Goal: Transaction & Acquisition: Purchase product/service

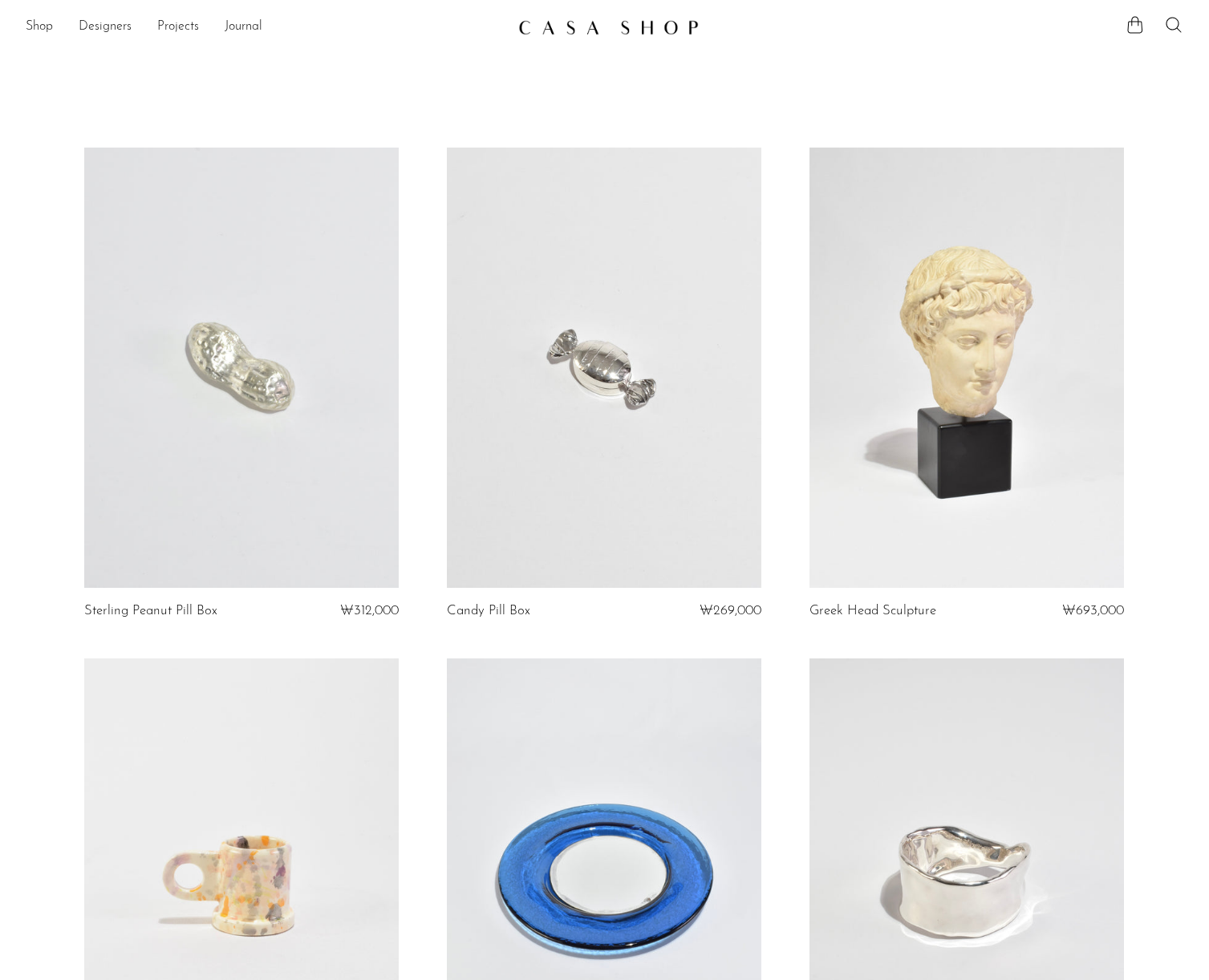
scroll to position [306, 0]
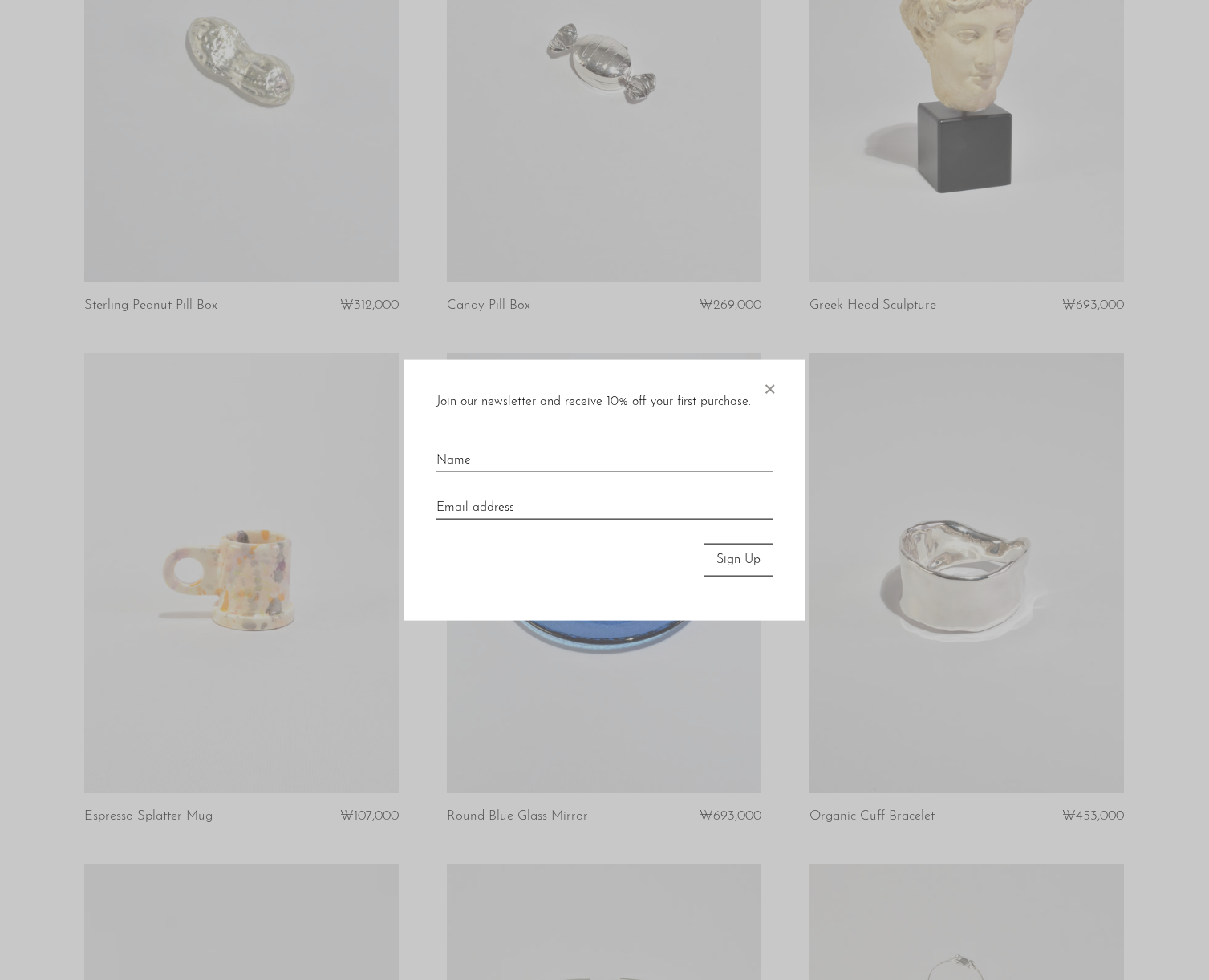
click at [771, 393] on span "×" at bounding box center [768, 386] width 16 height 51
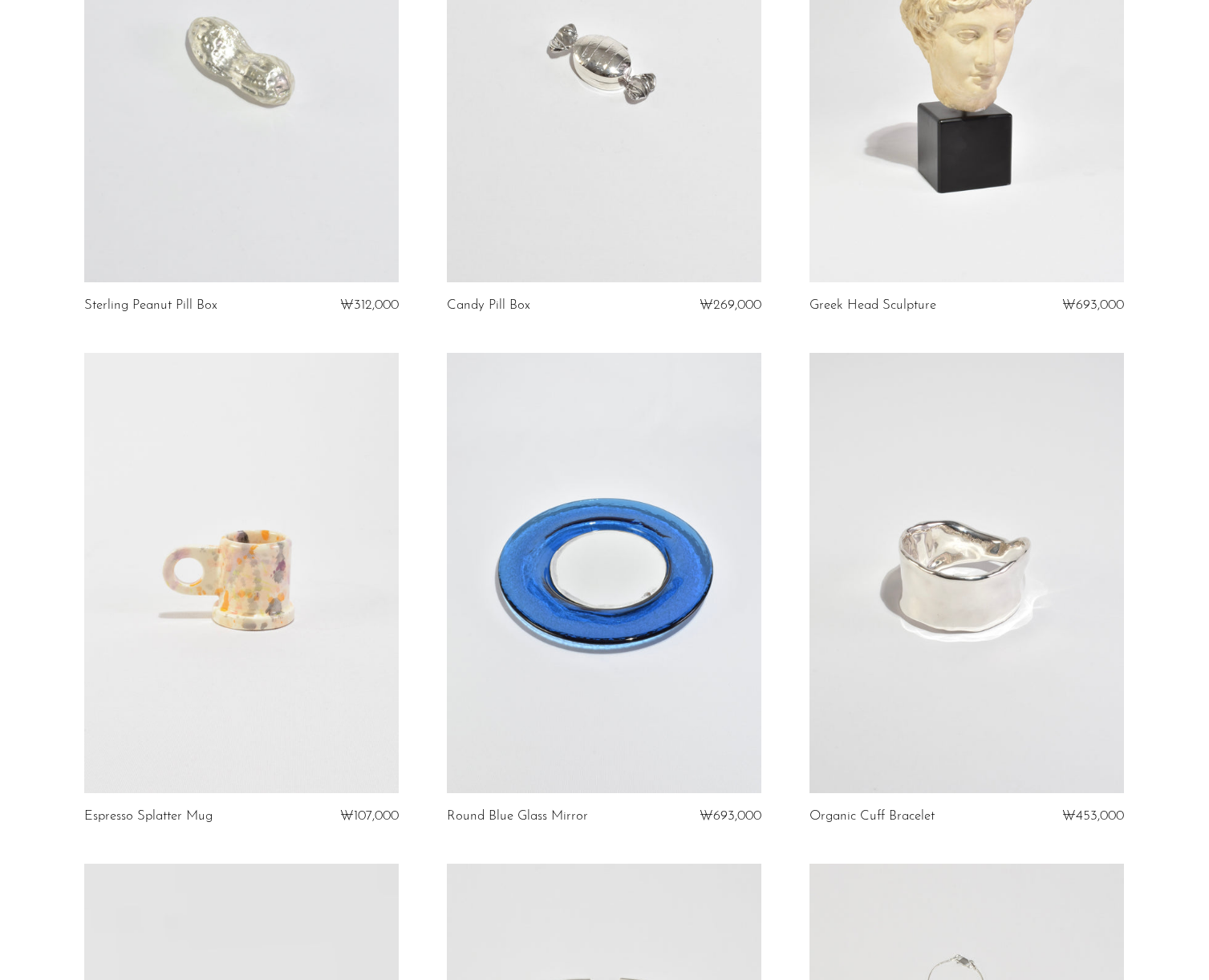
click at [939, 553] on link at bounding box center [966, 572] width 314 height 440
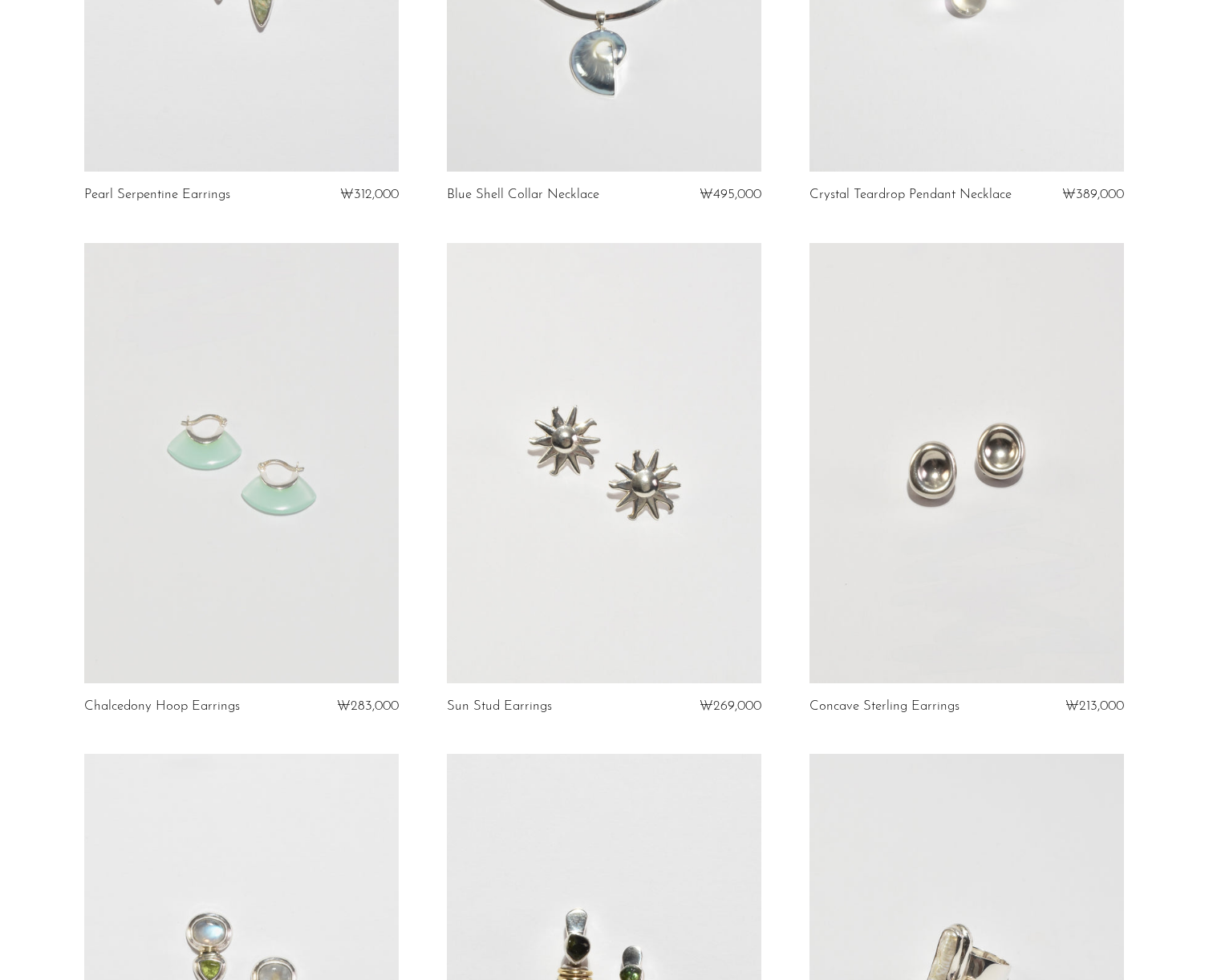
scroll to position [2603, 0]
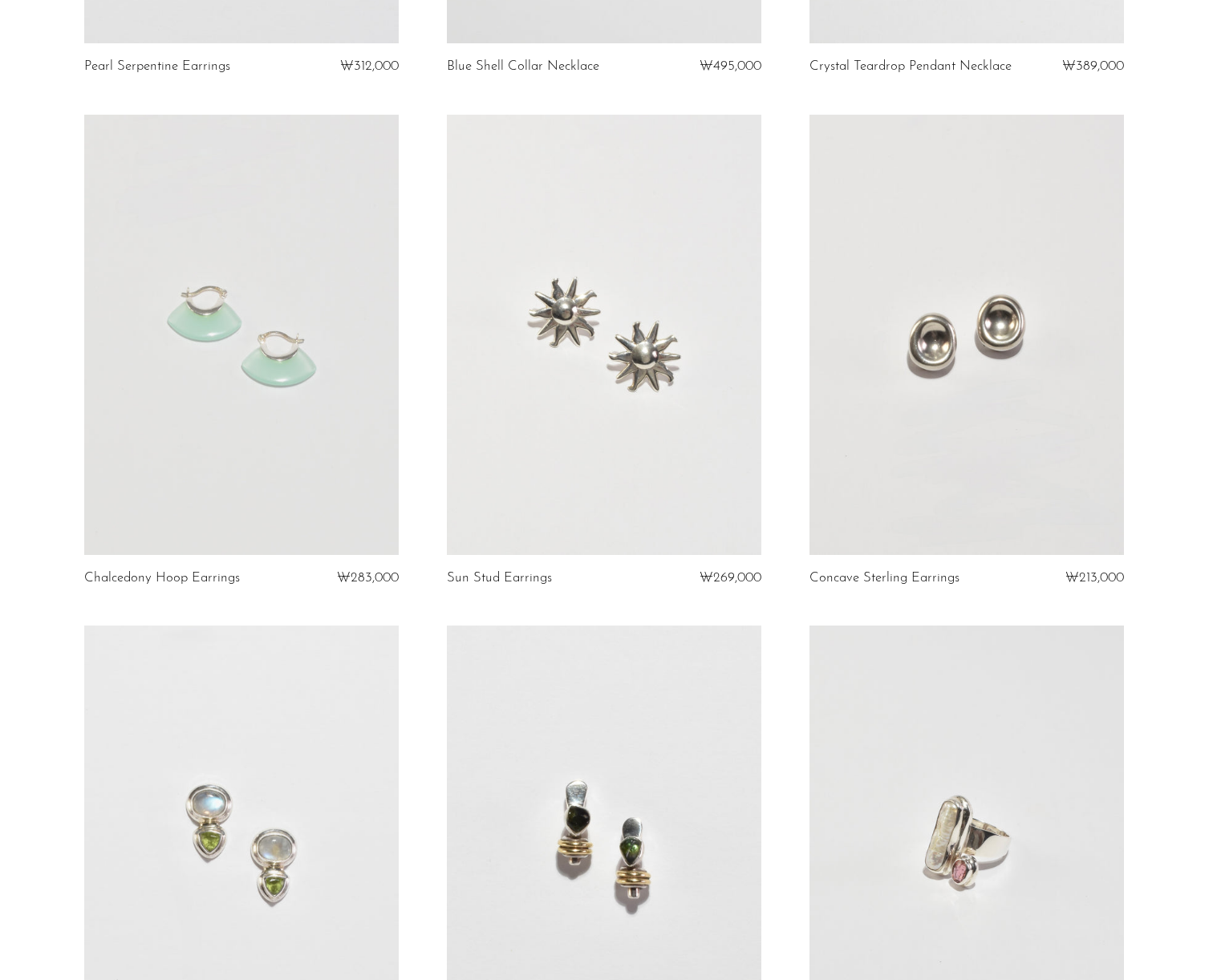
click at [303, 398] on link at bounding box center [241, 334] width 314 height 440
click at [972, 432] on link at bounding box center [966, 334] width 314 height 440
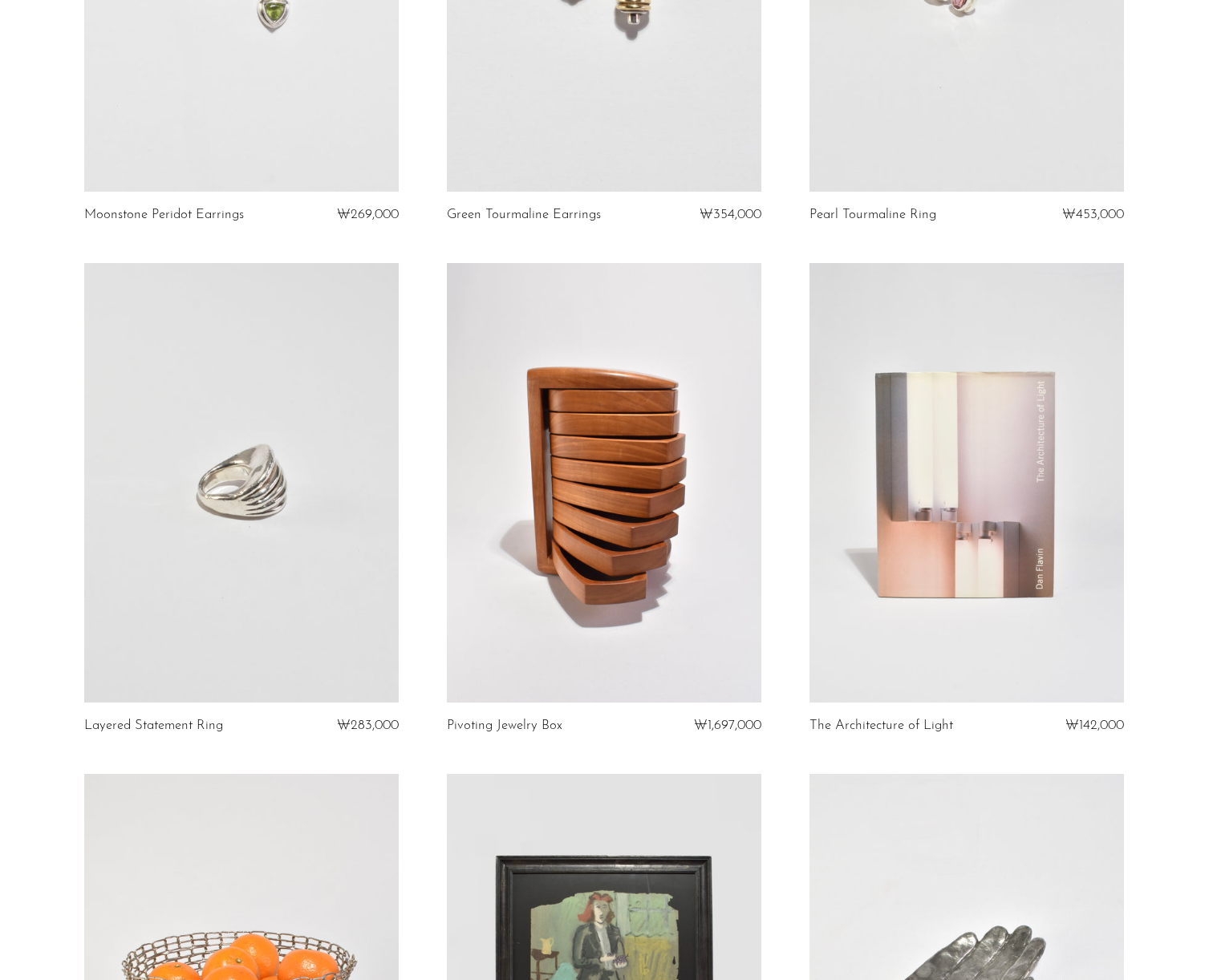
scroll to position [3507, 0]
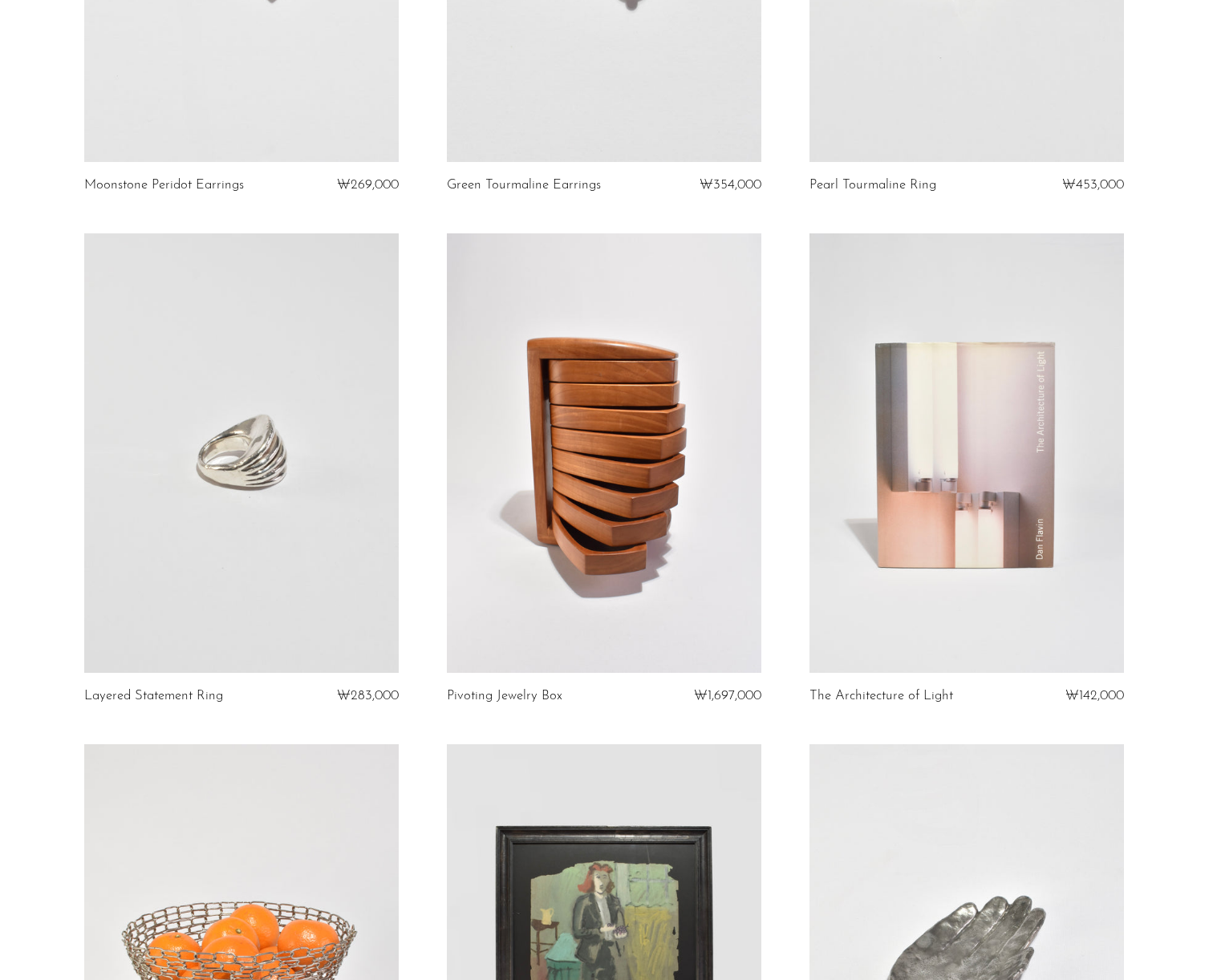
click at [658, 555] on link at bounding box center [604, 453] width 314 height 440
click at [1071, 603] on link at bounding box center [966, 453] width 314 height 440
click at [239, 466] on link at bounding box center [241, 453] width 314 height 440
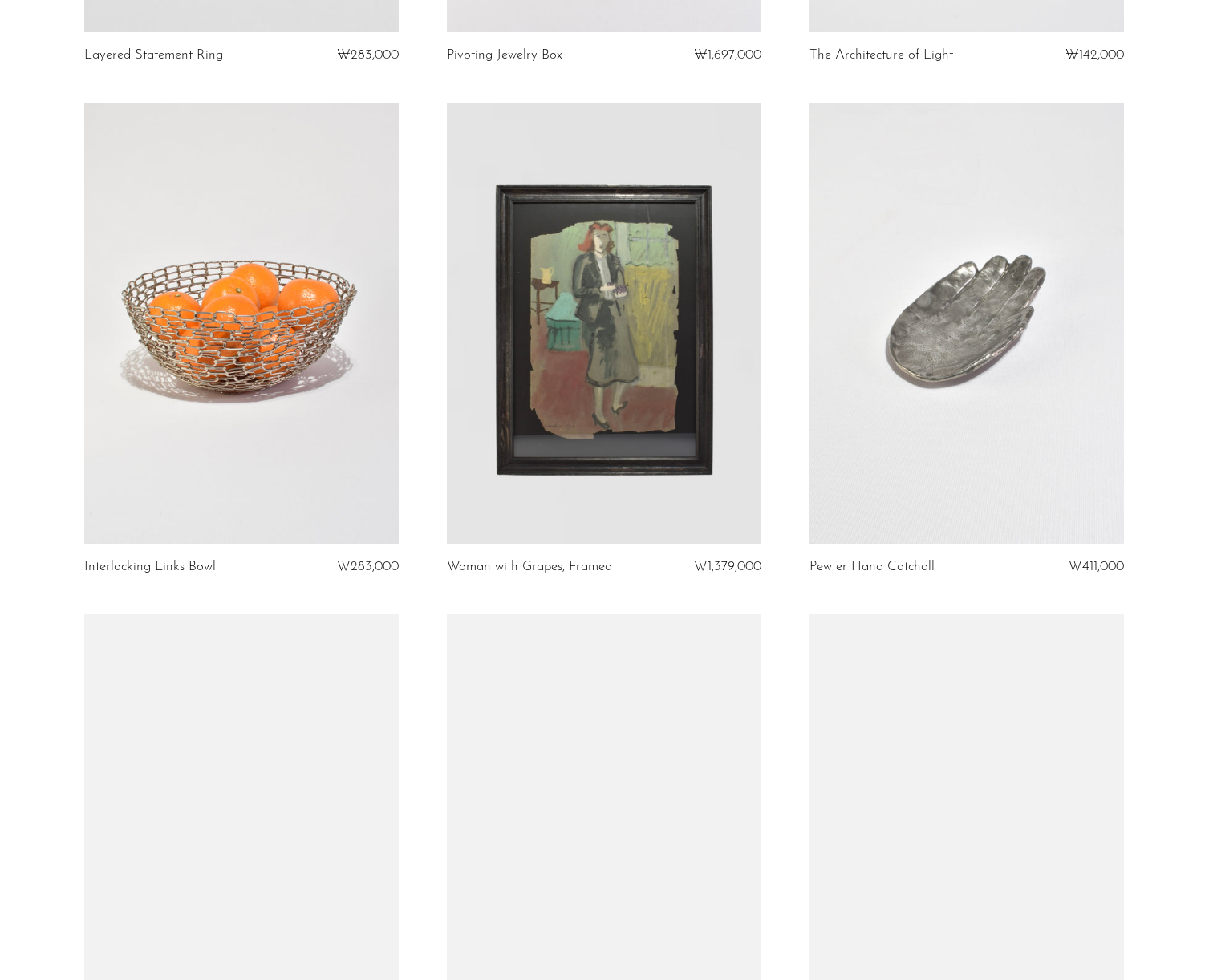
scroll to position [4222, 0]
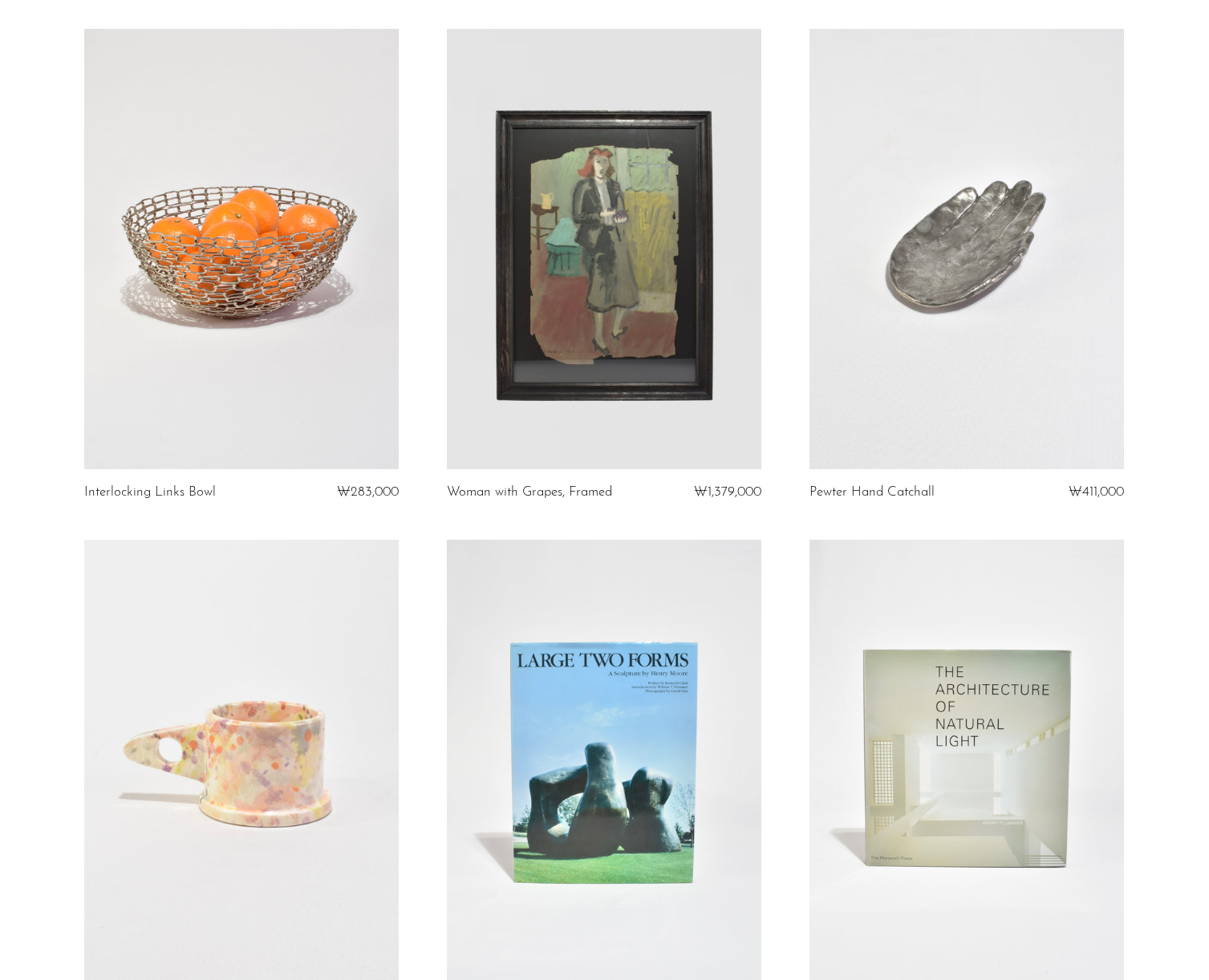
click at [1043, 745] on link at bounding box center [966, 760] width 314 height 440
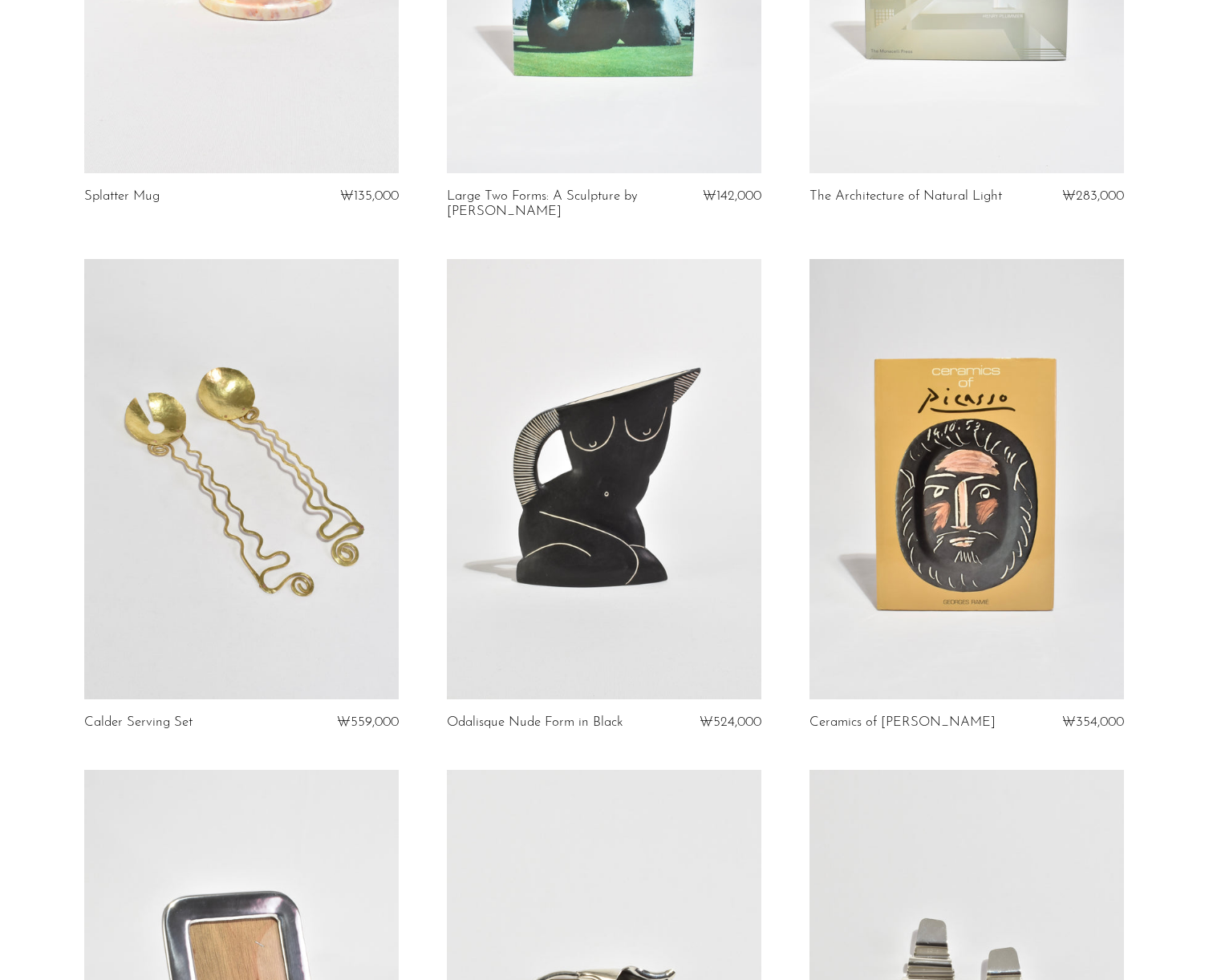
scroll to position [5214, 0]
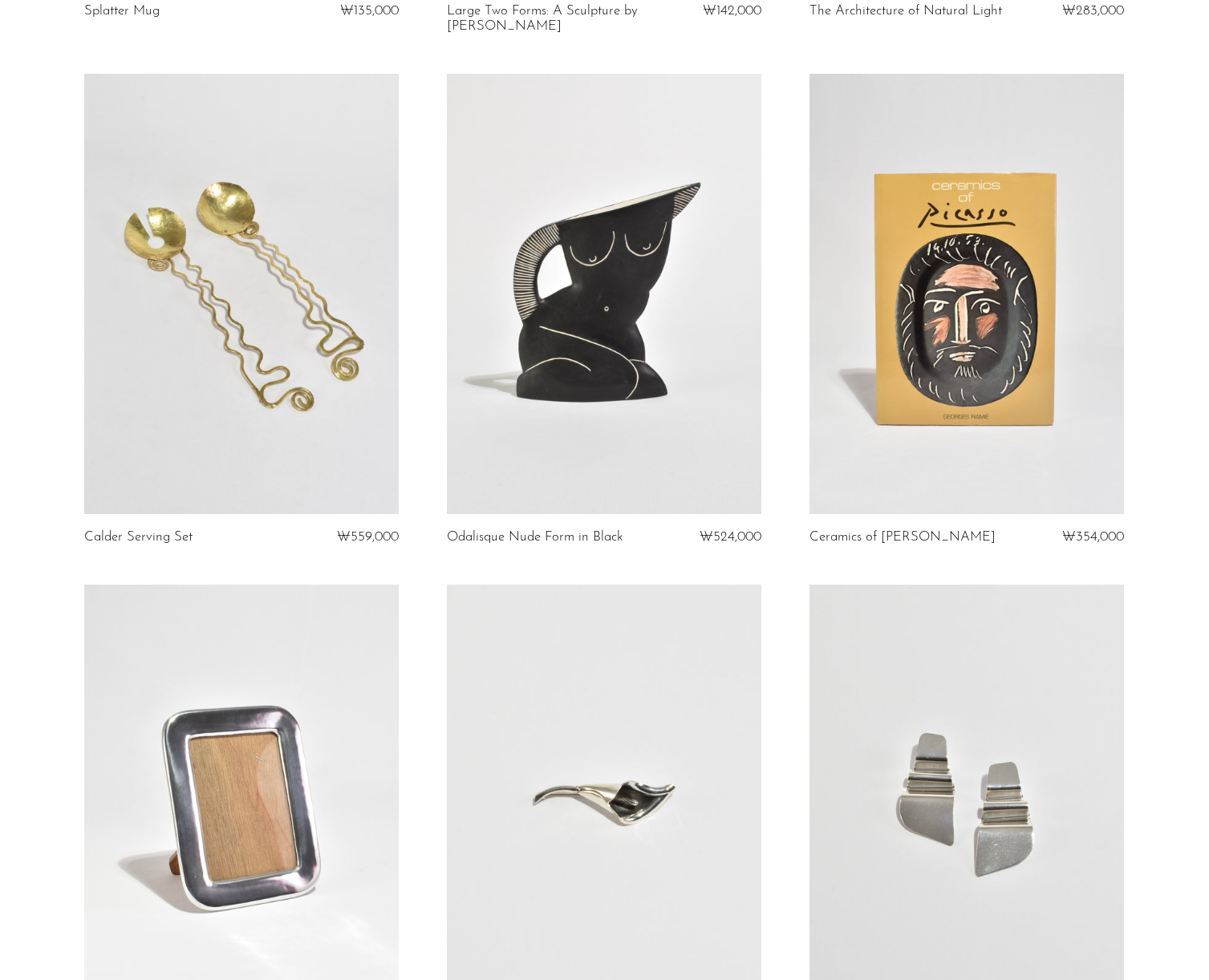
click at [958, 244] on link at bounding box center [966, 293] width 314 height 440
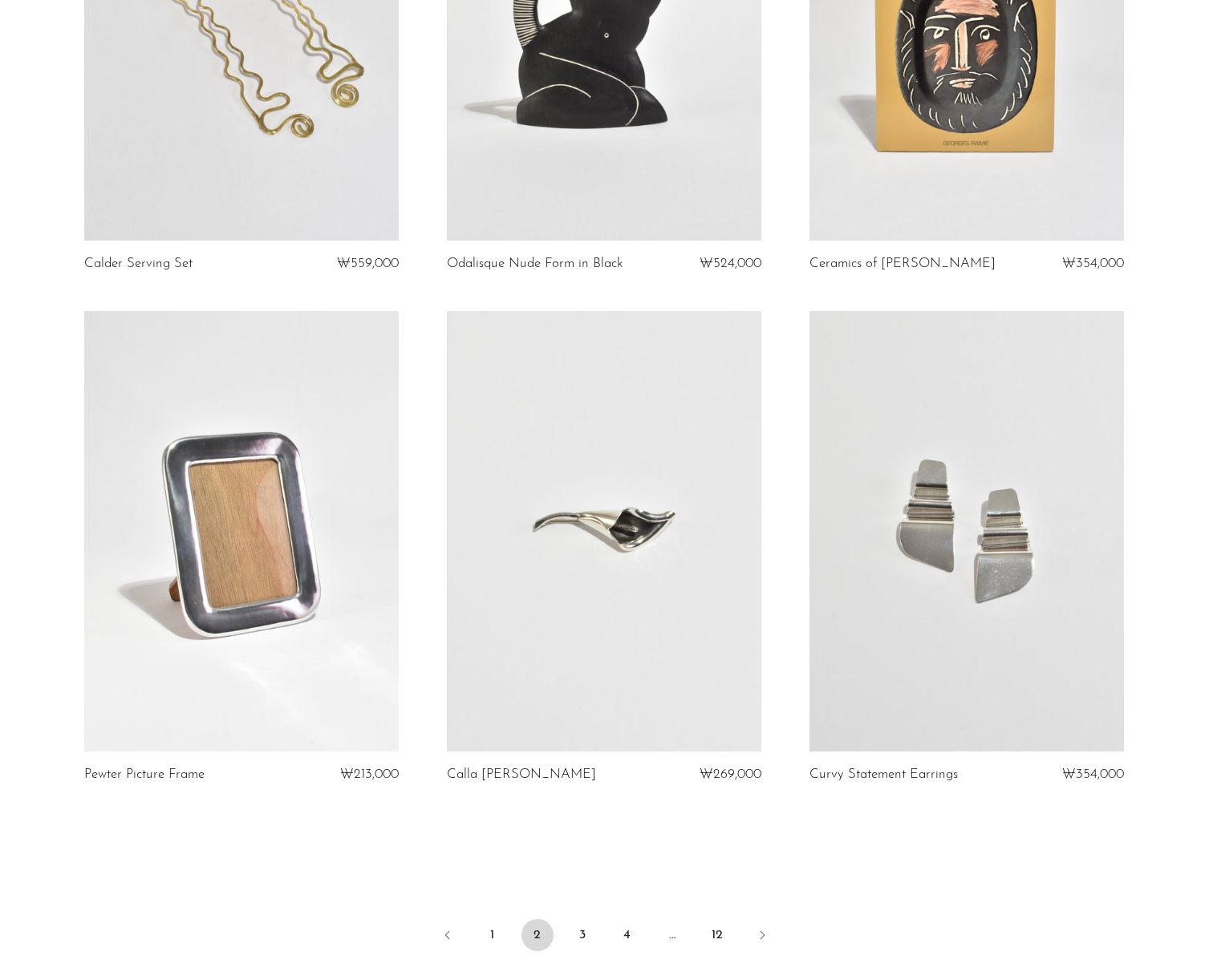
scroll to position [5620, 0]
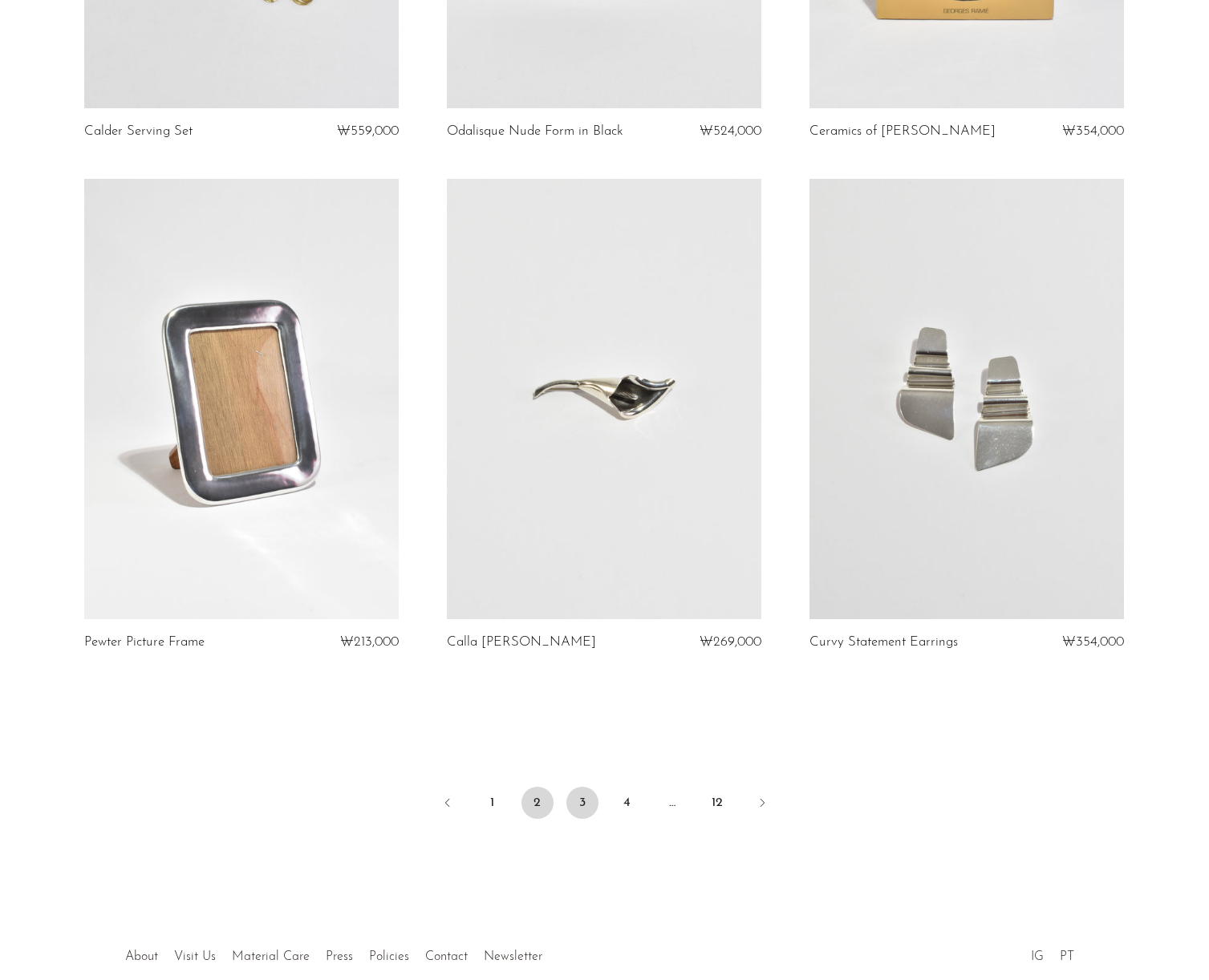
click at [589, 793] on link "3" at bounding box center [582, 803] width 32 height 32
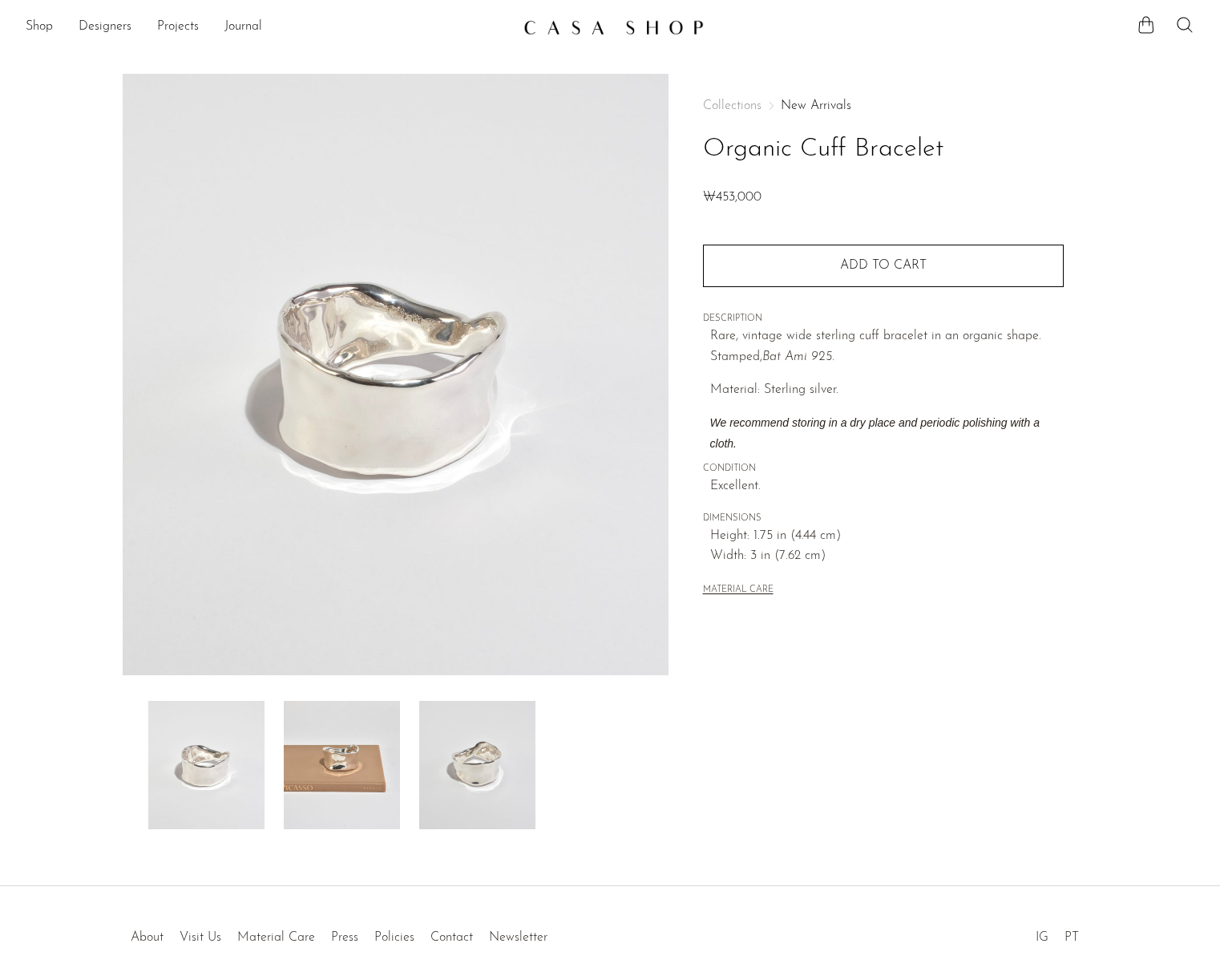
click at [347, 764] on img at bounding box center [341, 765] width 116 height 129
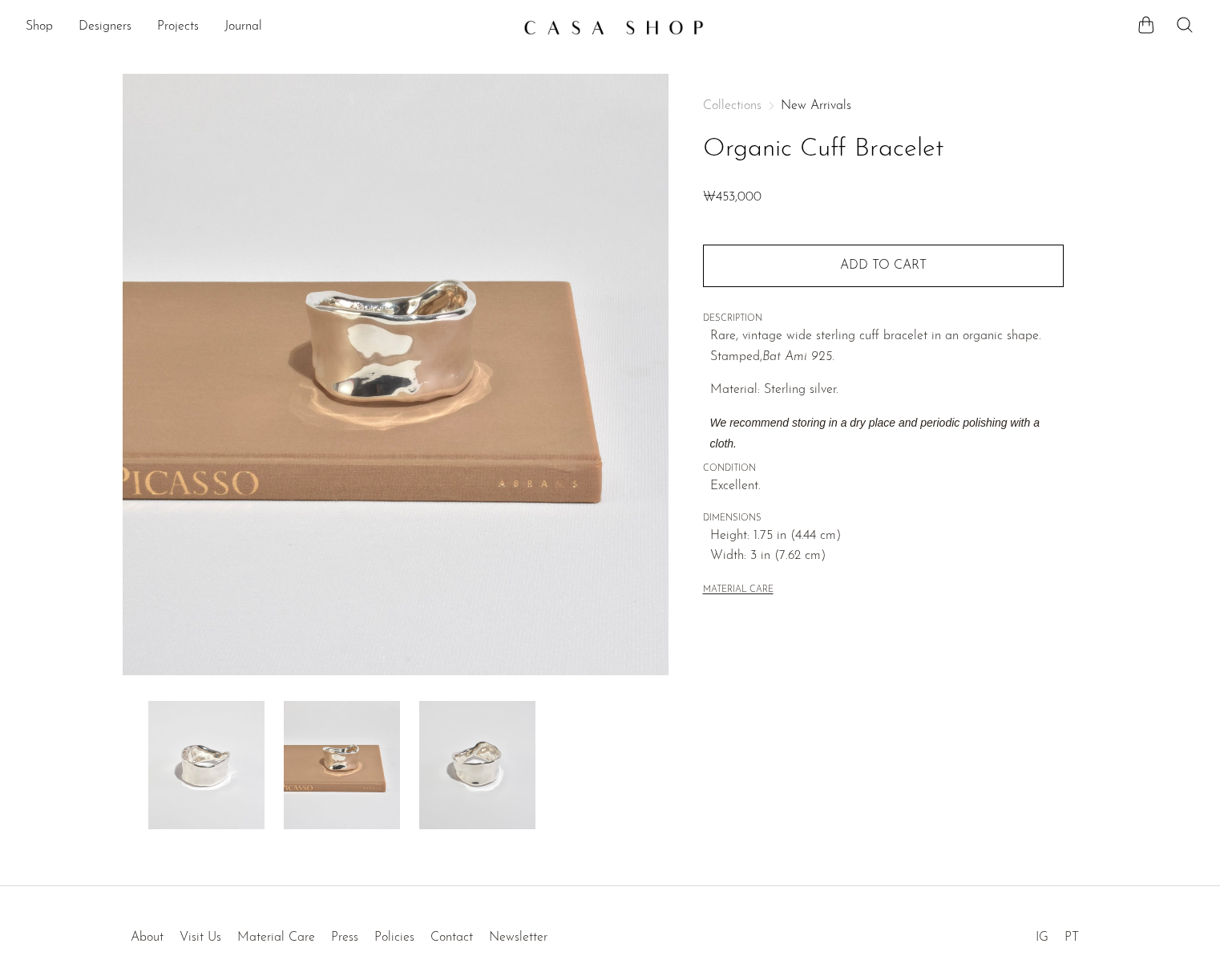
click at [481, 797] on img at bounding box center [477, 765] width 116 height 129
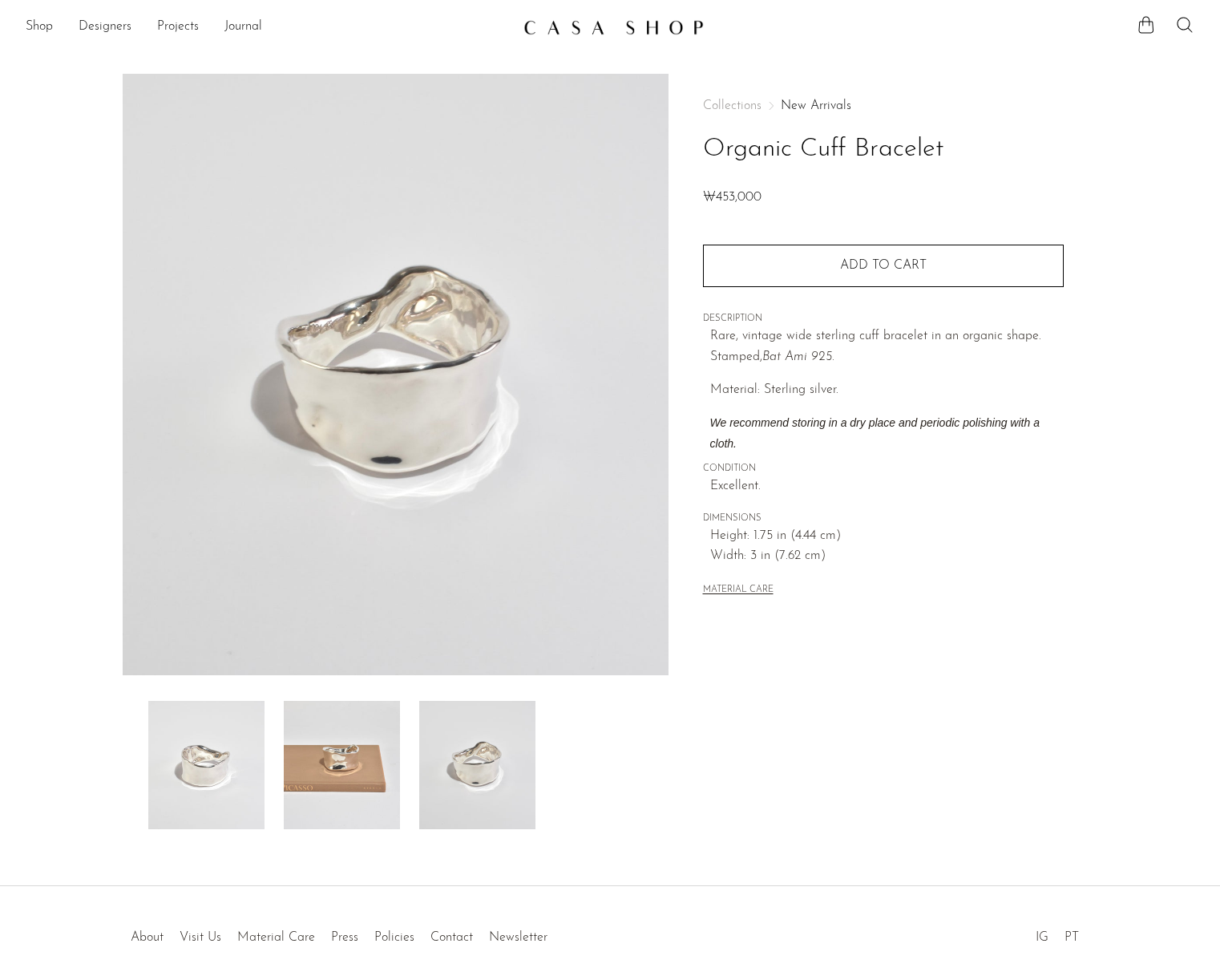
click at [316, 751] on img at bounding box center [341, 765] width 116 height 129
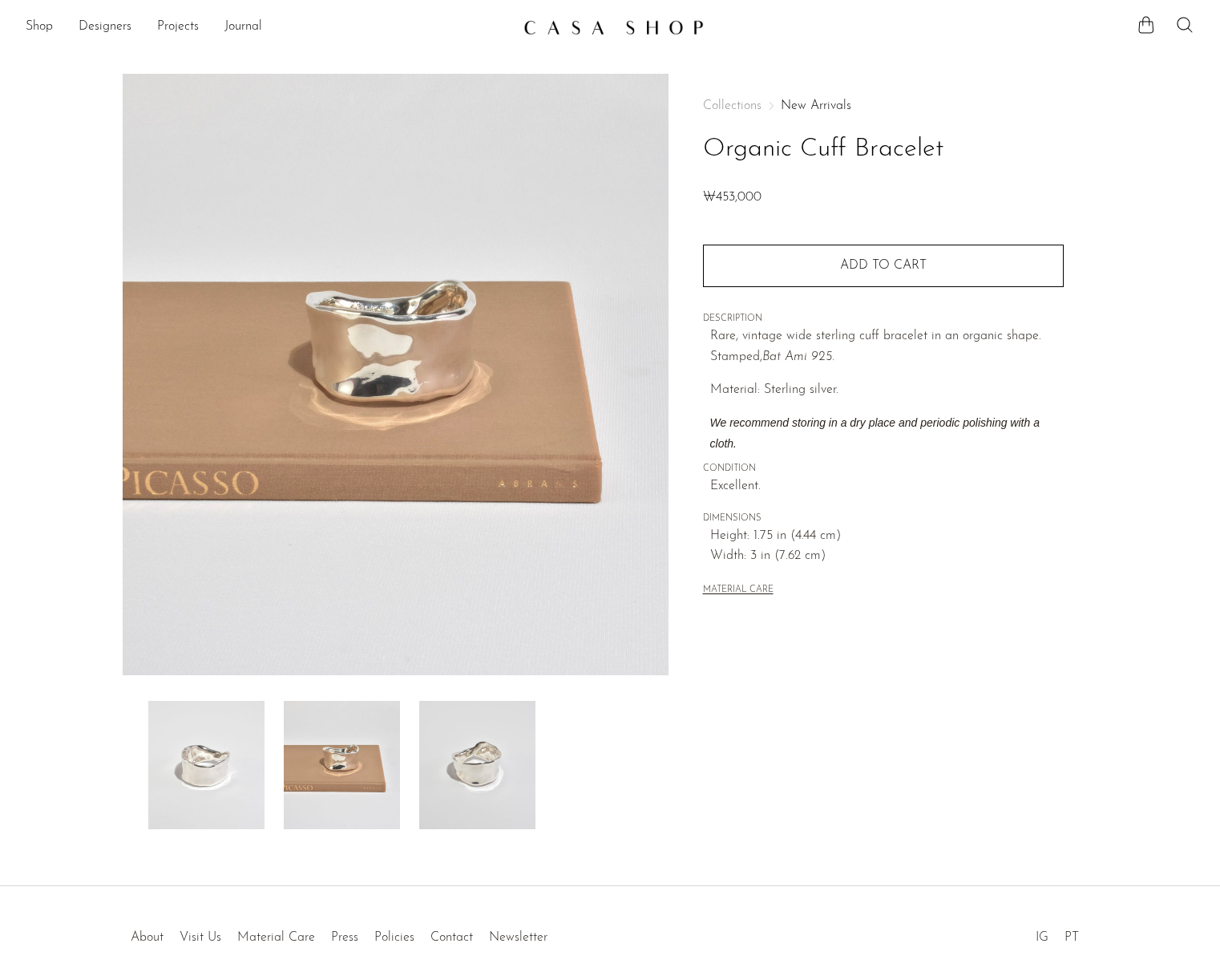
click at [208, 734] on img at bounding box center [206, 765] width 116 height 129
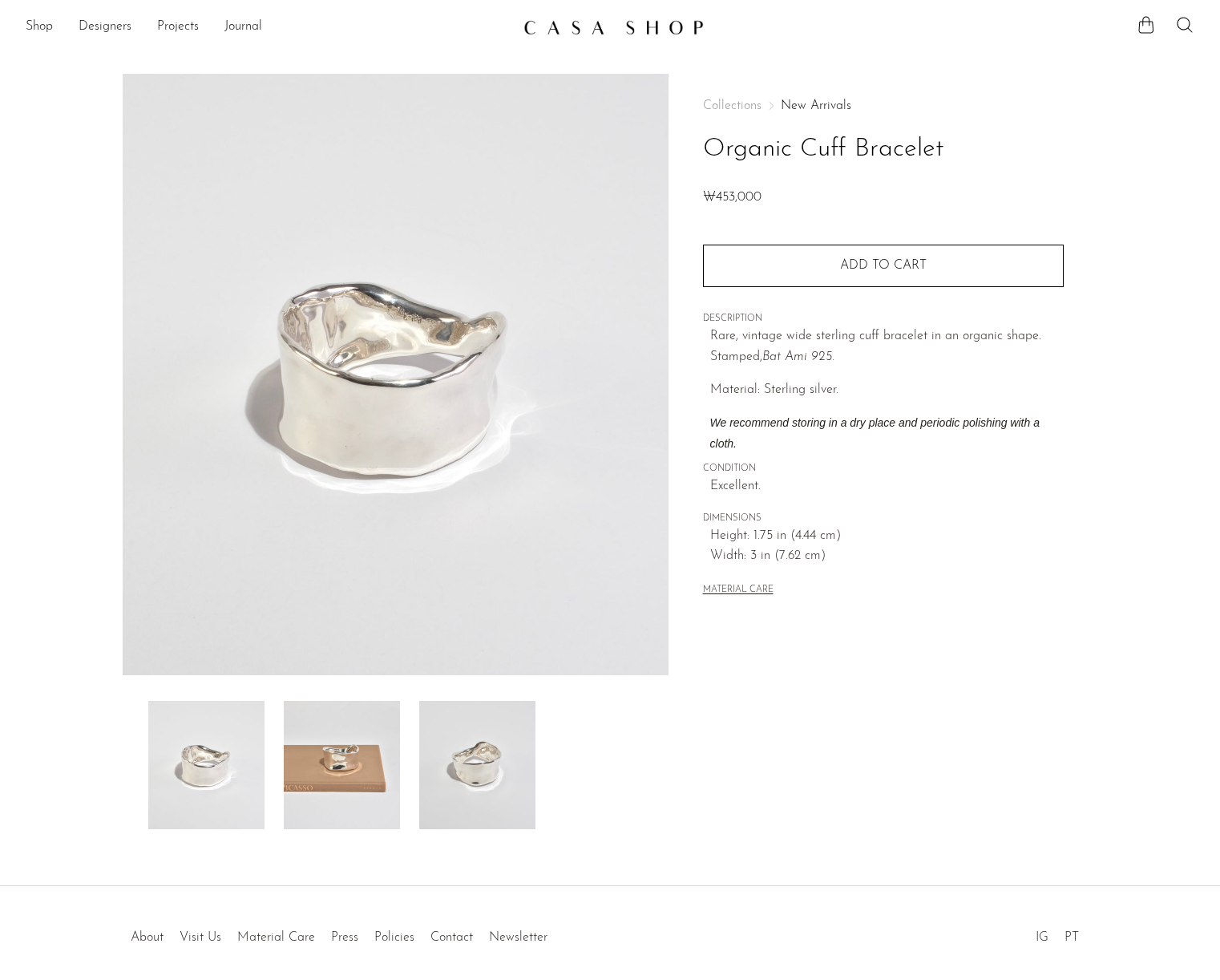
click at [308, 743] on img at bounding box center [341, 765] width 116 height 129
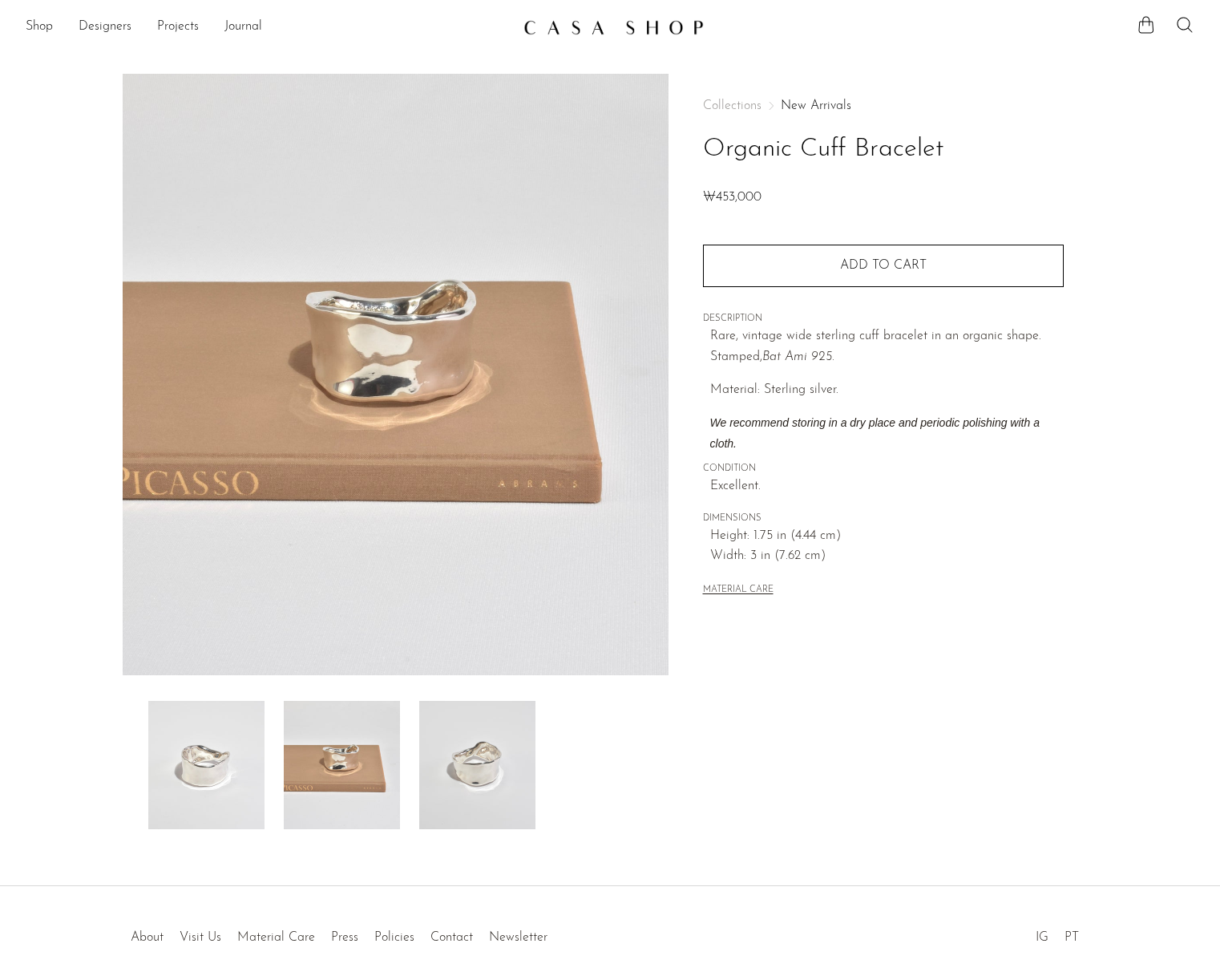
click at [419, 763] on div at bounding box center [395, 765] width 495 height 129
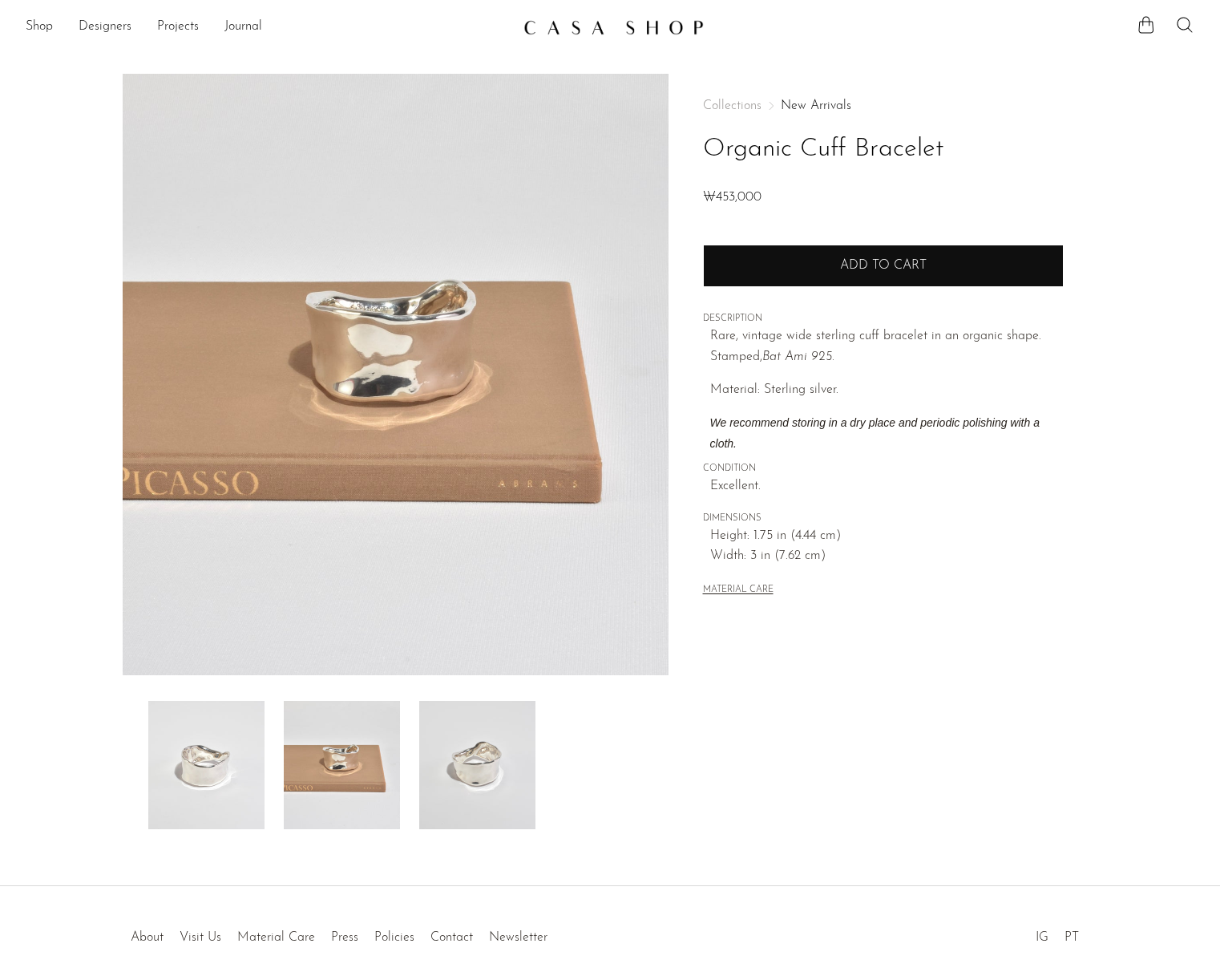
click at [909, 263] on span "Add to cart" at bounding box center [883, 266] width 87 height 13
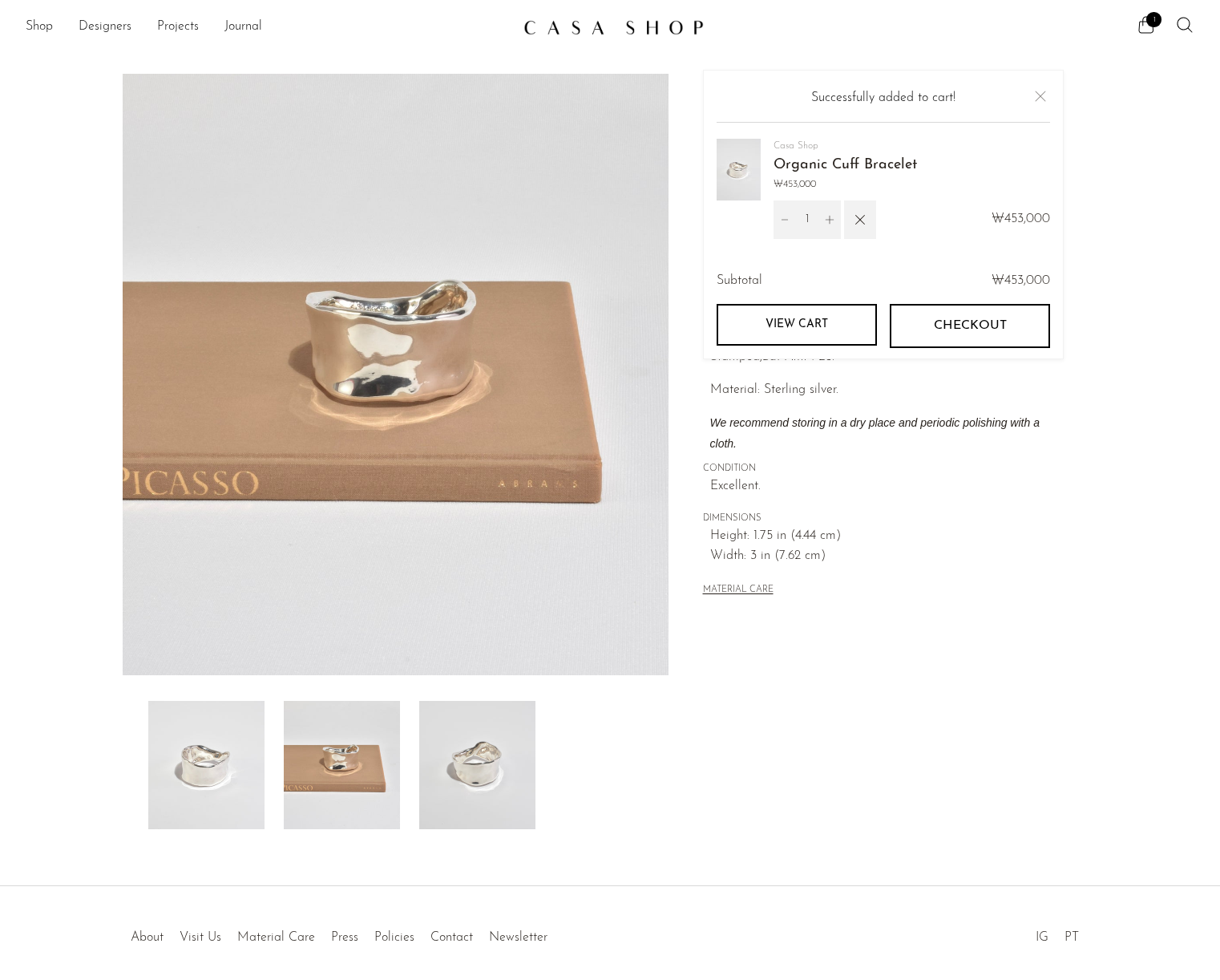
click at [1043, 90] on button "Close" at bounding box center [1040, 96] width 19 height 19
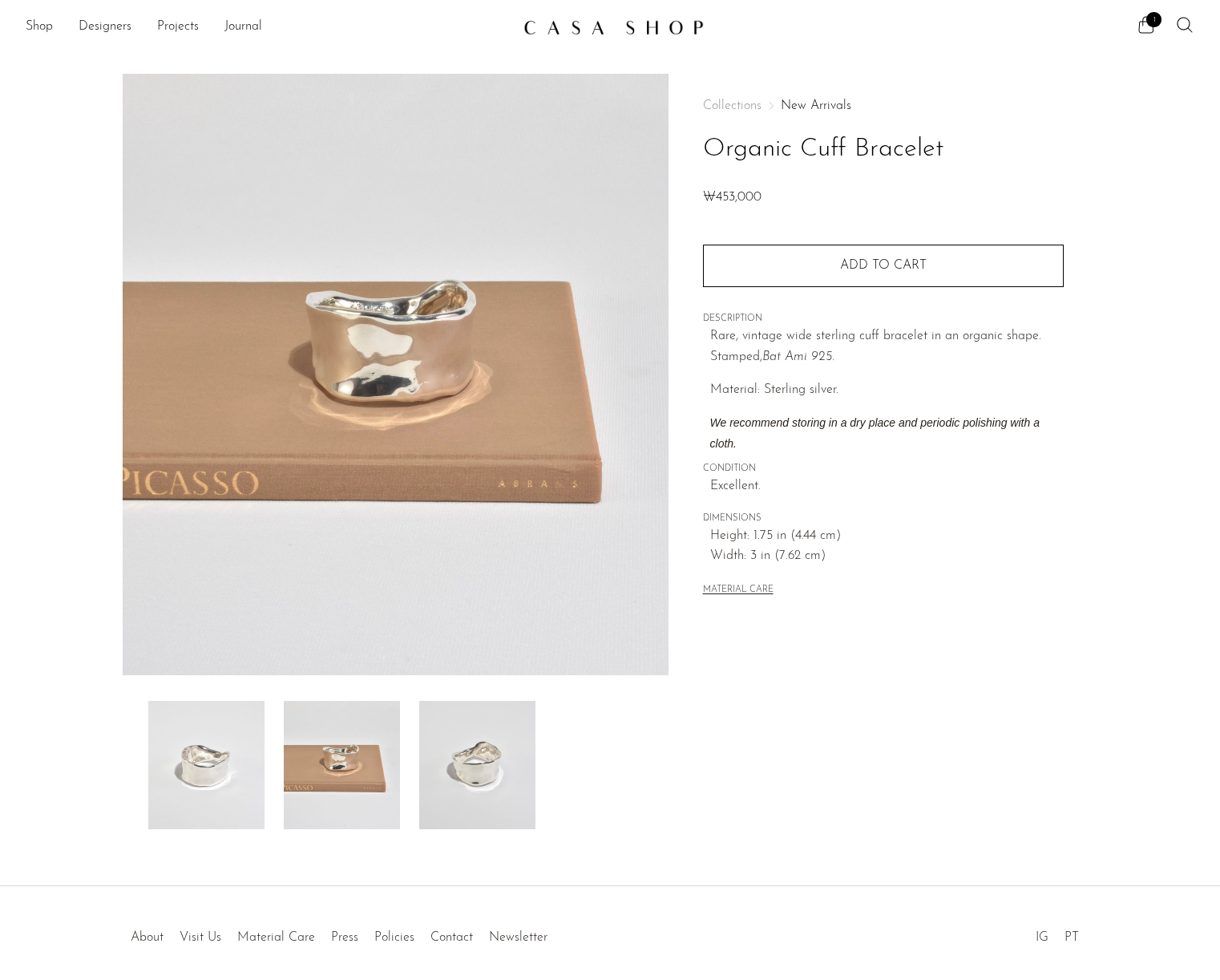
click at [273, 738] on div at bounding box center [395, 765] width 495 height 129
click at [212, 745] on img at bounding box center [206, 765] width 116 height 129
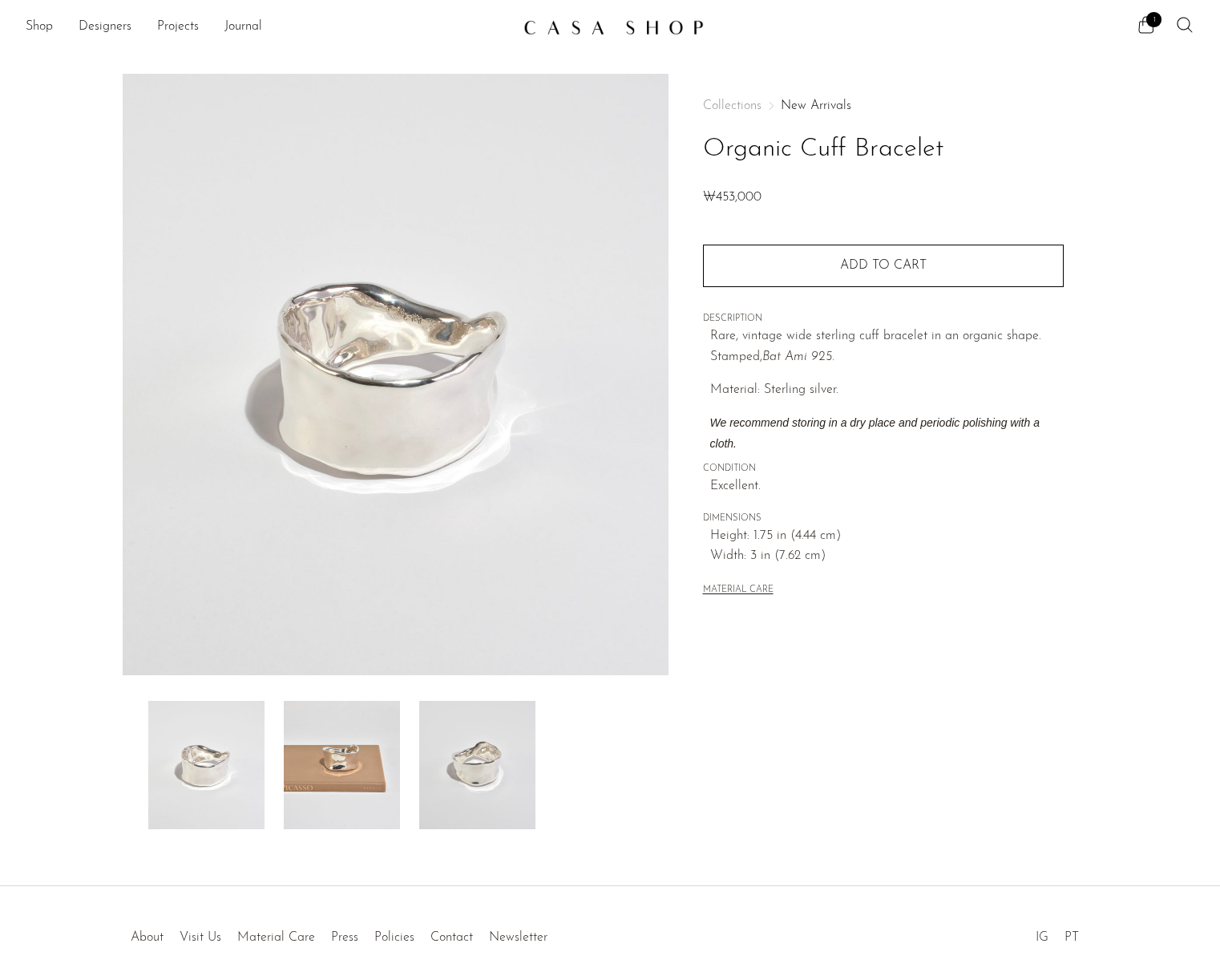
click at [340, 764] on img at bounding box center [341, 765] width 116 height 129
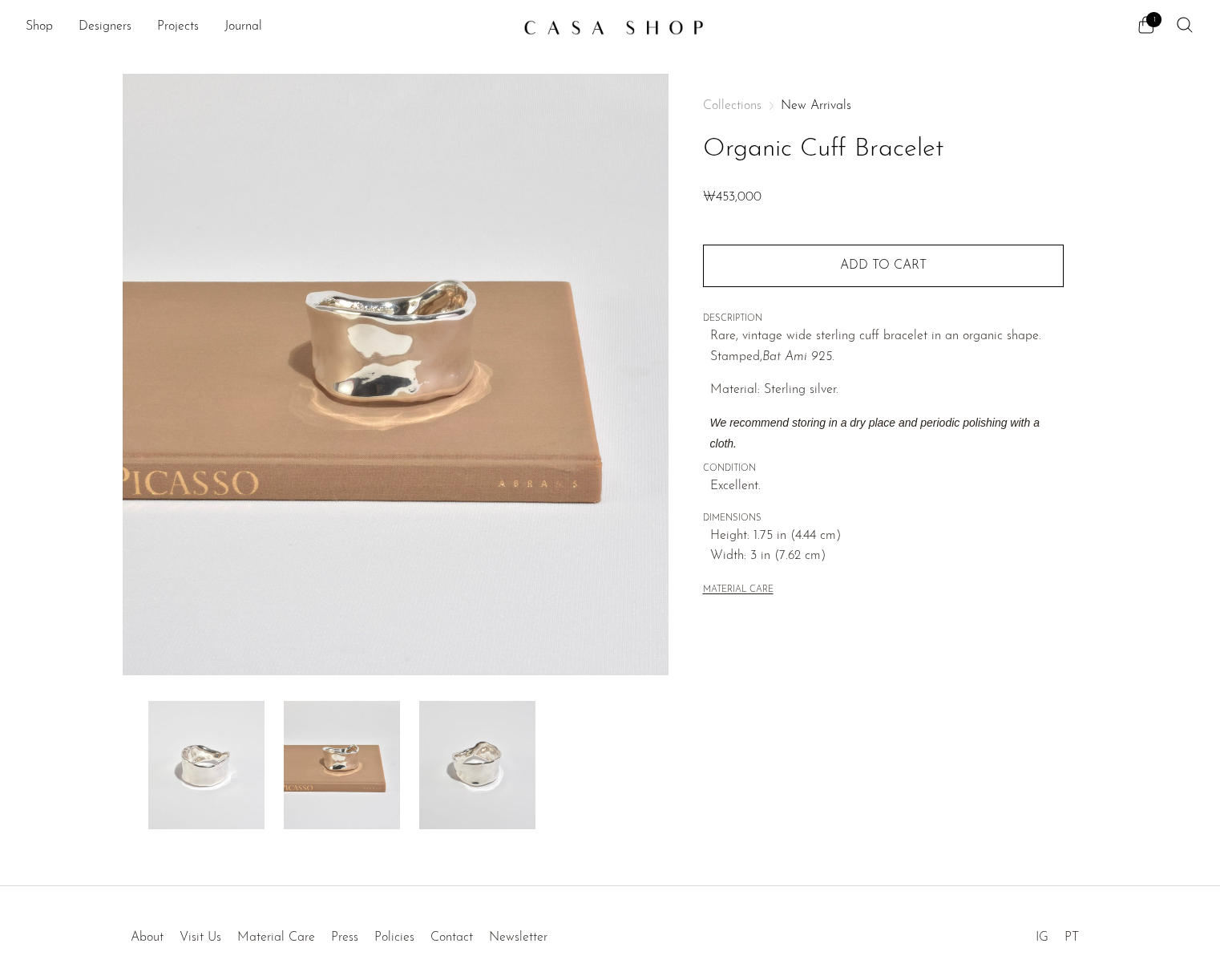
click at [503, 772] on img at bounding box center [477, 765] width 116 height 129
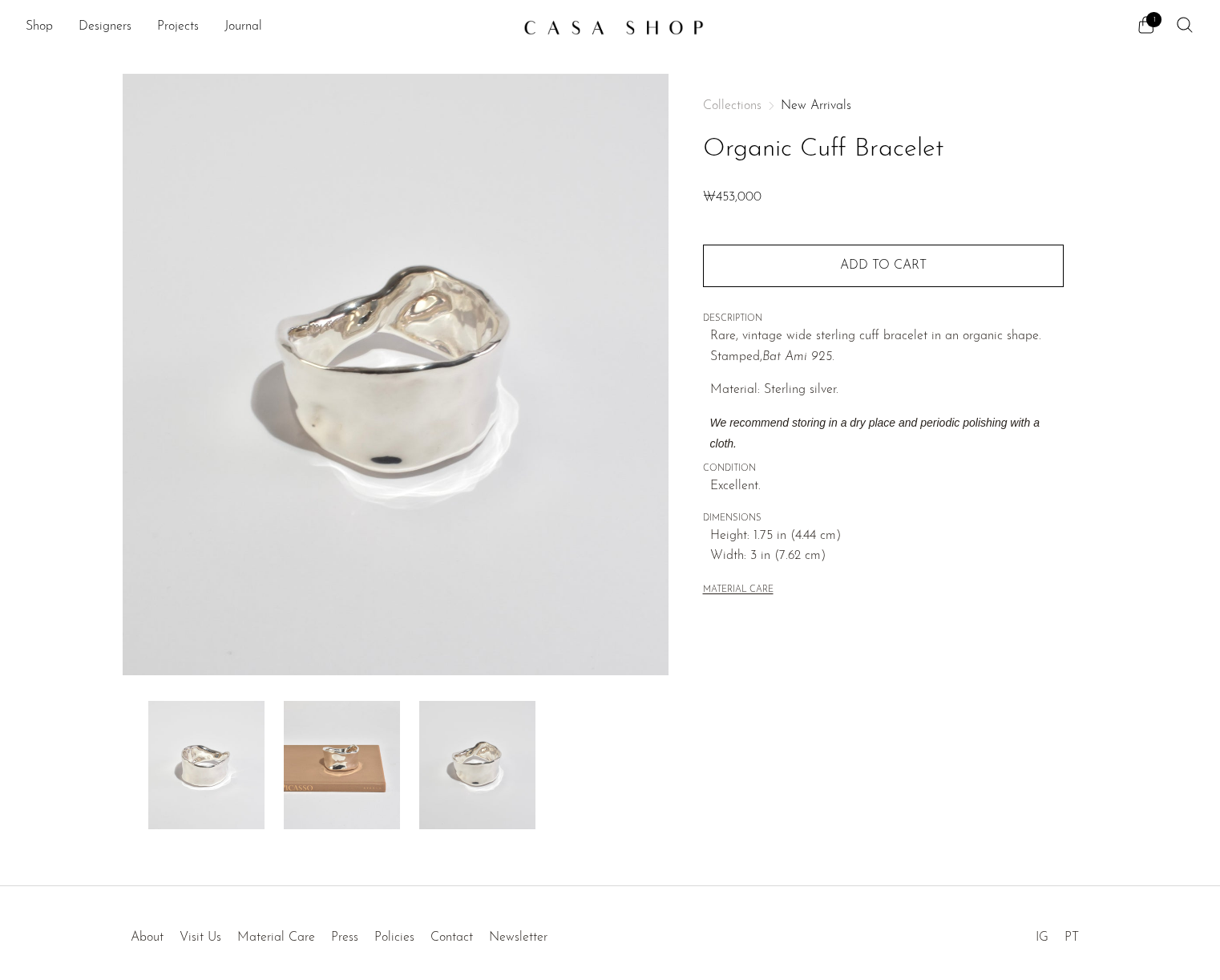
click at [344, 751] on img at bounding box center [341, 765] width 116 height 129
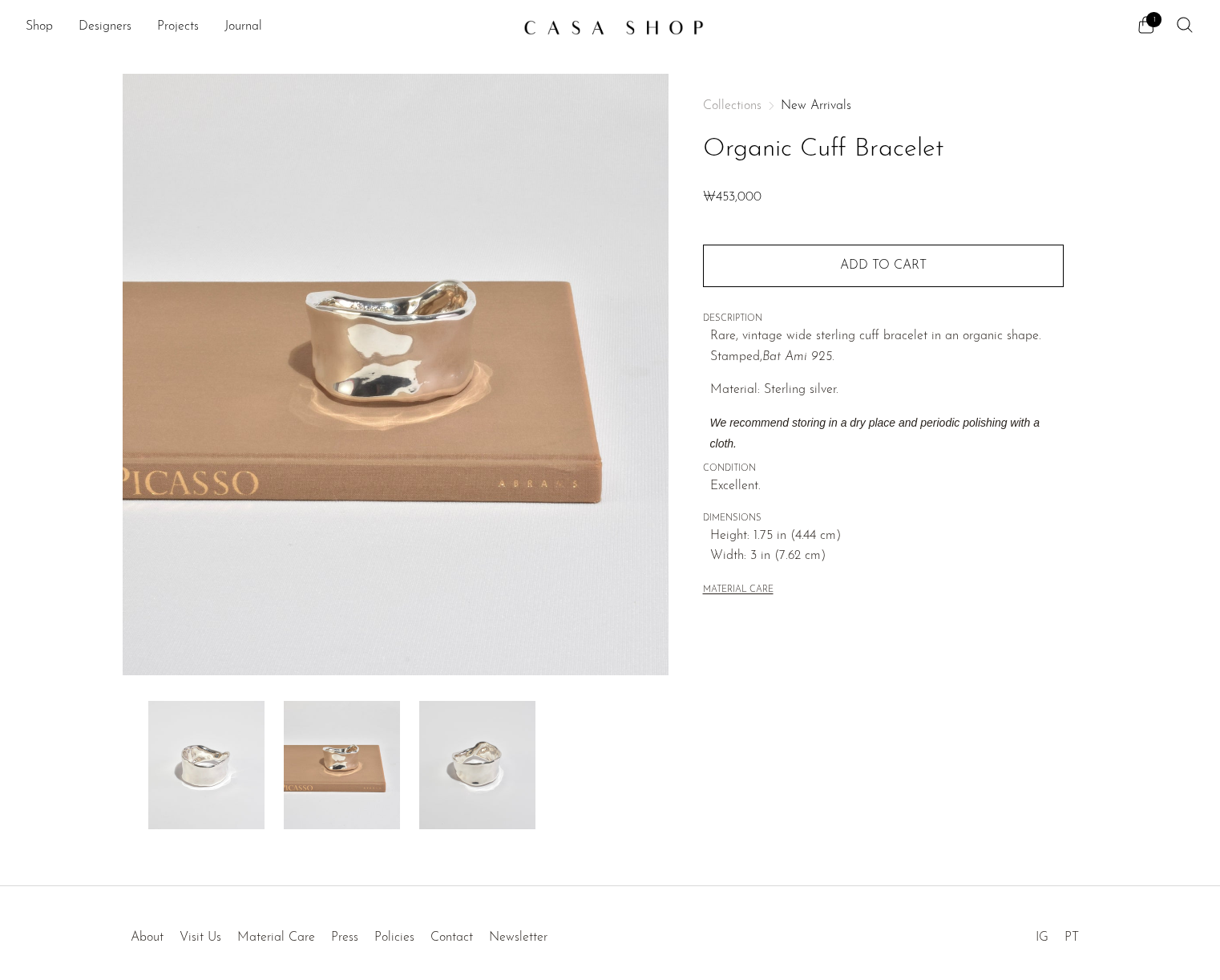
click at [197, 750] on img at bounding box center [206, 765] width 116 height 129
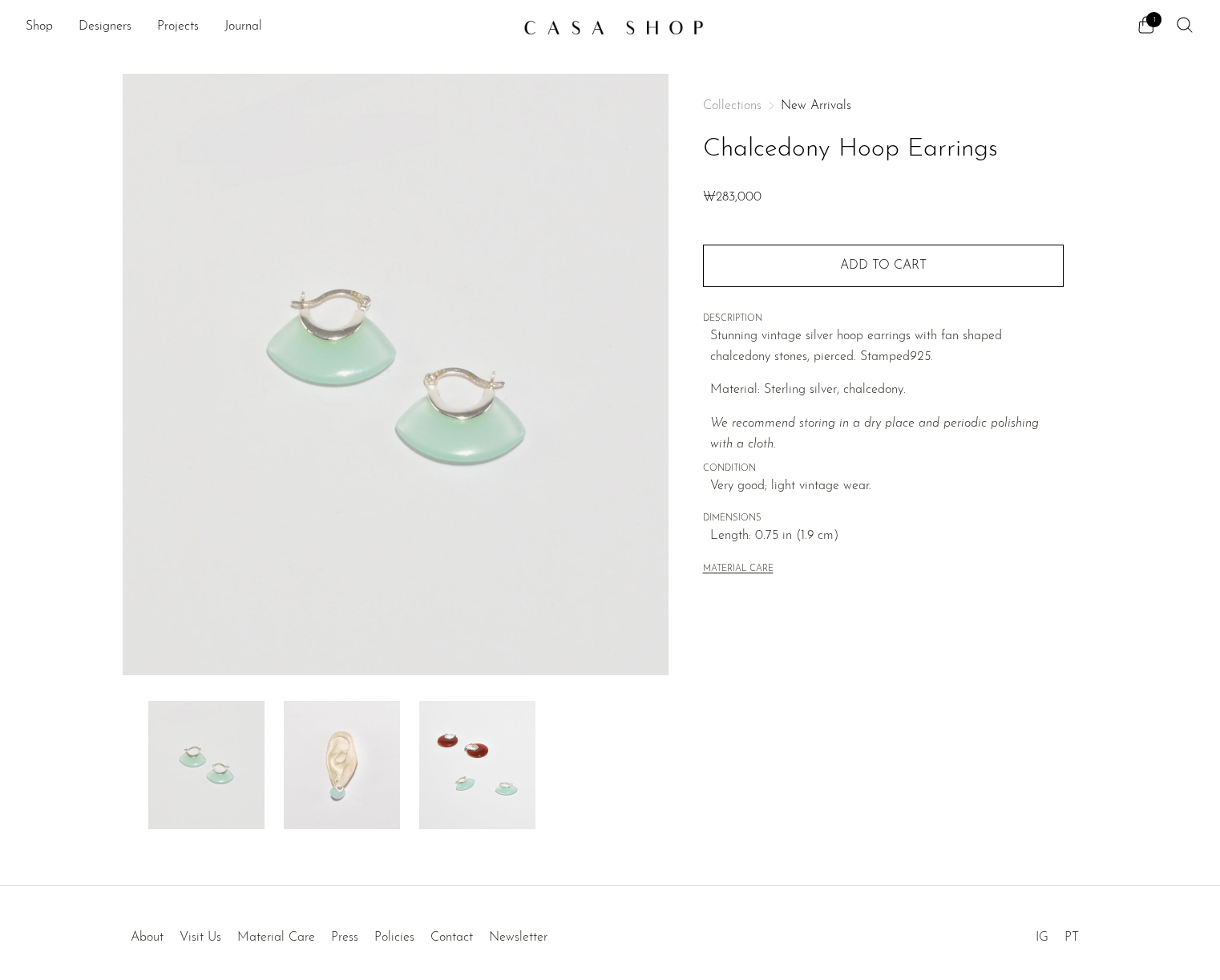
click at [357, 796] on img at bounding box center [341, 765] width 116 height 129
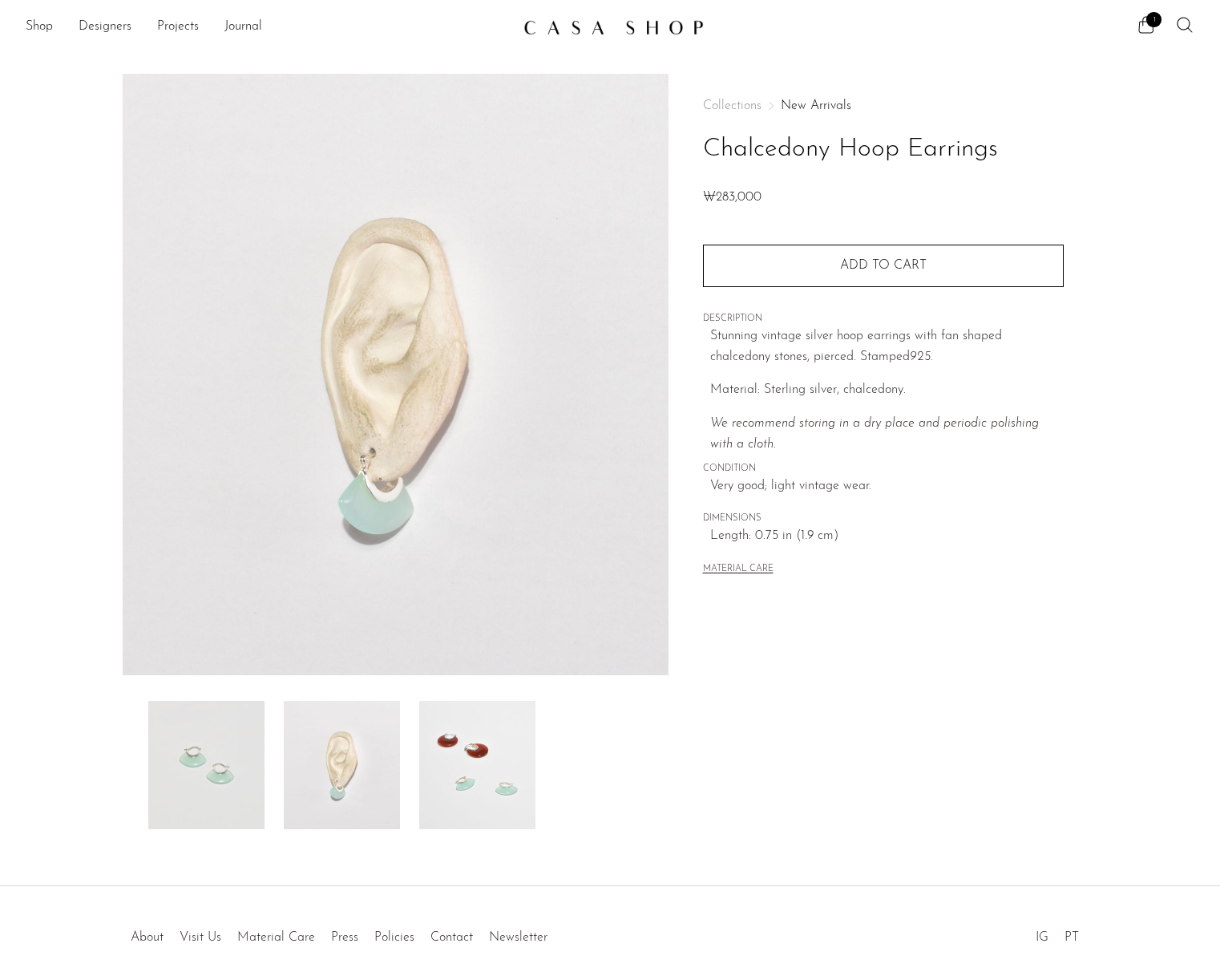
click at [430, 770] on img at bounding box center [477, 765] width 116 height 129
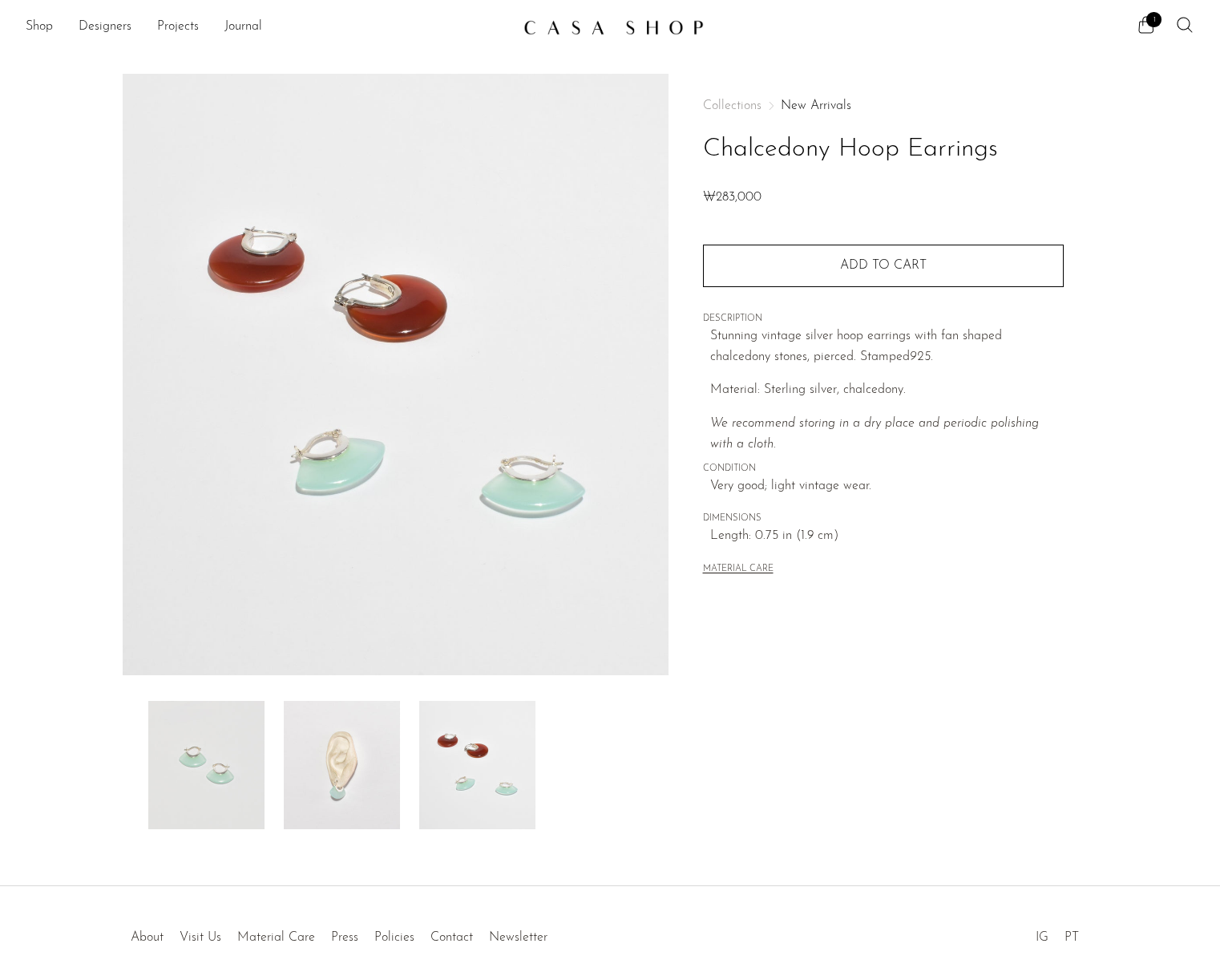
click at [354, 764] on img at bounding box center [341, 765] width 116 height 129
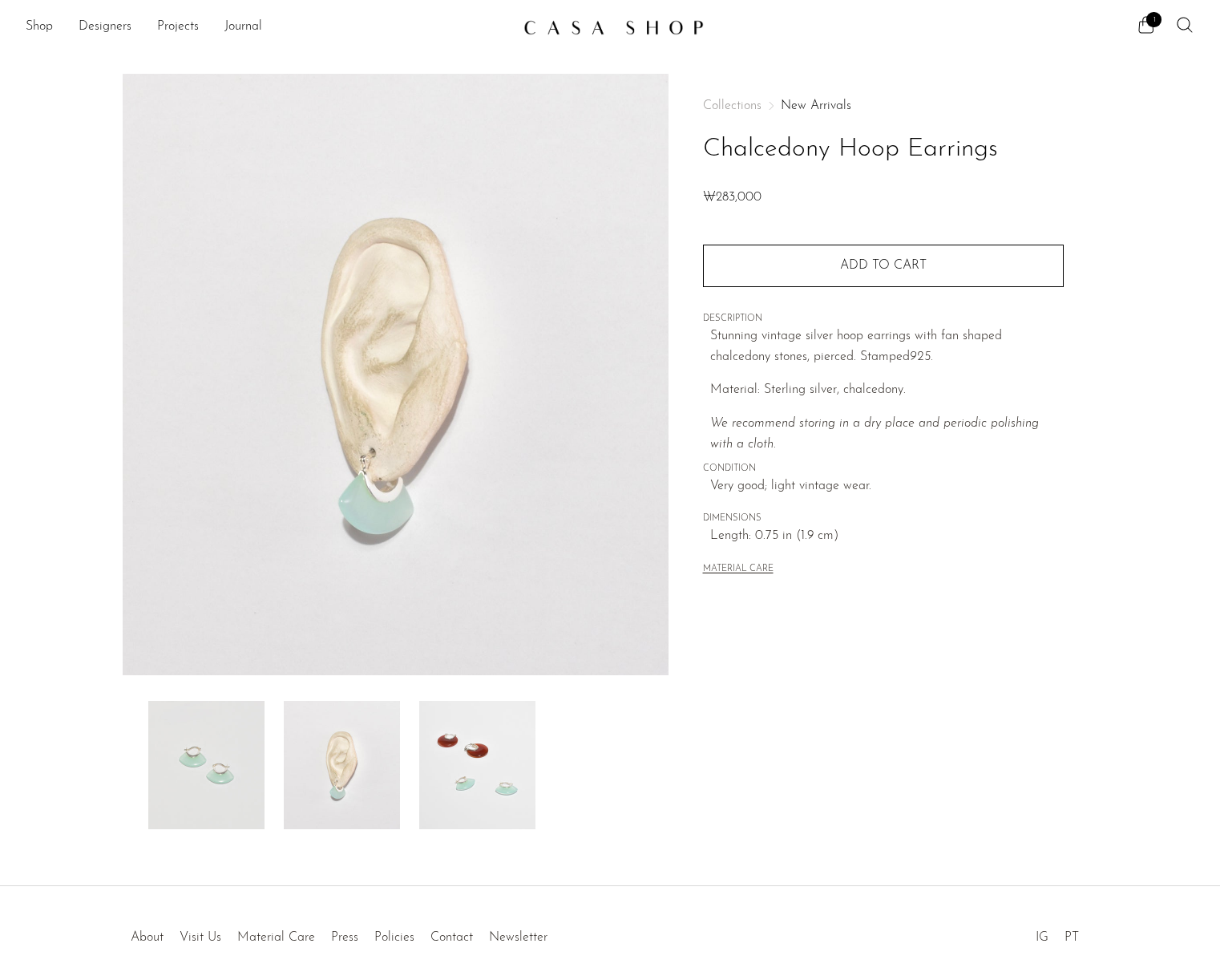
click at [475, 791] on img at bounding box center [477, 765] width 116 height 129
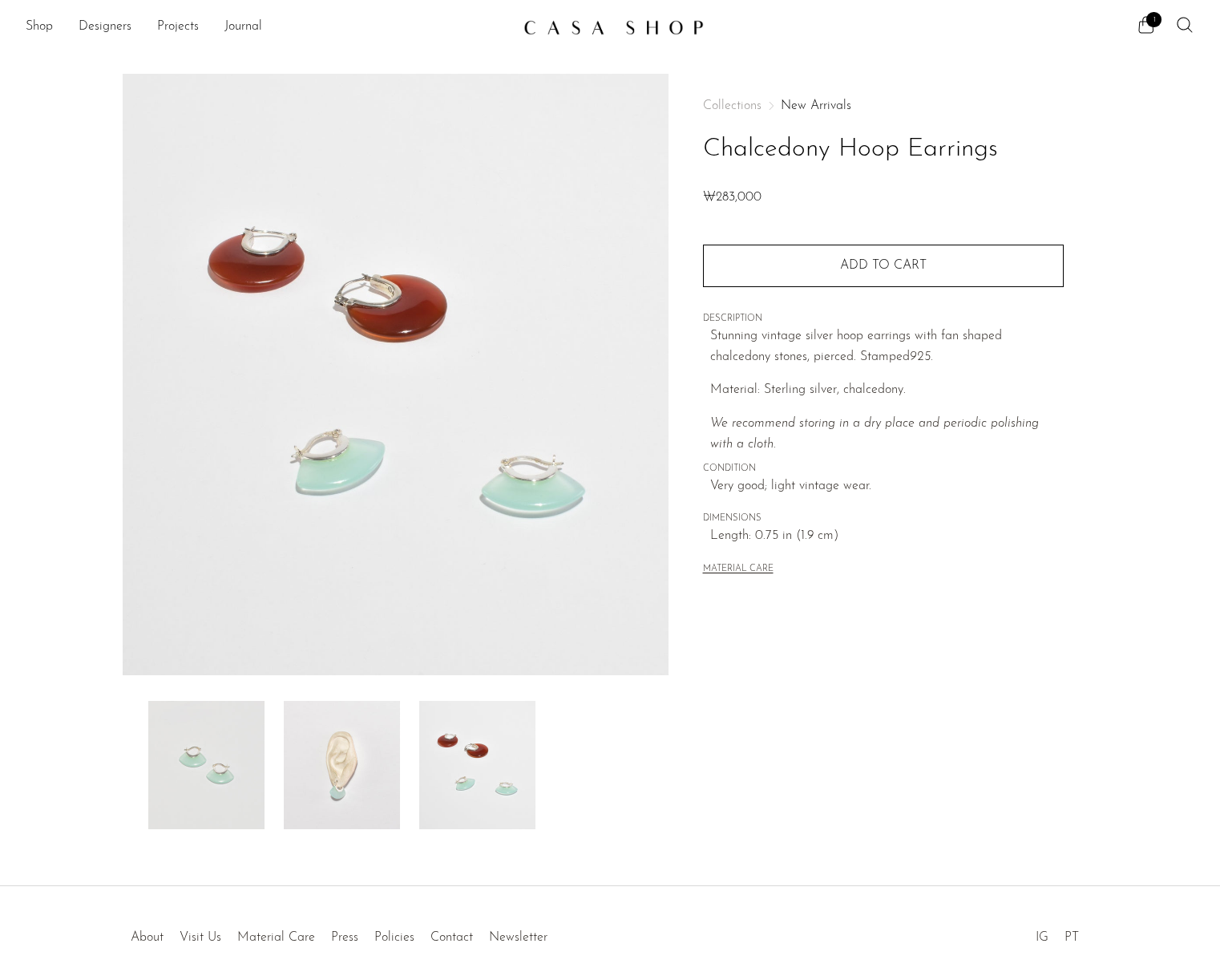
click at [352, 782] on img at bounding box center [341, 765] width 116 height 129
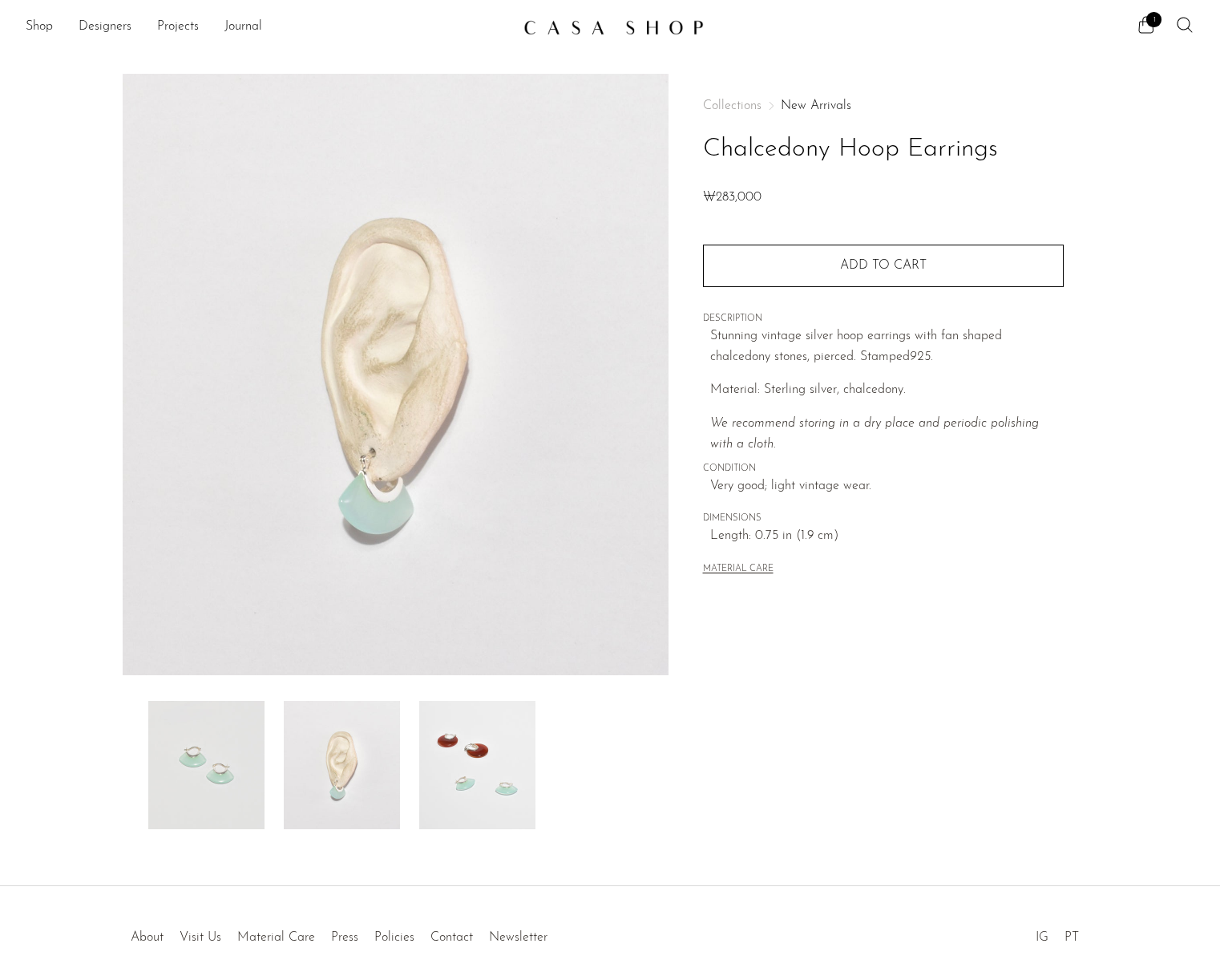
click at [177, 750] on img at bounding box center [206, 765] width 116 height 129
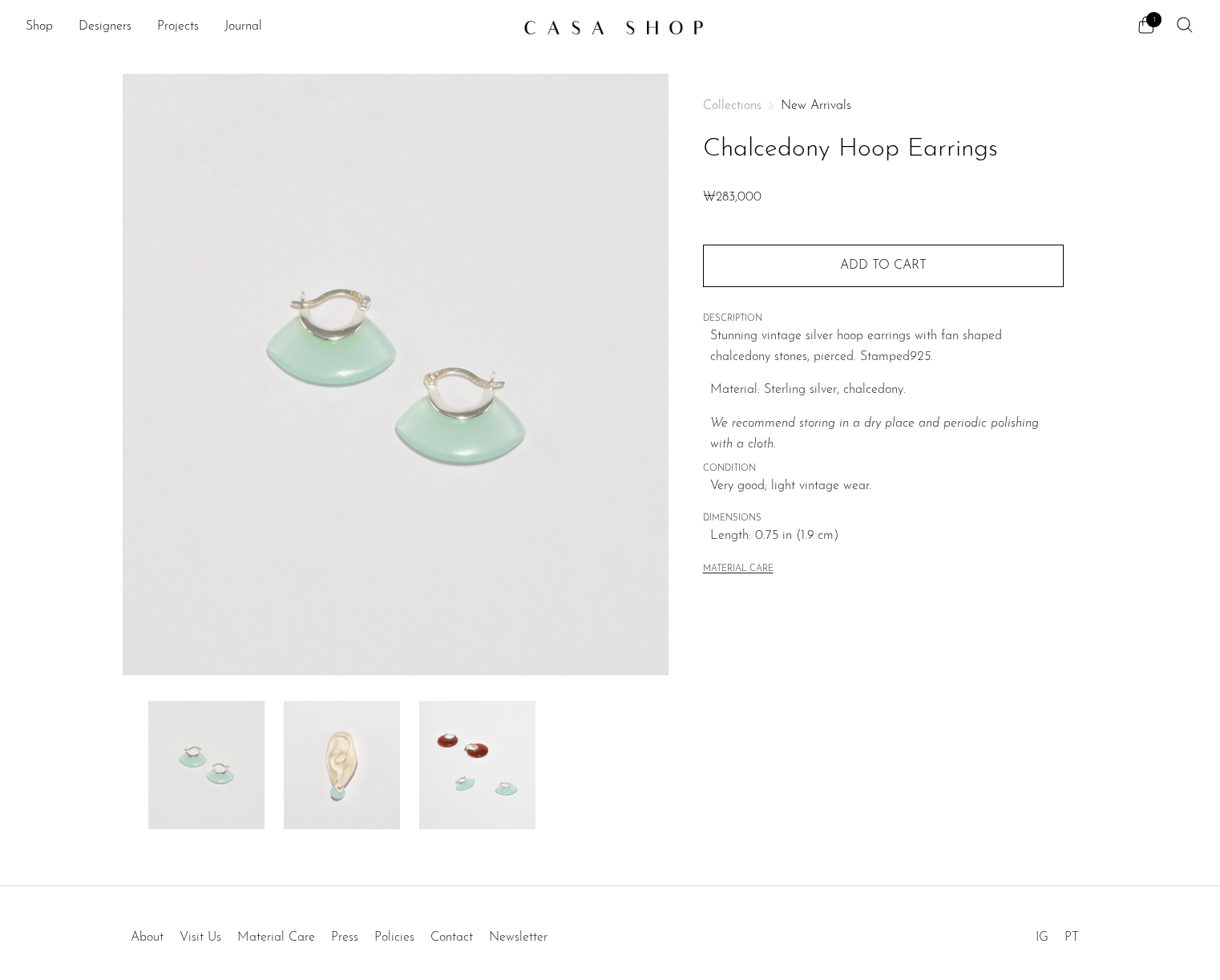
click at [434, 788] on img at bounding box center [477, 765] width 116 height 129
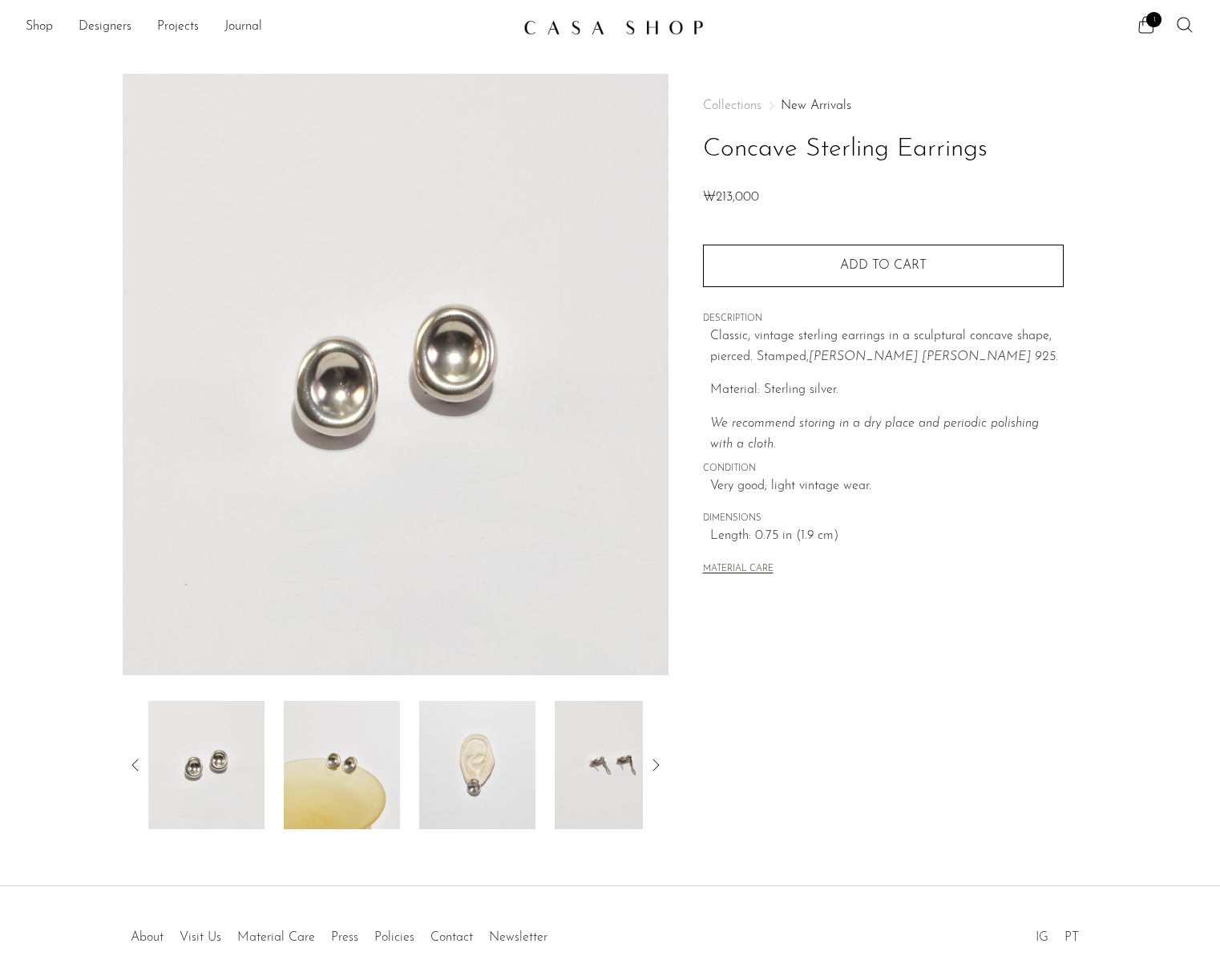
click at [518, 758] on img at bounding box center [477, 765] width 116 height 129
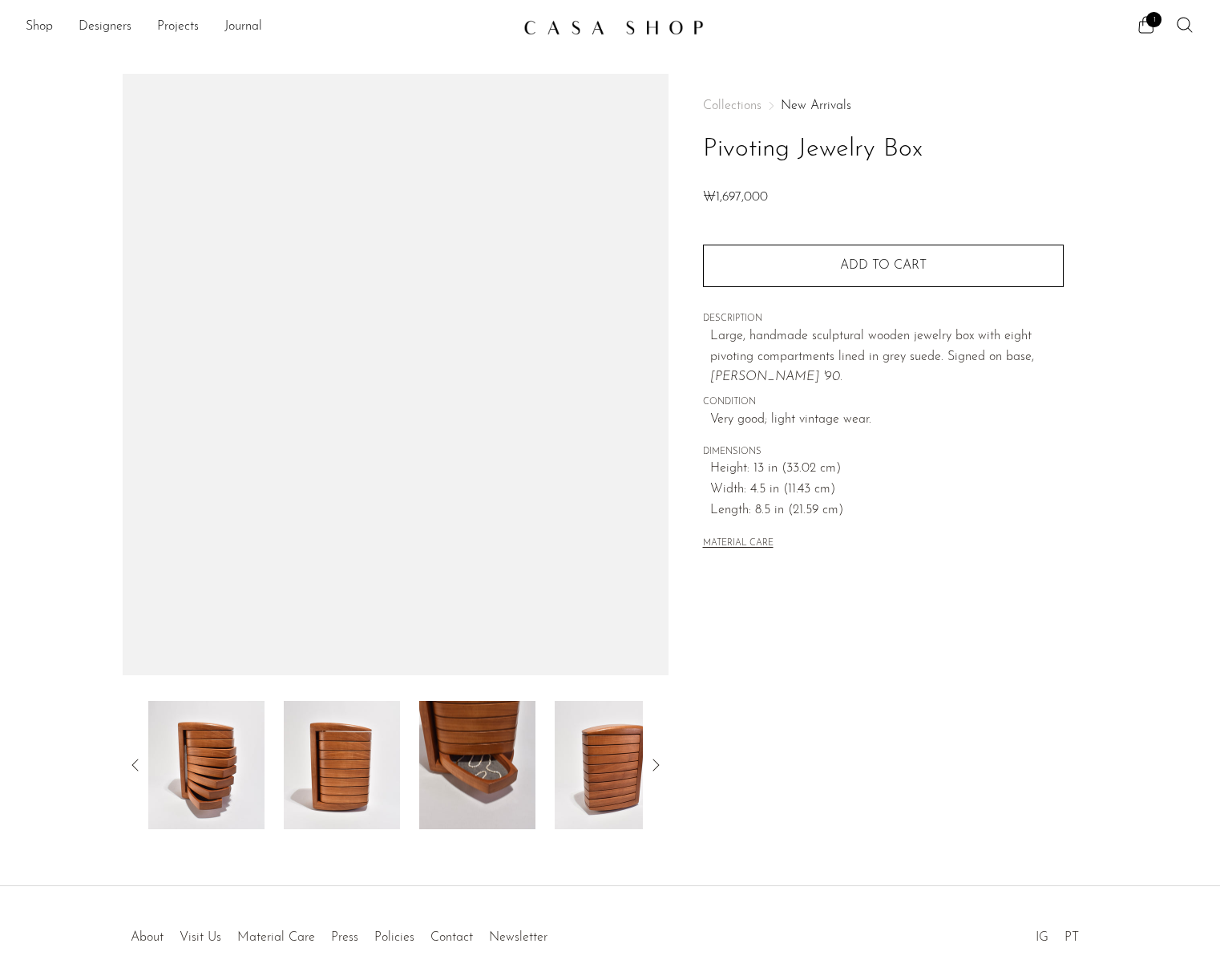
click at [211, 750] on img at bounding box center [206, 765] width 116 height 129
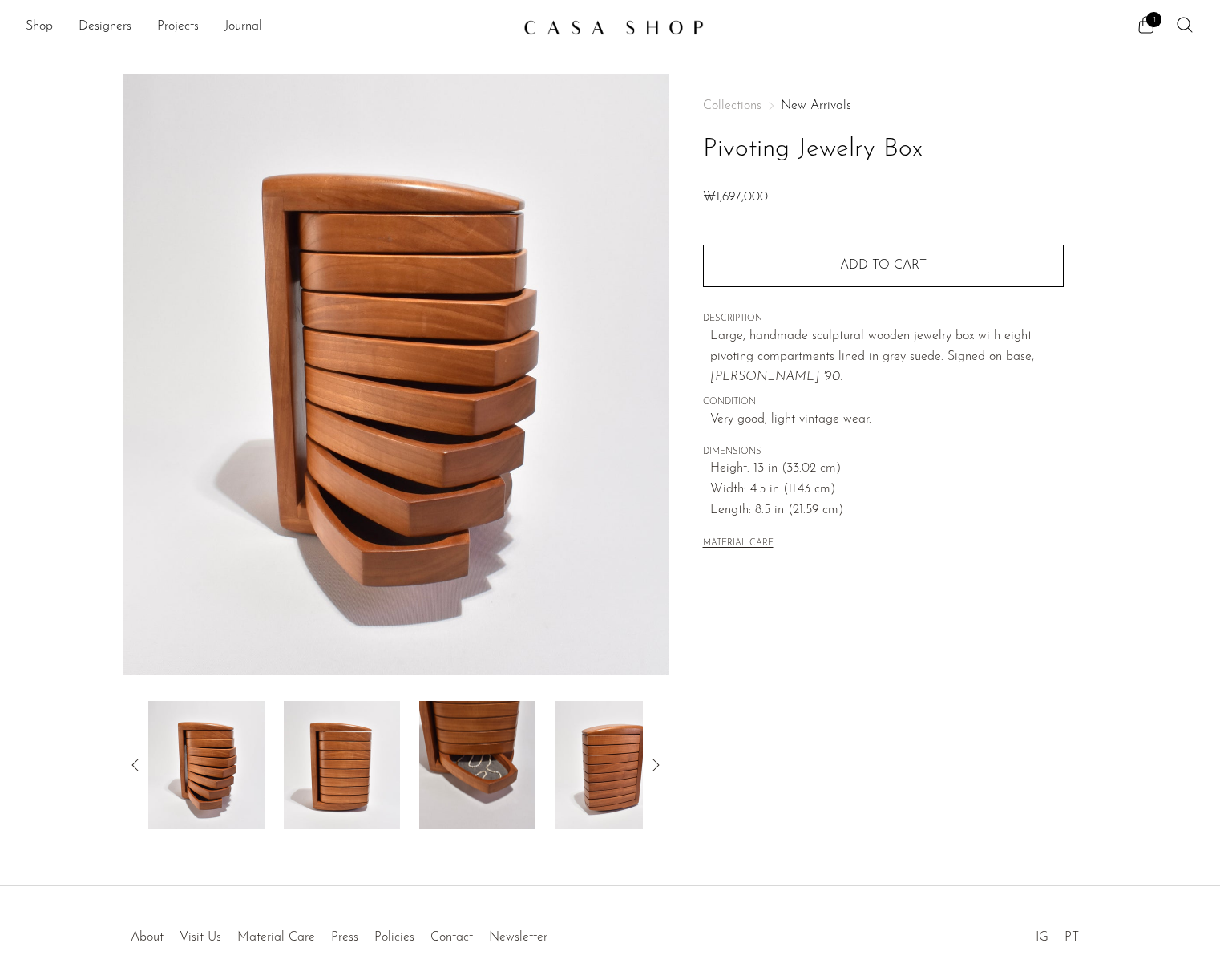
click at [361, 750] on img at bounding box center [341, 765] width 116 height 129
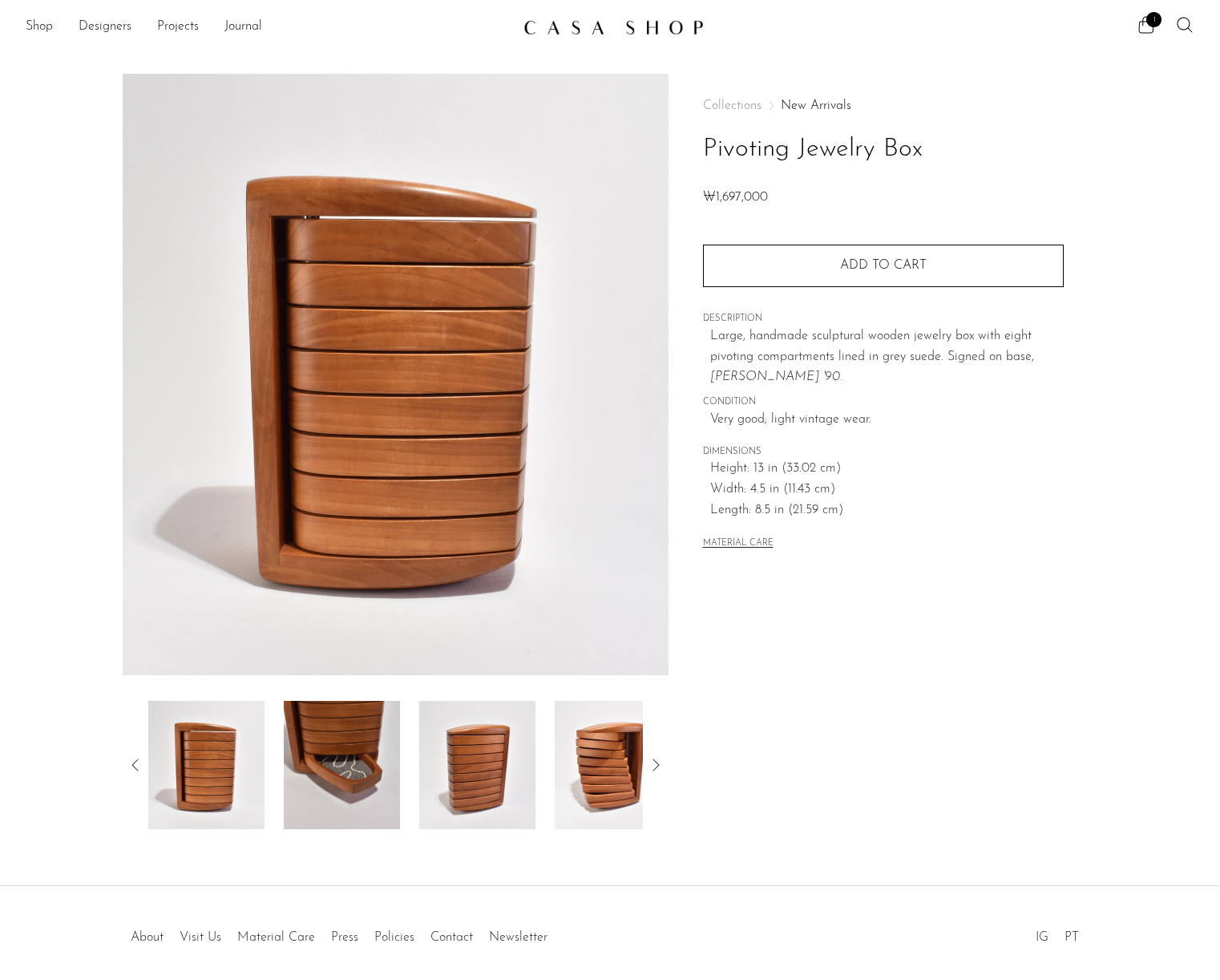
click at [360, 745] on img at bounding box center [341, 765] width 116 height 129
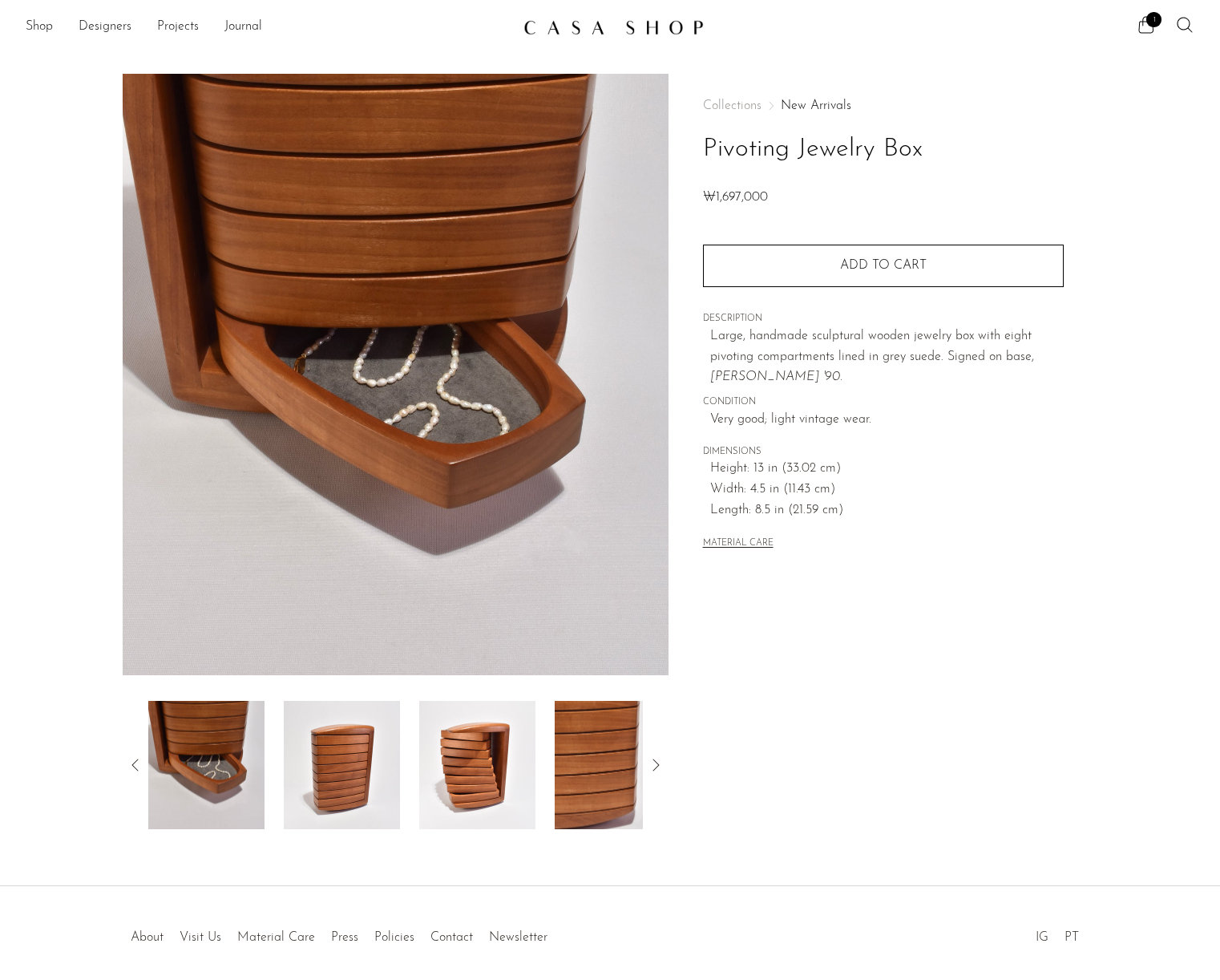
click at [360, 745] on img at bounding box center [341, 765] width 116 height 129
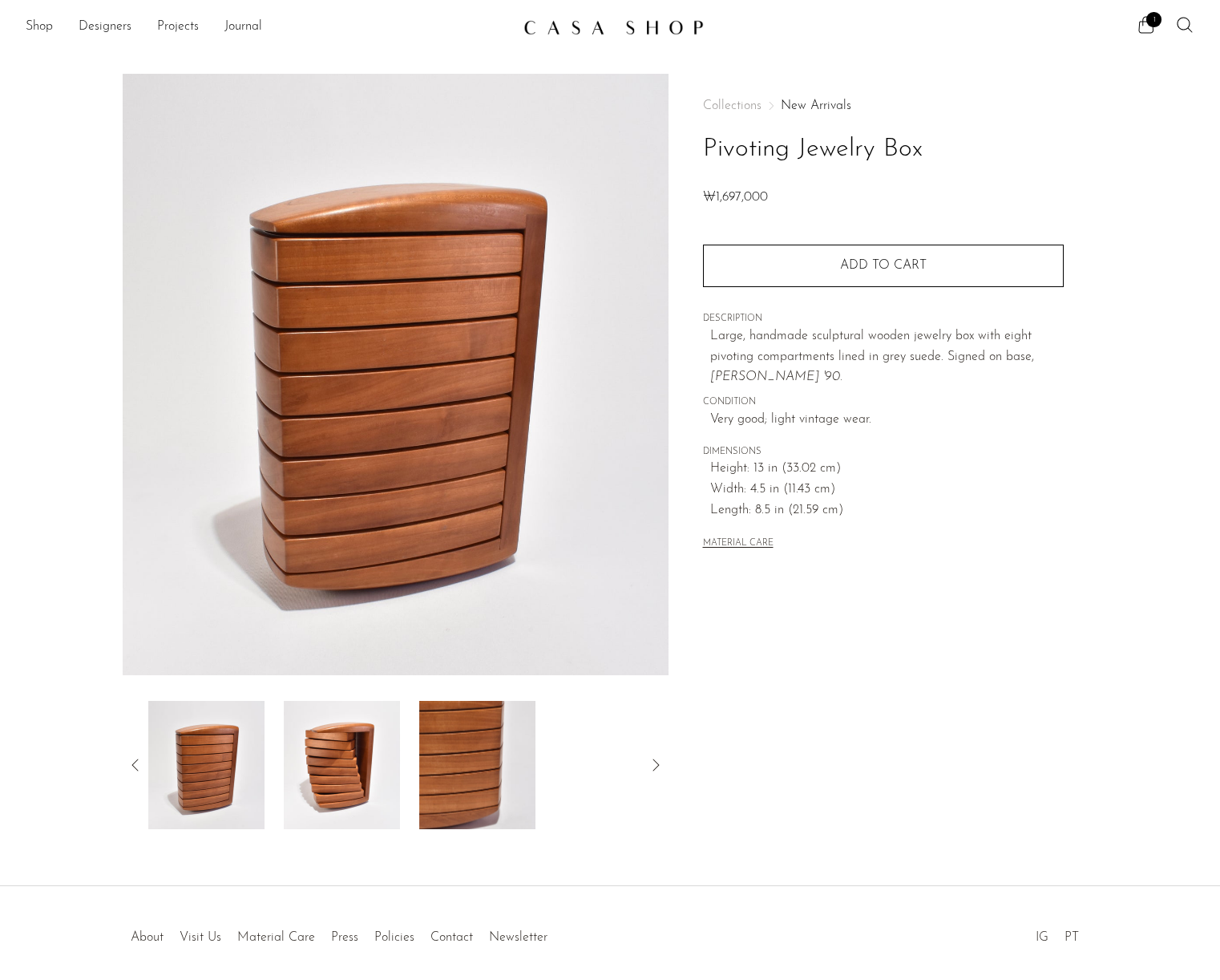
click at [360, 745] on img at bounding box center [341, 765] width 116 height 129
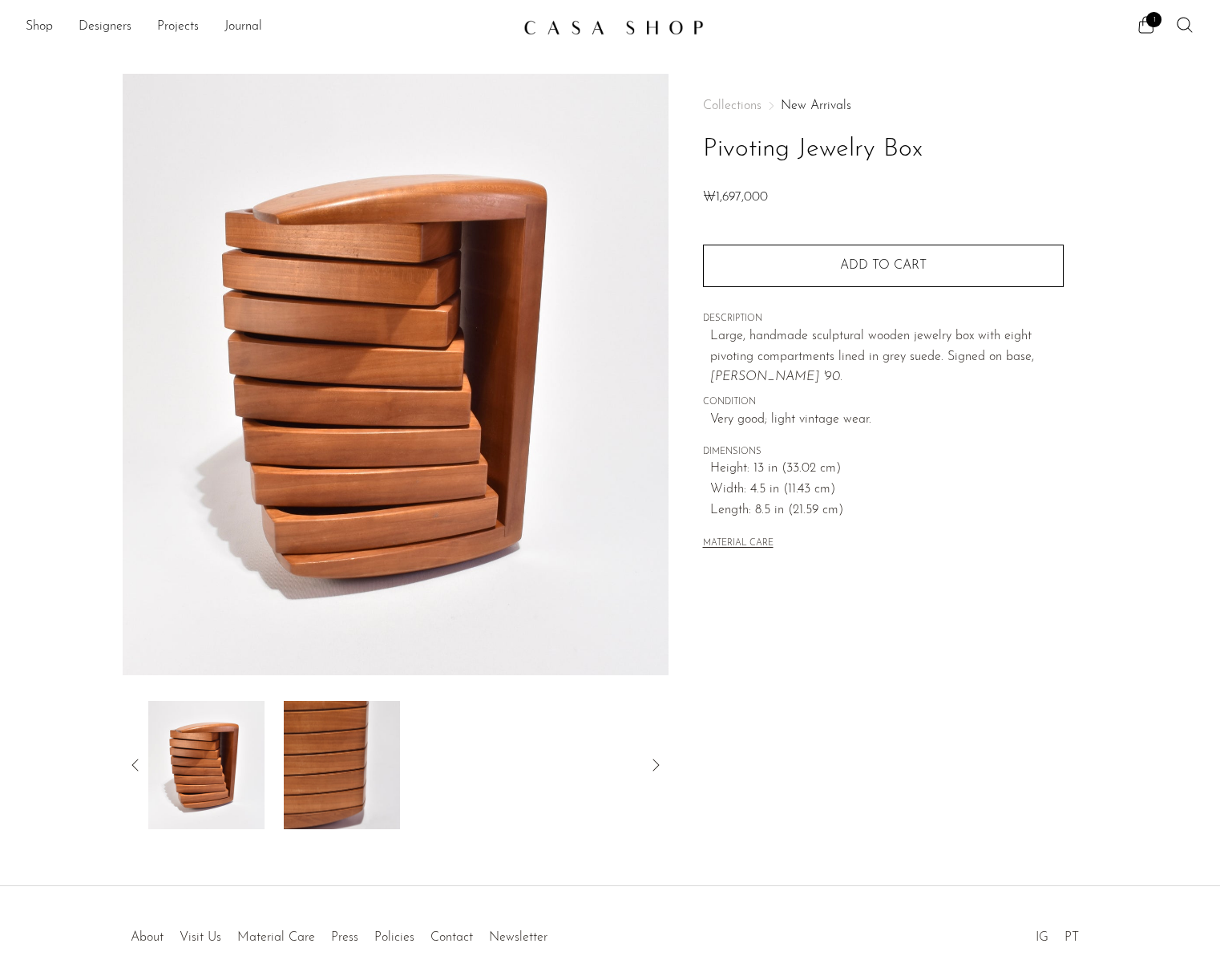
click at [360, 745] on img at bounding box center [341, 765] width 116 height 129
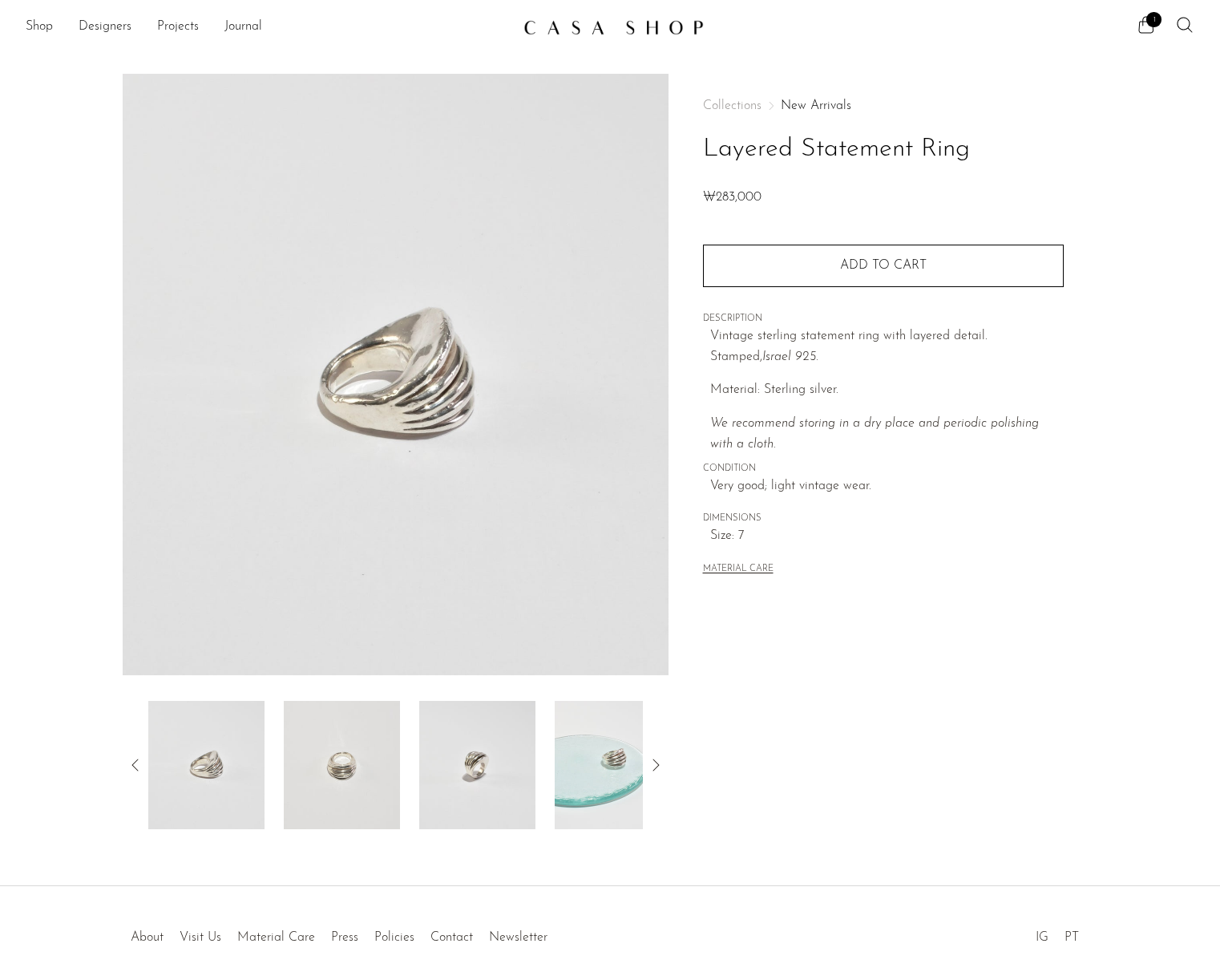
click at [357, 761] on img at bounding box center [341, 765] width 116 height 129
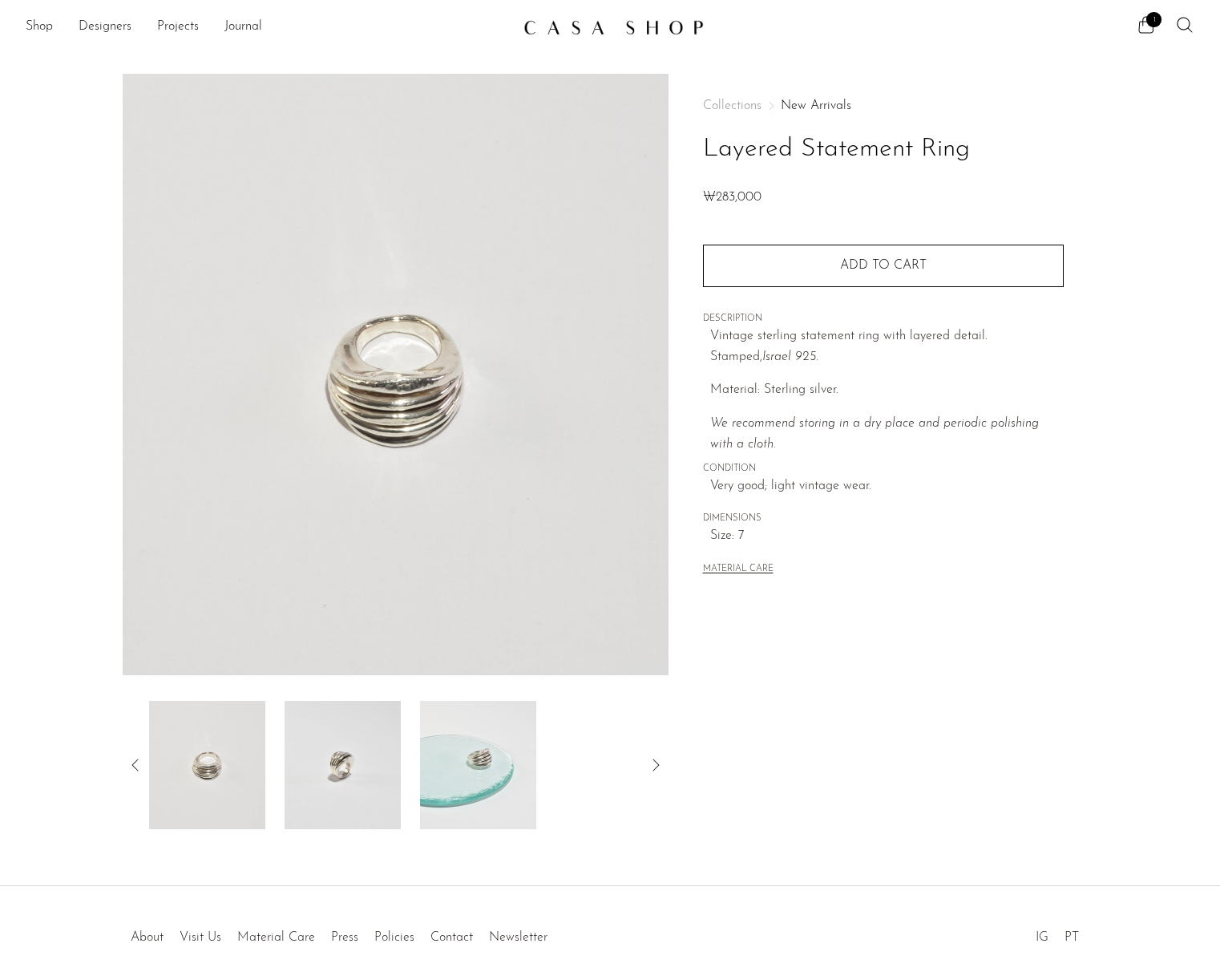
click at [357, 761] on img at bounding box center [342, 765] width 116 height 129
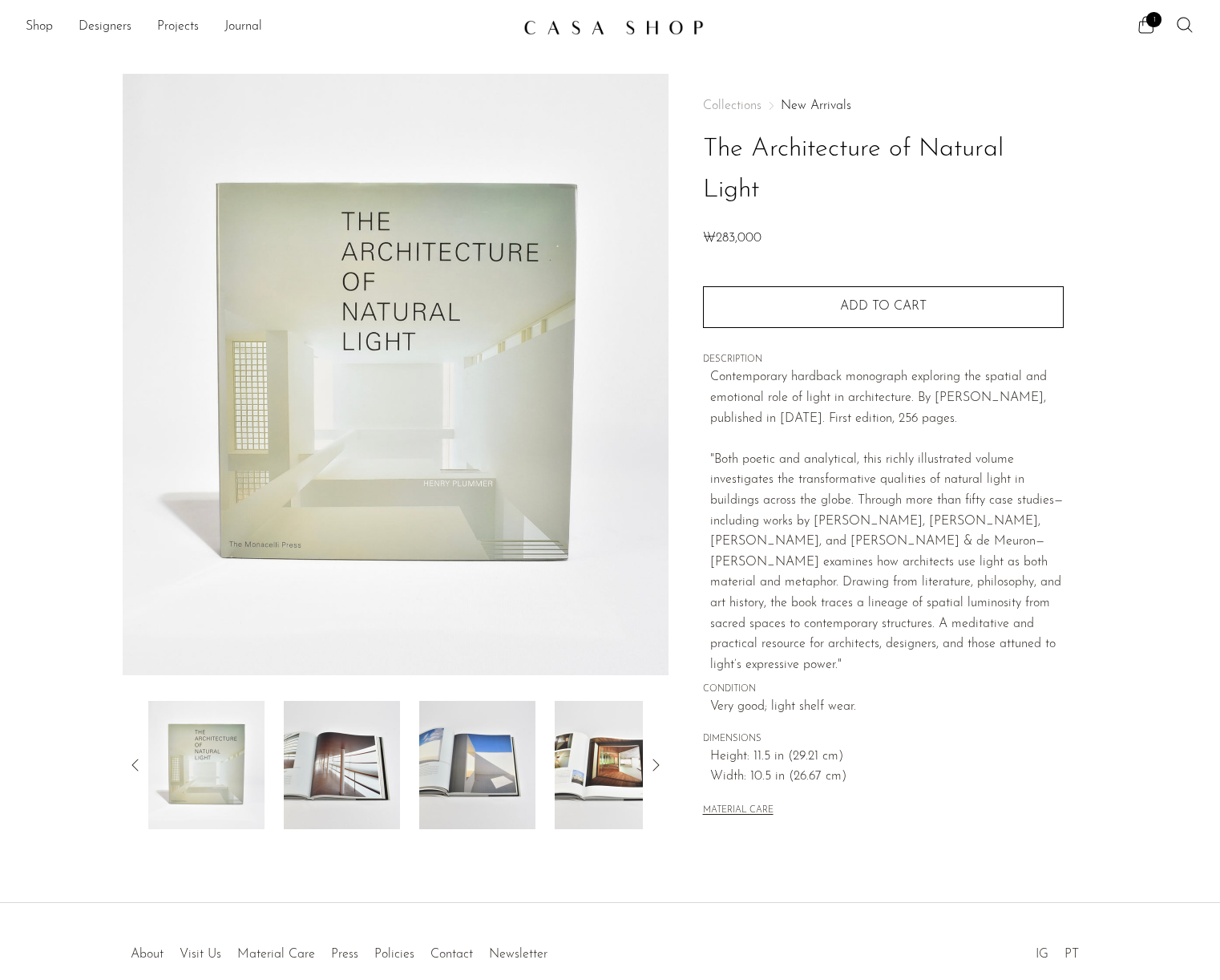
click at [371, 771] on img at bounding box center [341, 765] width 116 height 129
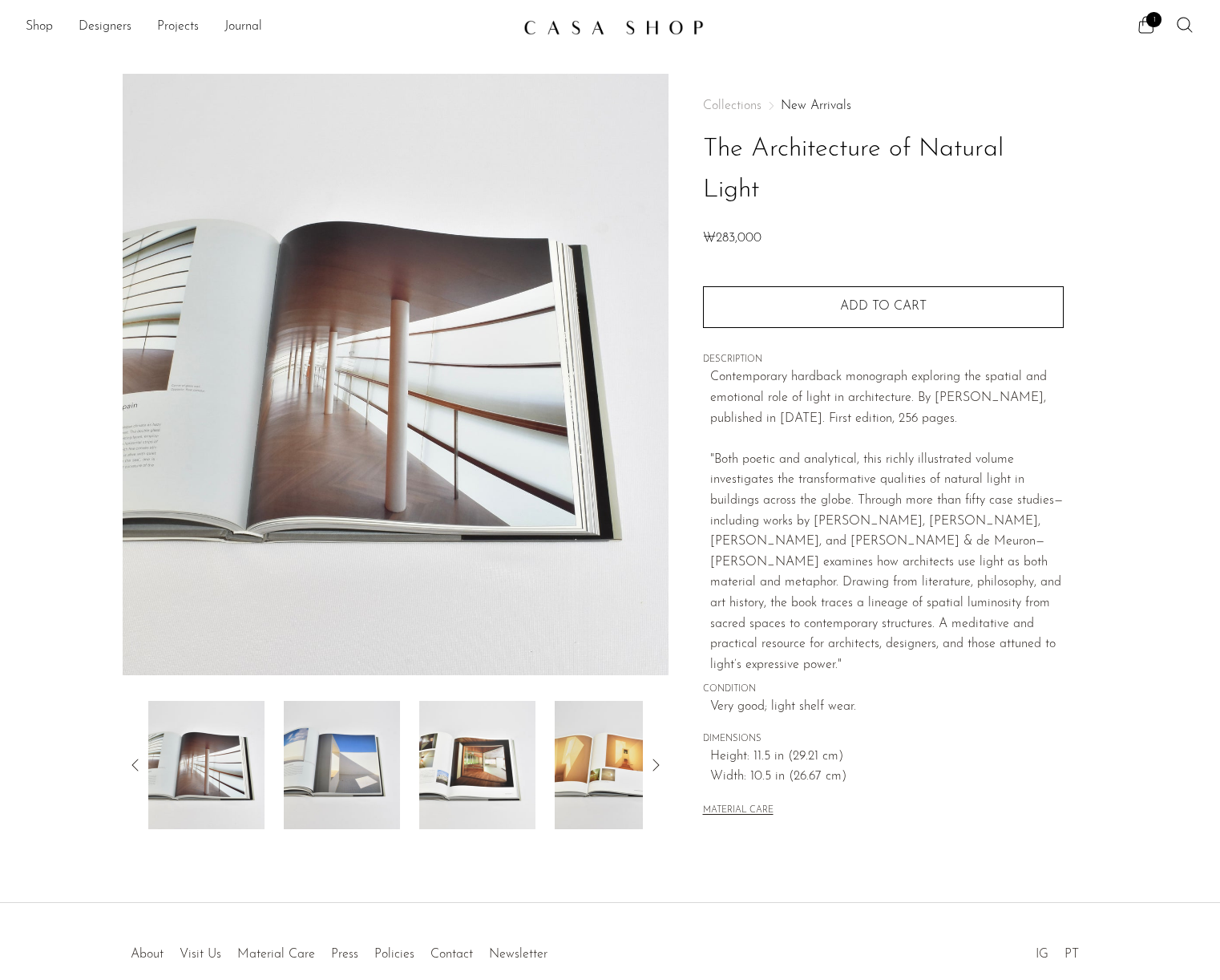
click at [371, 771] on img at bounding box center [341, 765] width 116 height 129
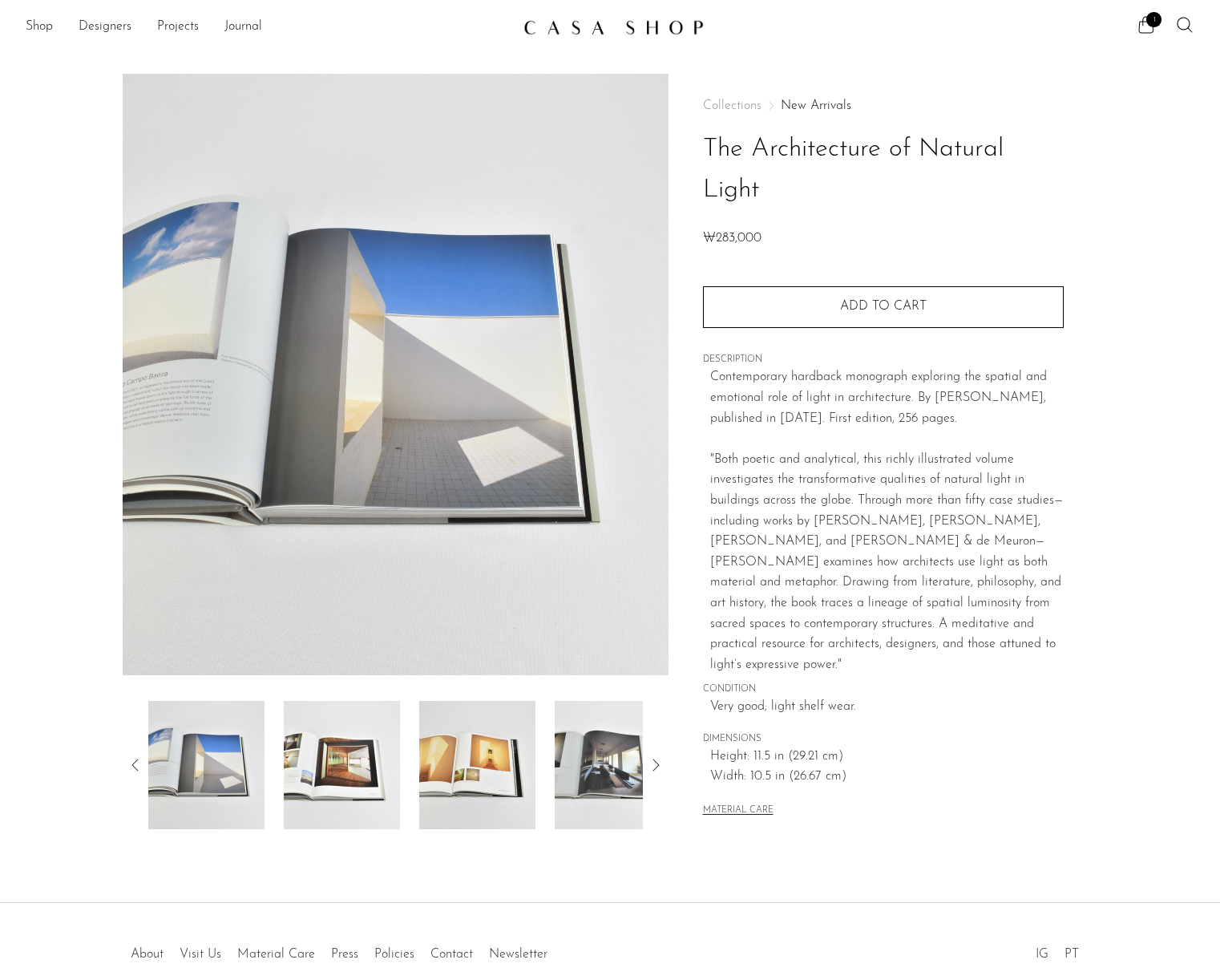
click at [371, 771] on img at bounding box center [341, 765] width 116 height 129
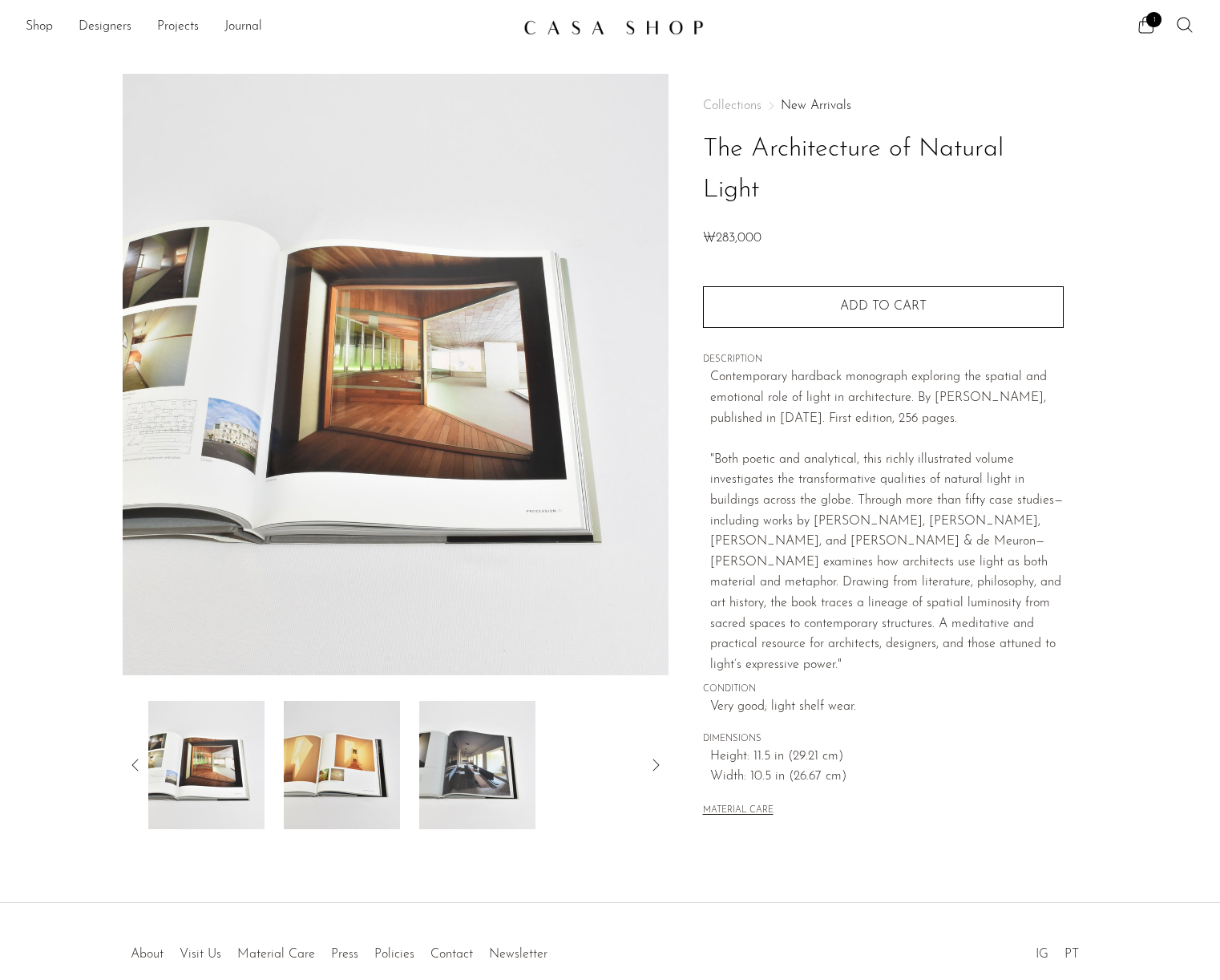
click at [371, 771] on img at bounding box center [341, 765] width 116 height 129
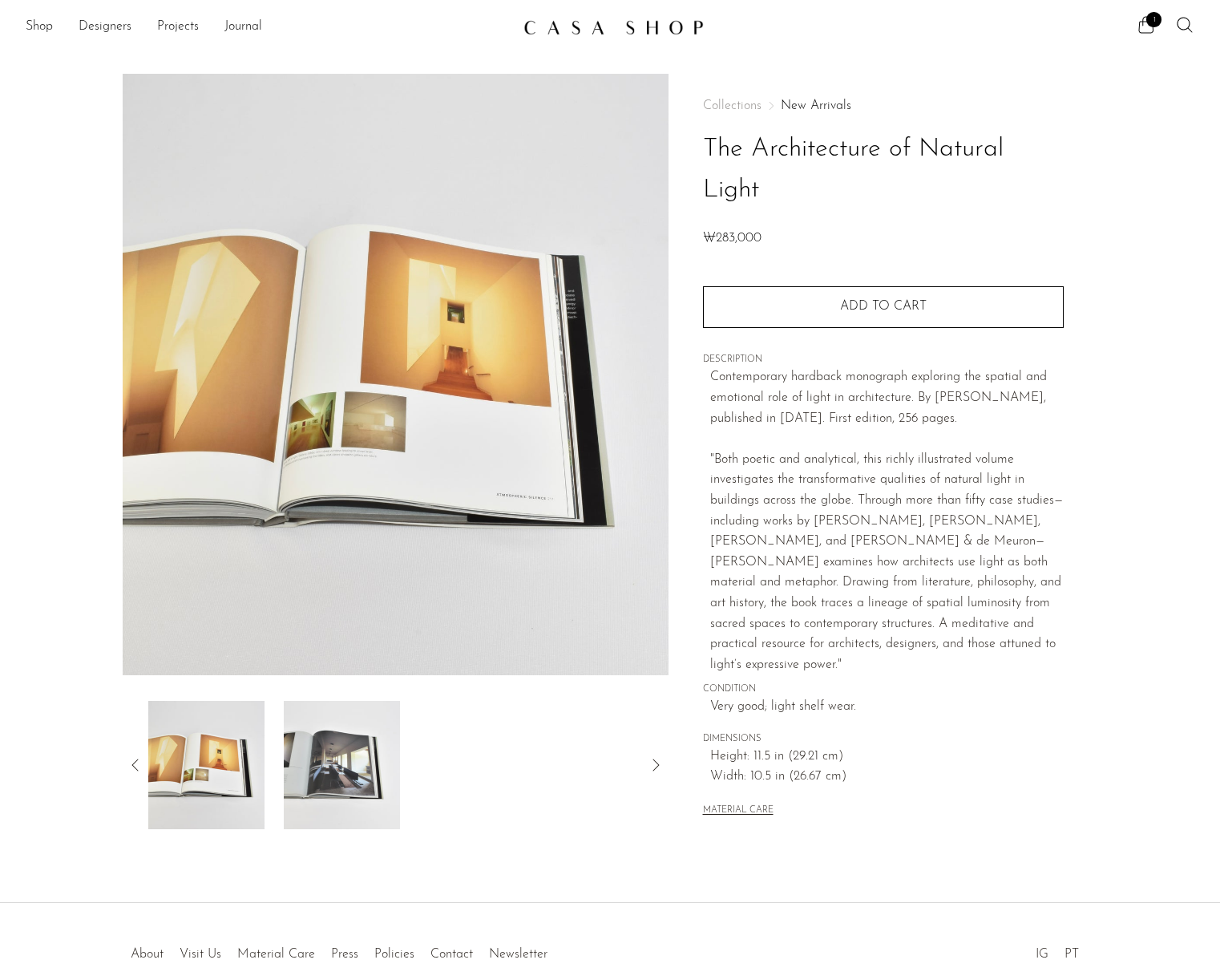
click at [371, 771] on img at bounding box center [341, 765] width 116 height 129
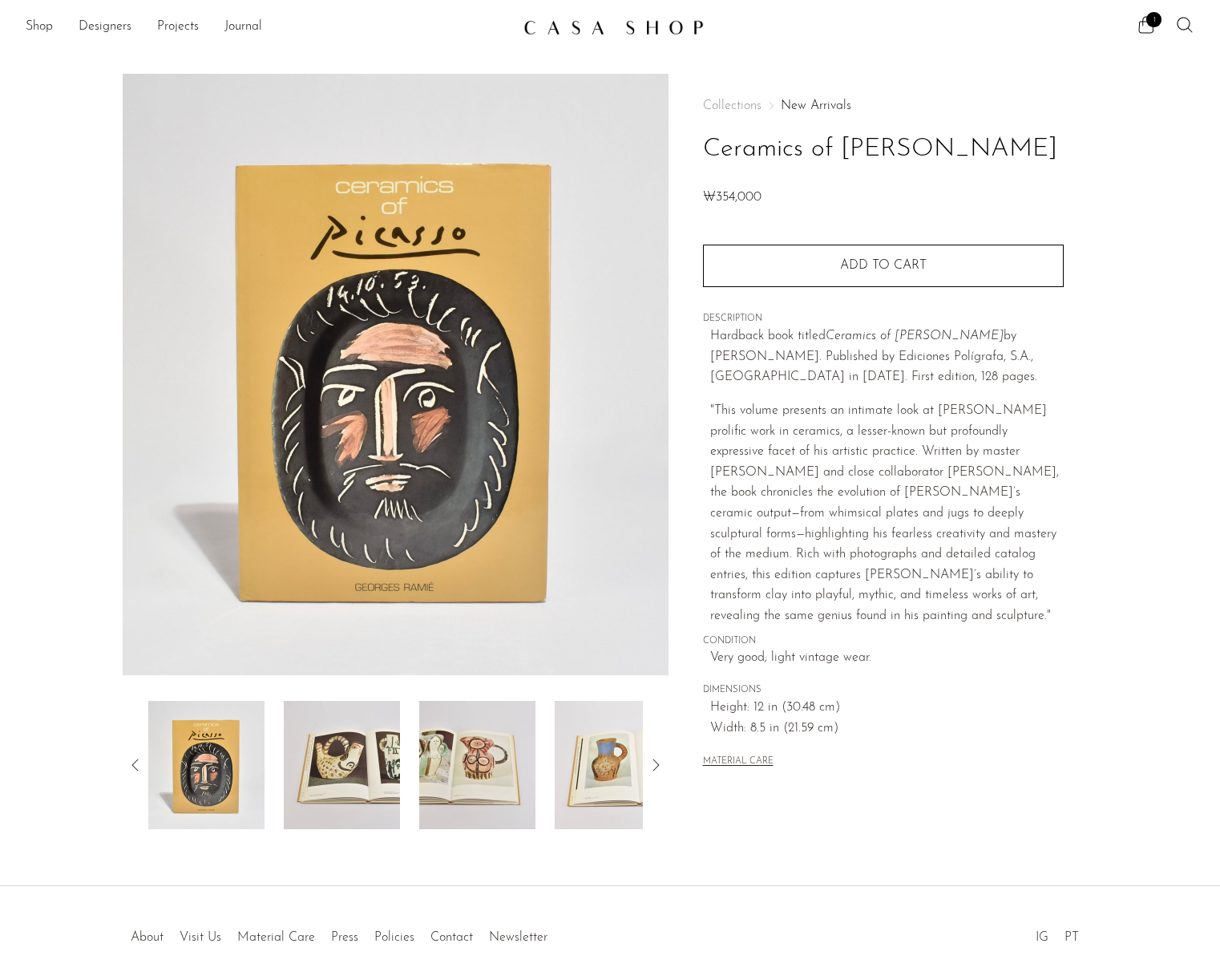
click at [323, 776] on img at bounding box center [341, 765] width 116 height 129
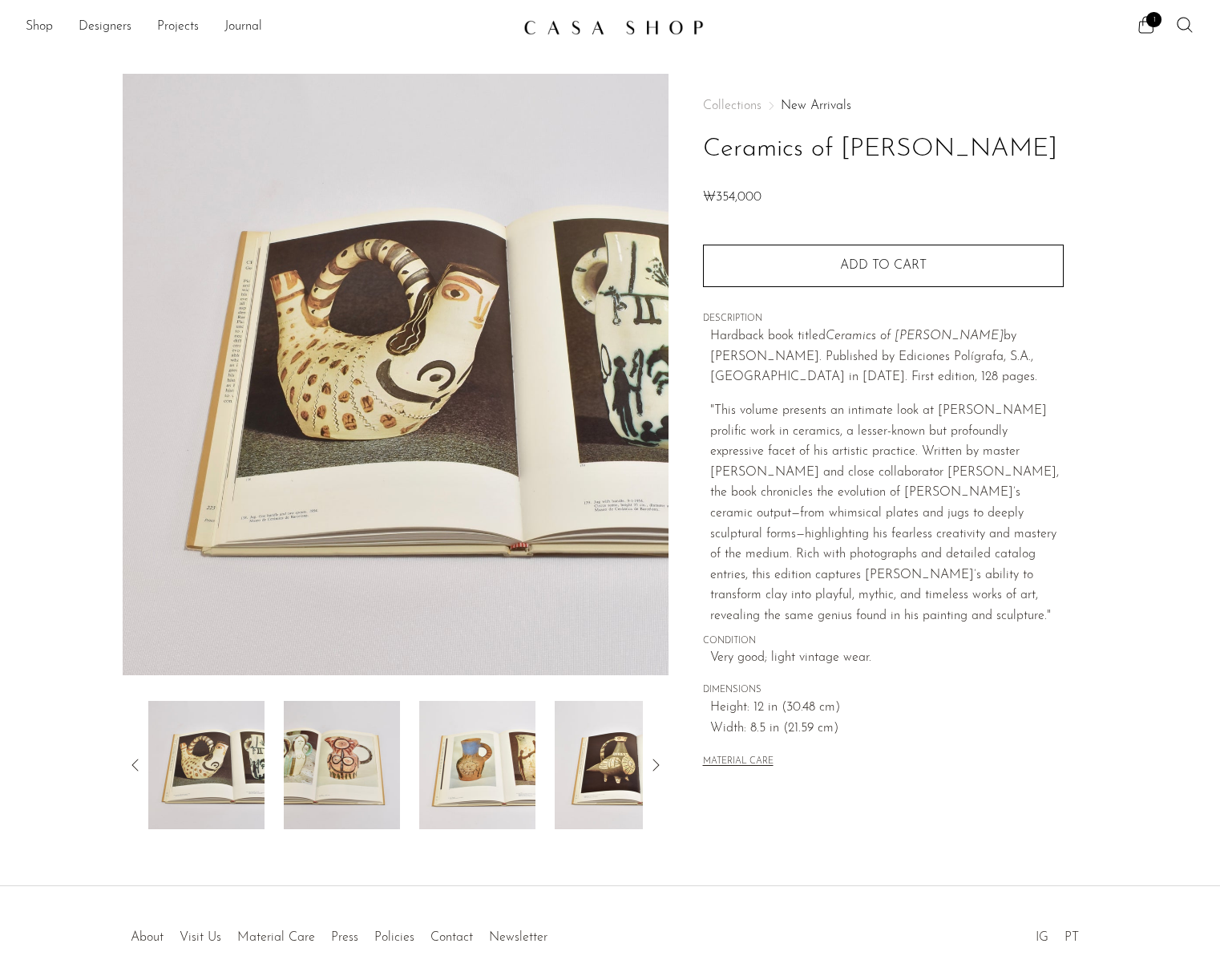
click at [447, 768] on img at bounding box center [477, 765] width 116 height 129
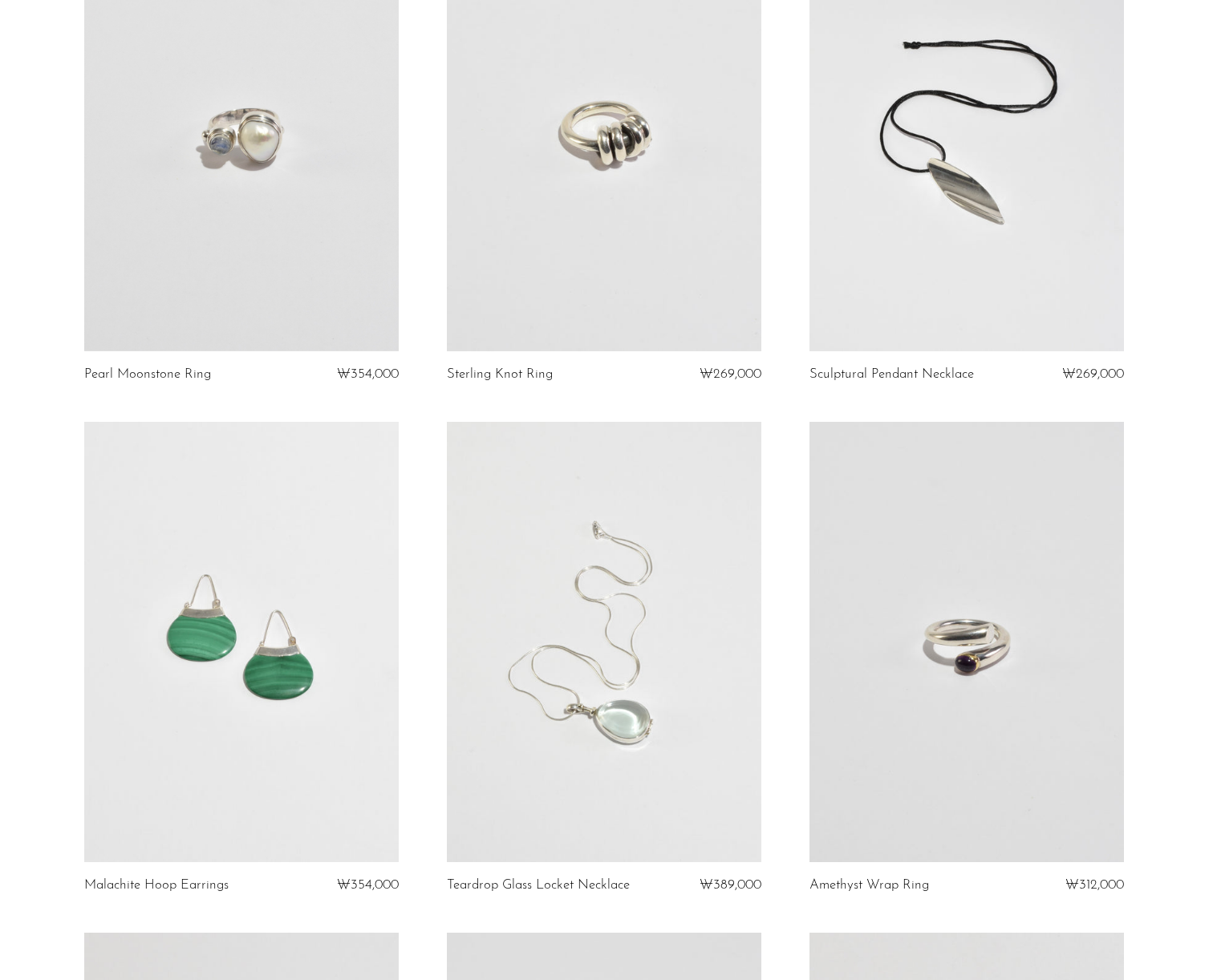
scroll to position [1737, 0]
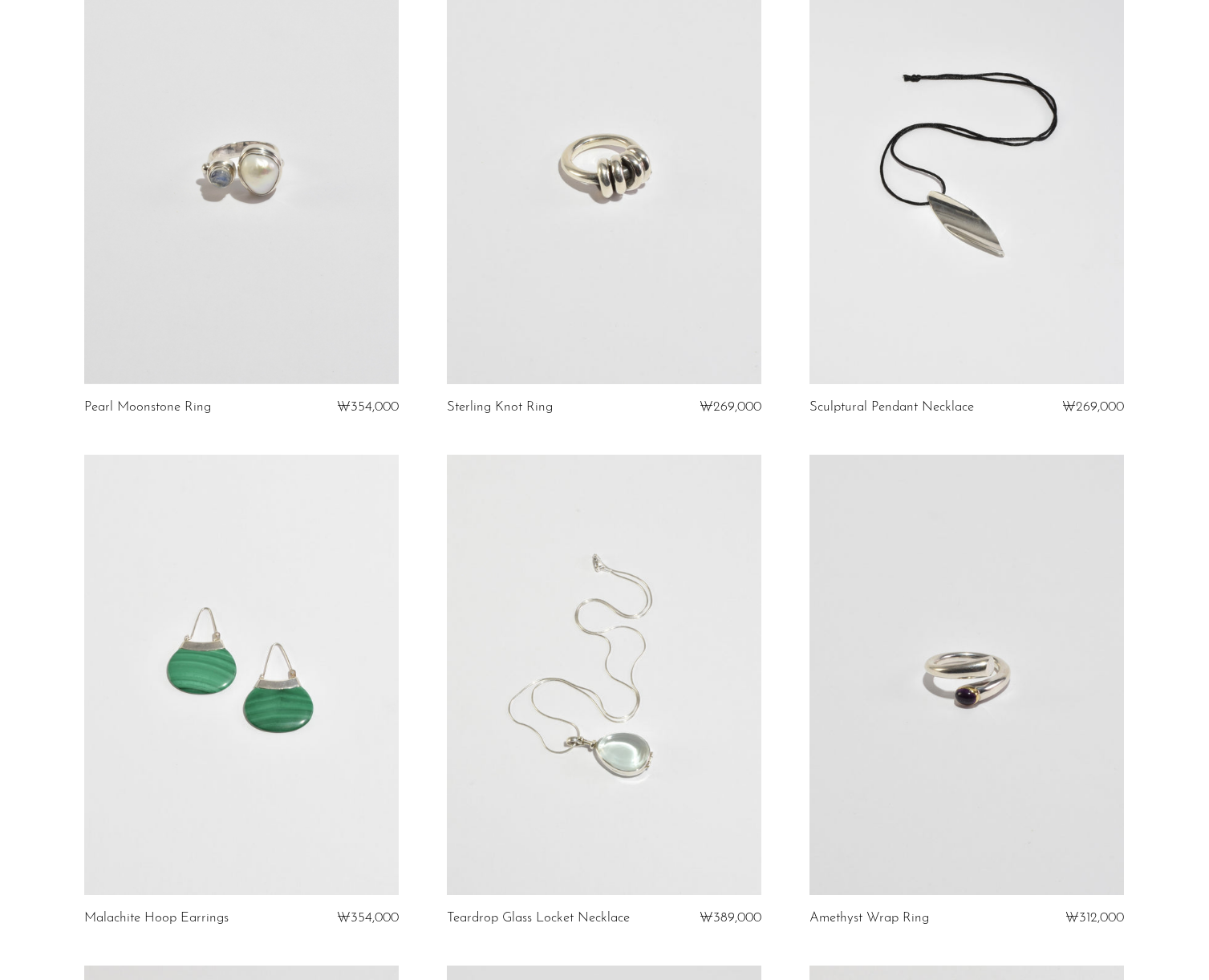
click at [951, 219] on link at bounding box center [966, 164] width 314 height 440
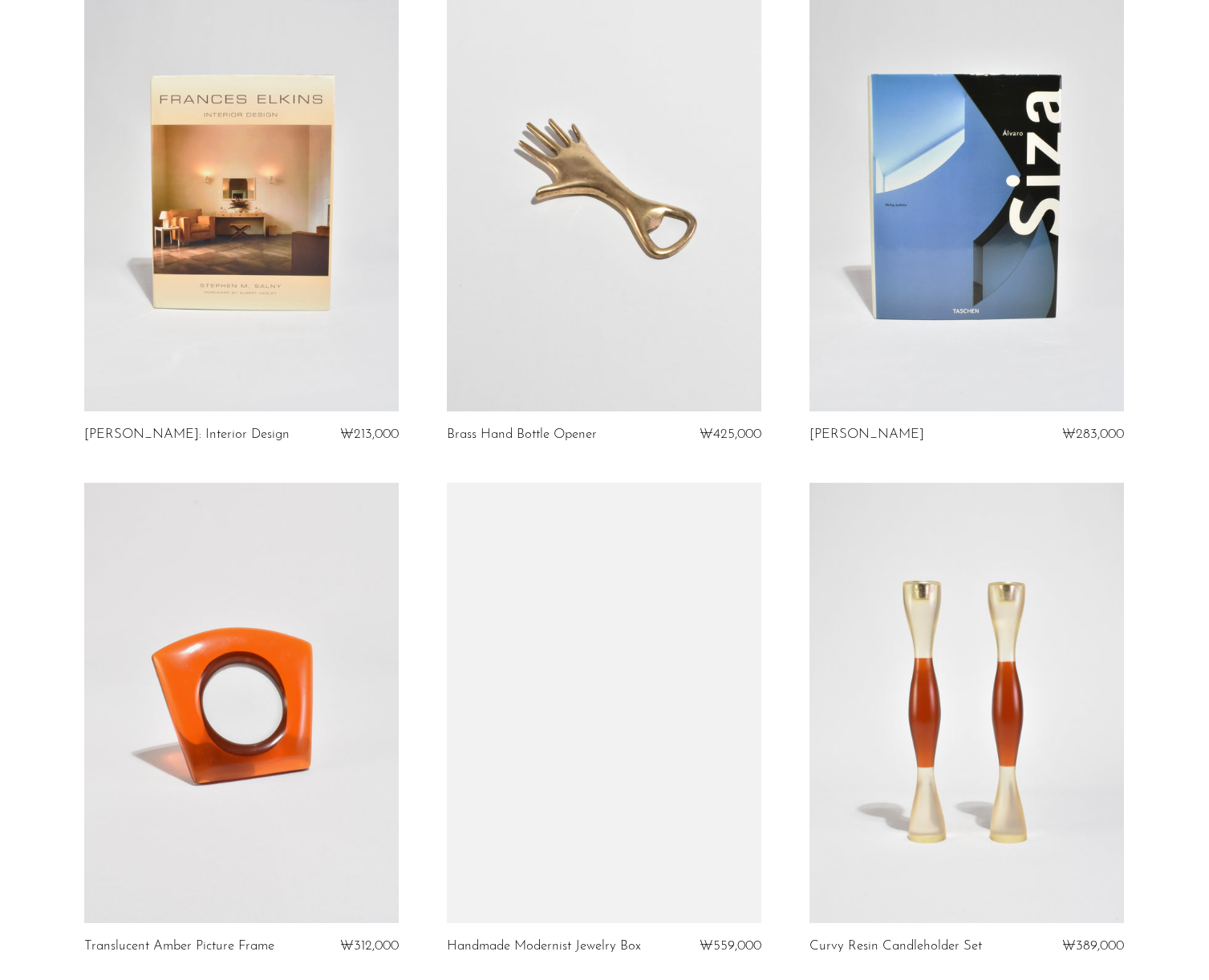
scroll to position [5616, 0]
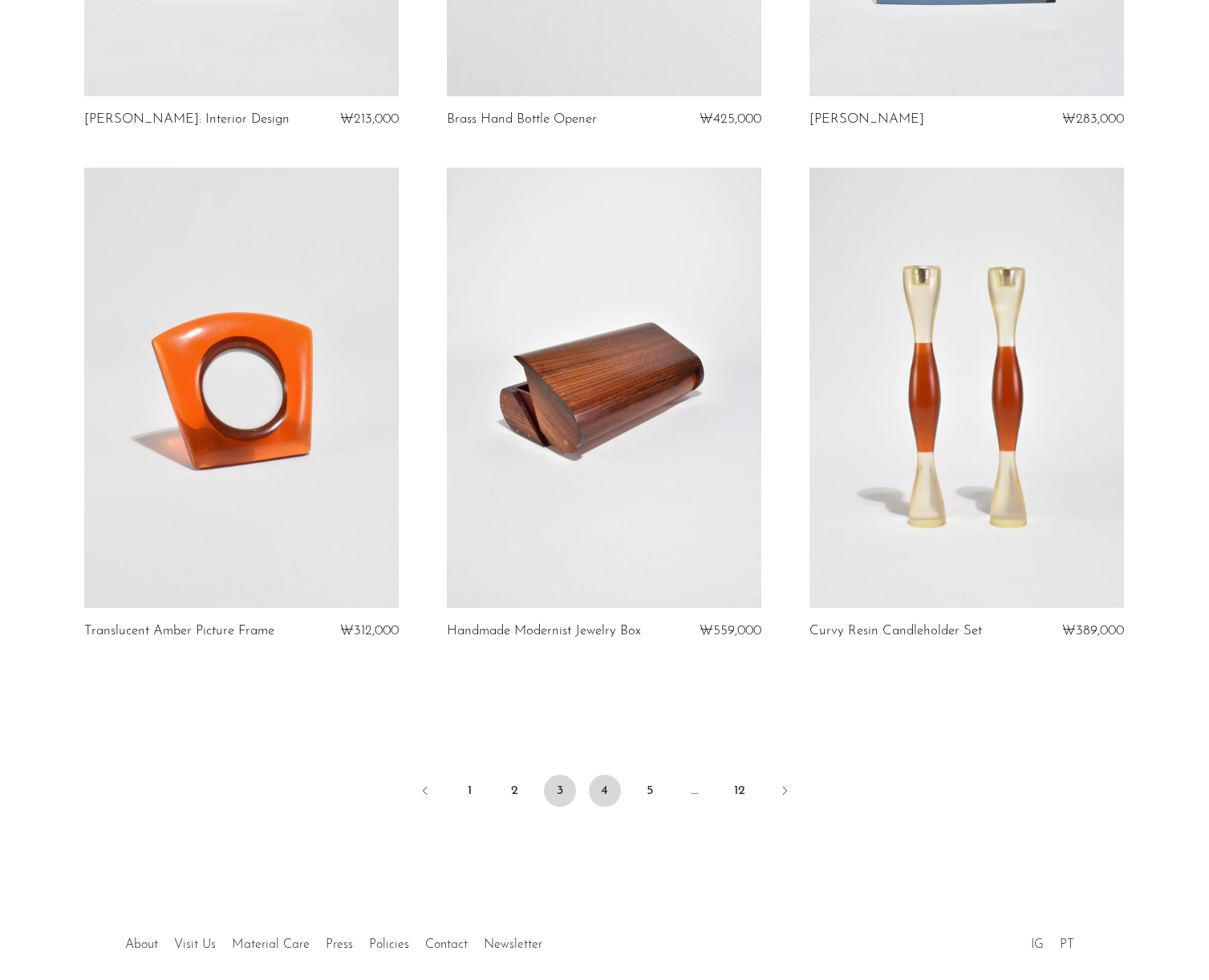
click at [595, 788] on link "4" at bounding box center [604, 791] width 32 height 32
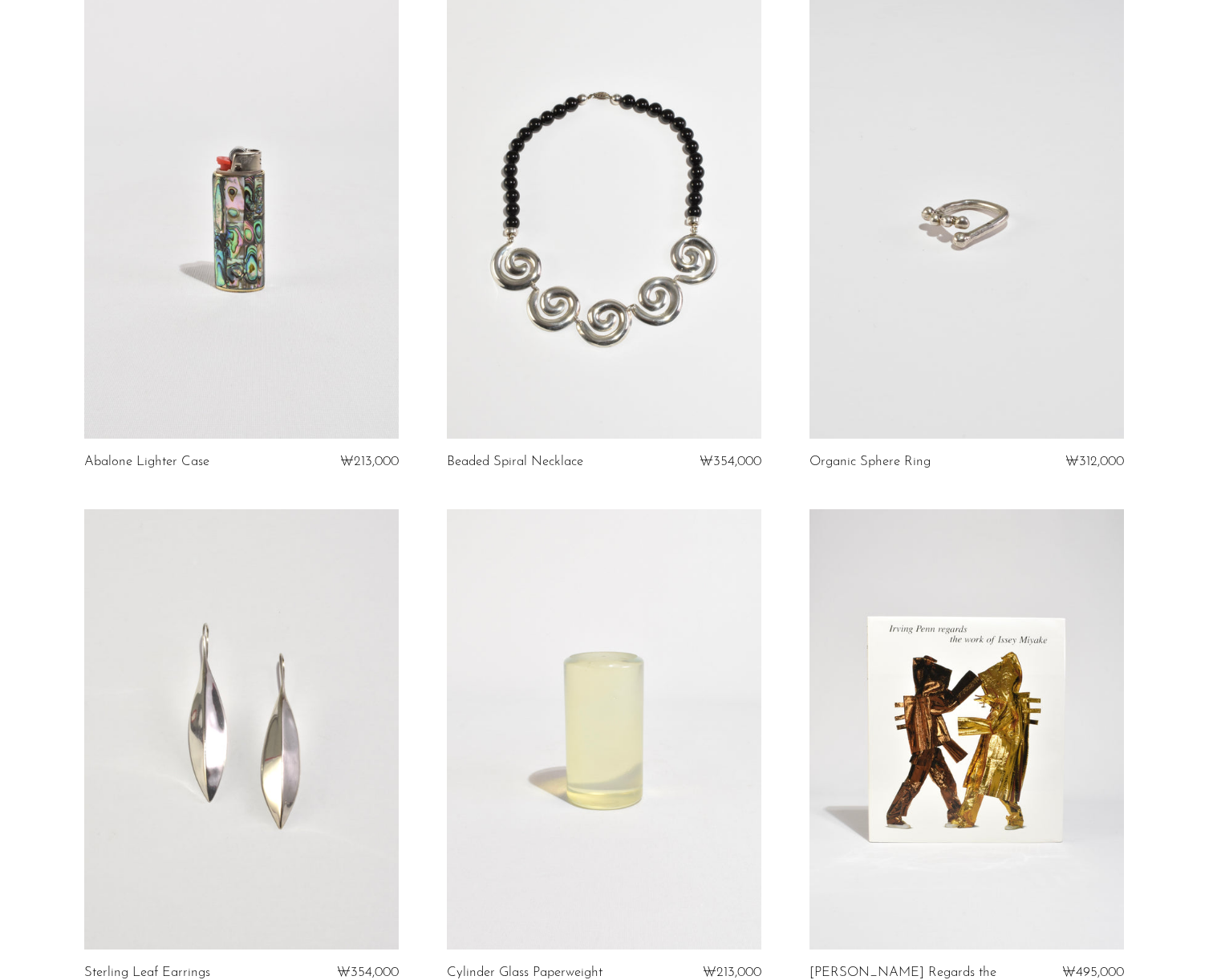
scroll to position [208, 0]
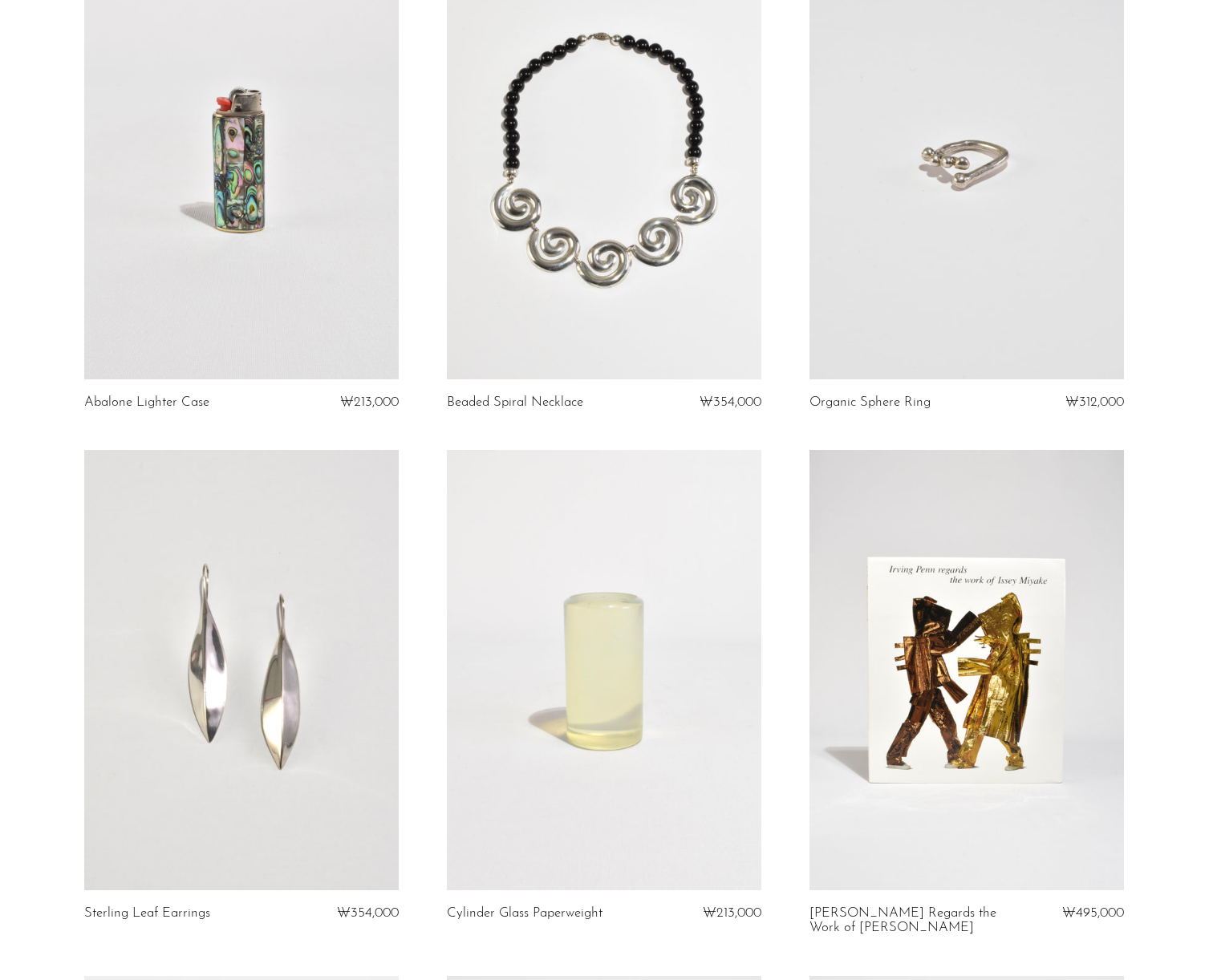
click at [282, 683] on link at bounding box center [241, 670] width 314 height 440
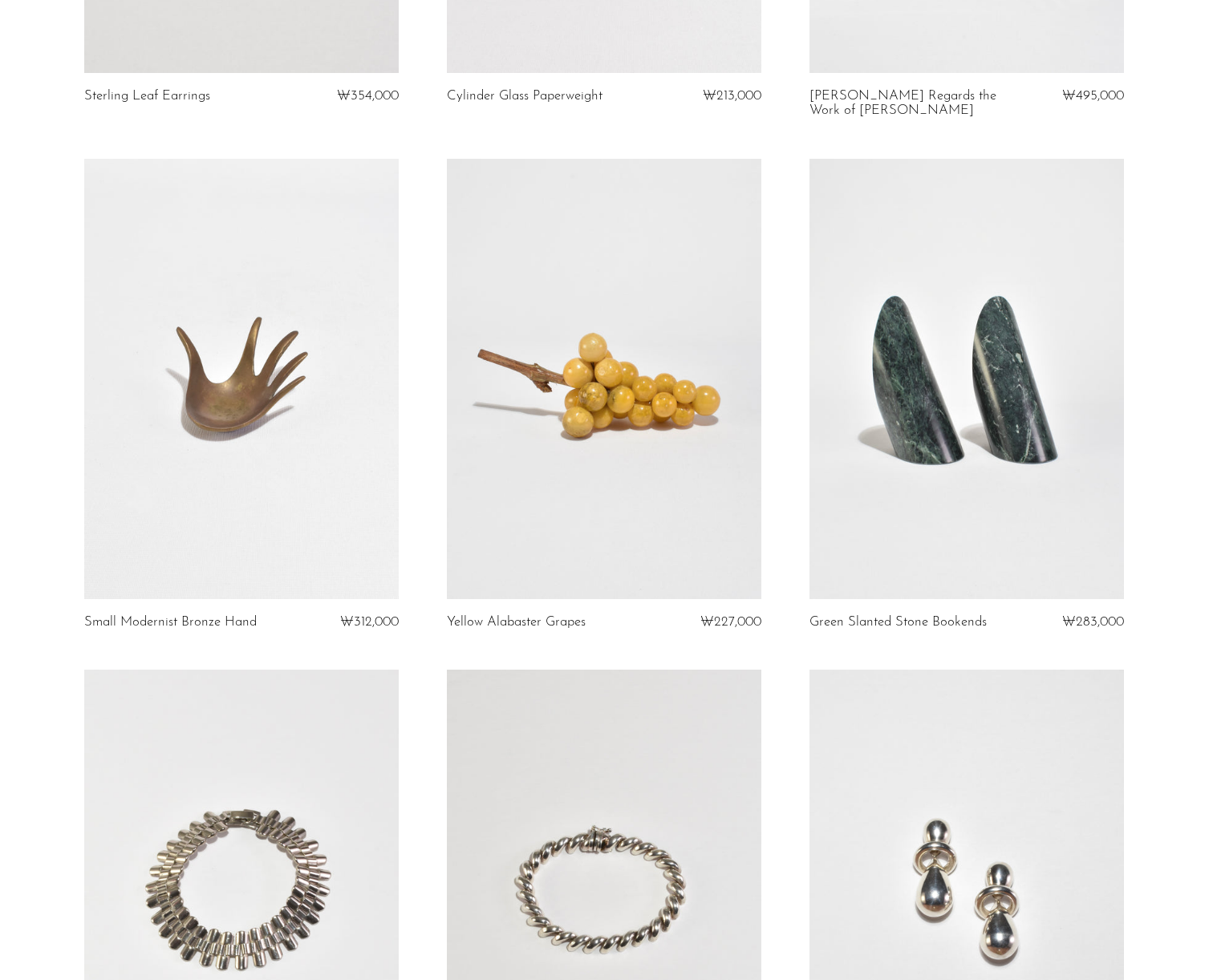
scroll to position [935, 0]
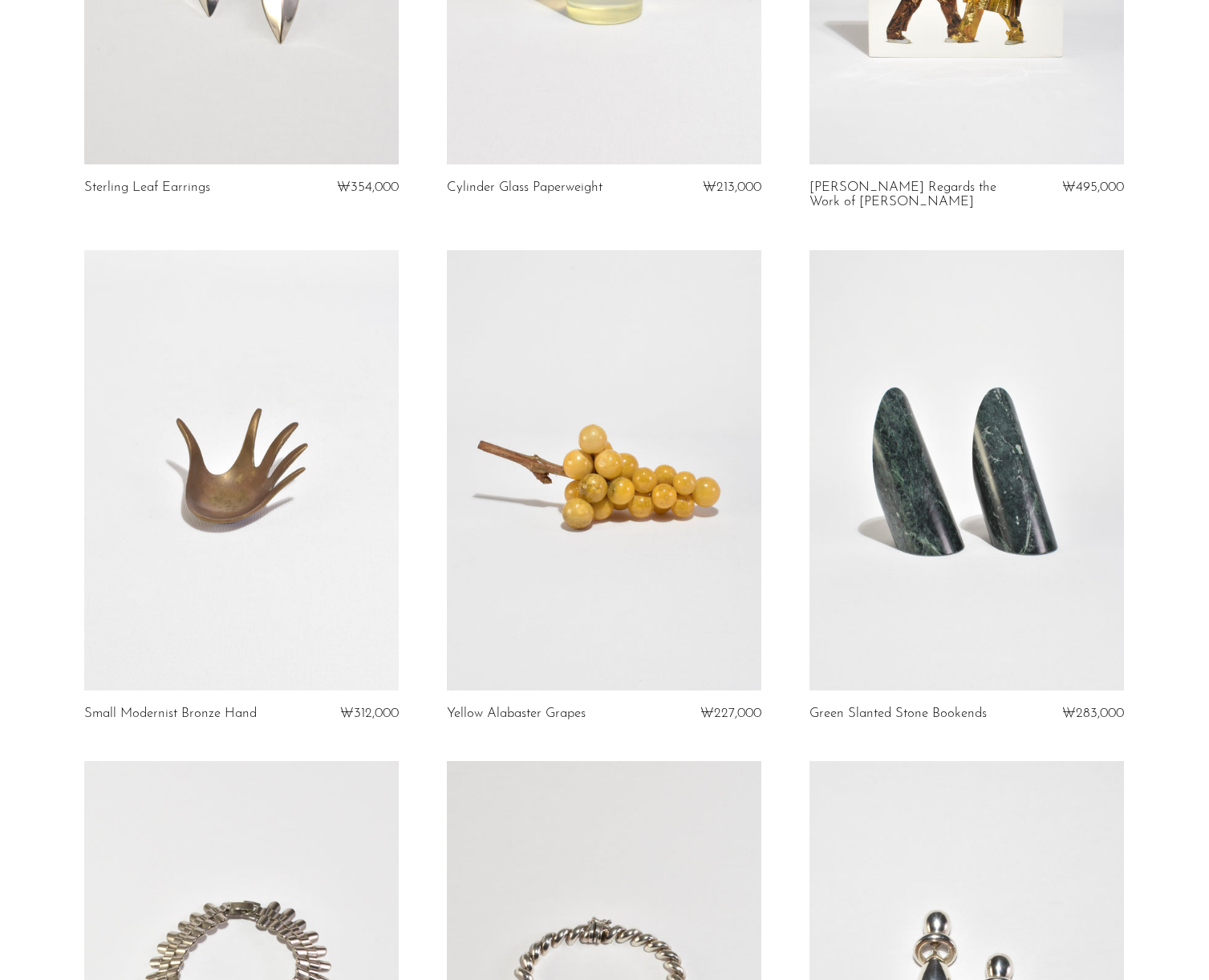
click at [603, 508] on link at bounding box center [604, 469] width 314 height 440
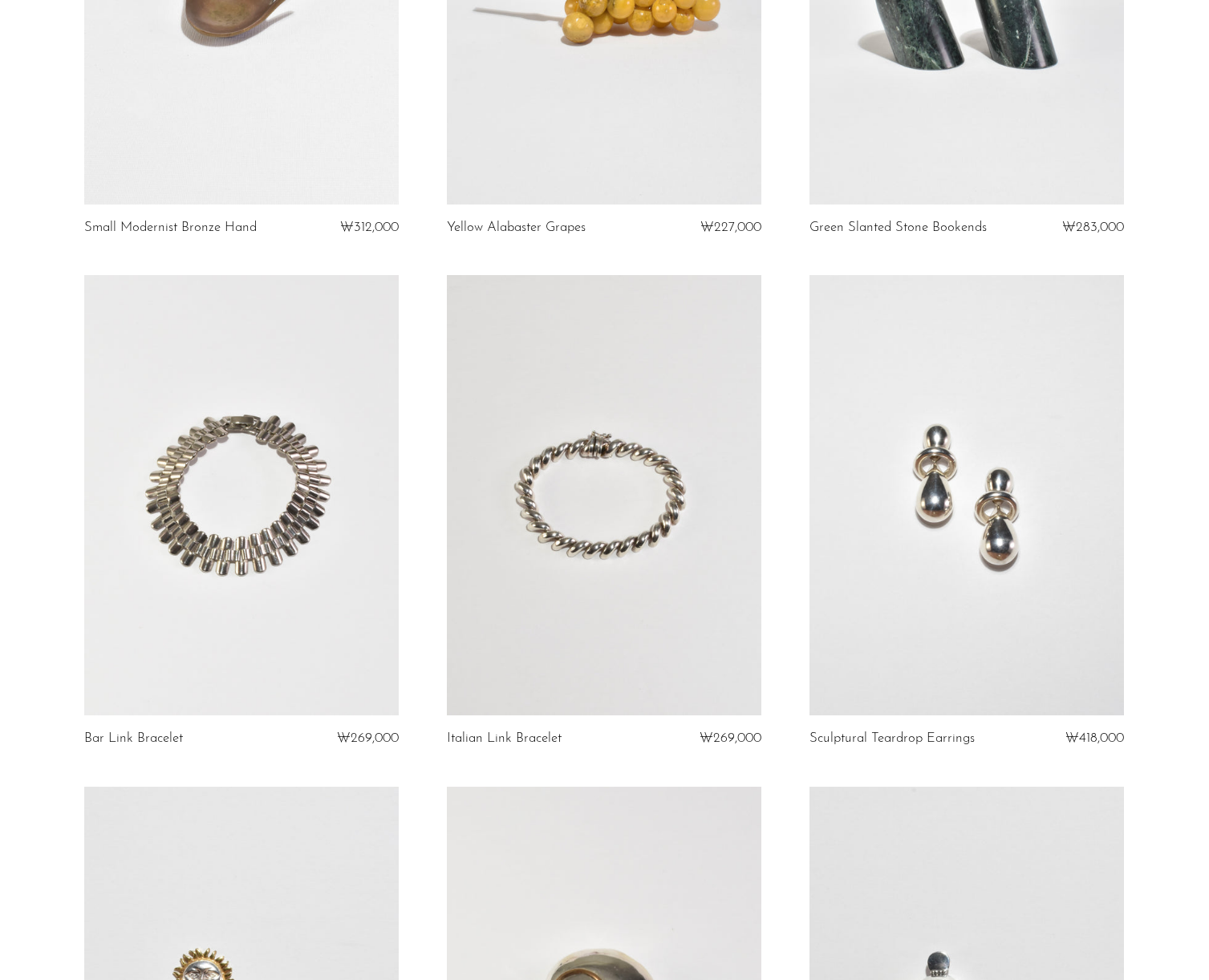
scroll to position [1526, 0]
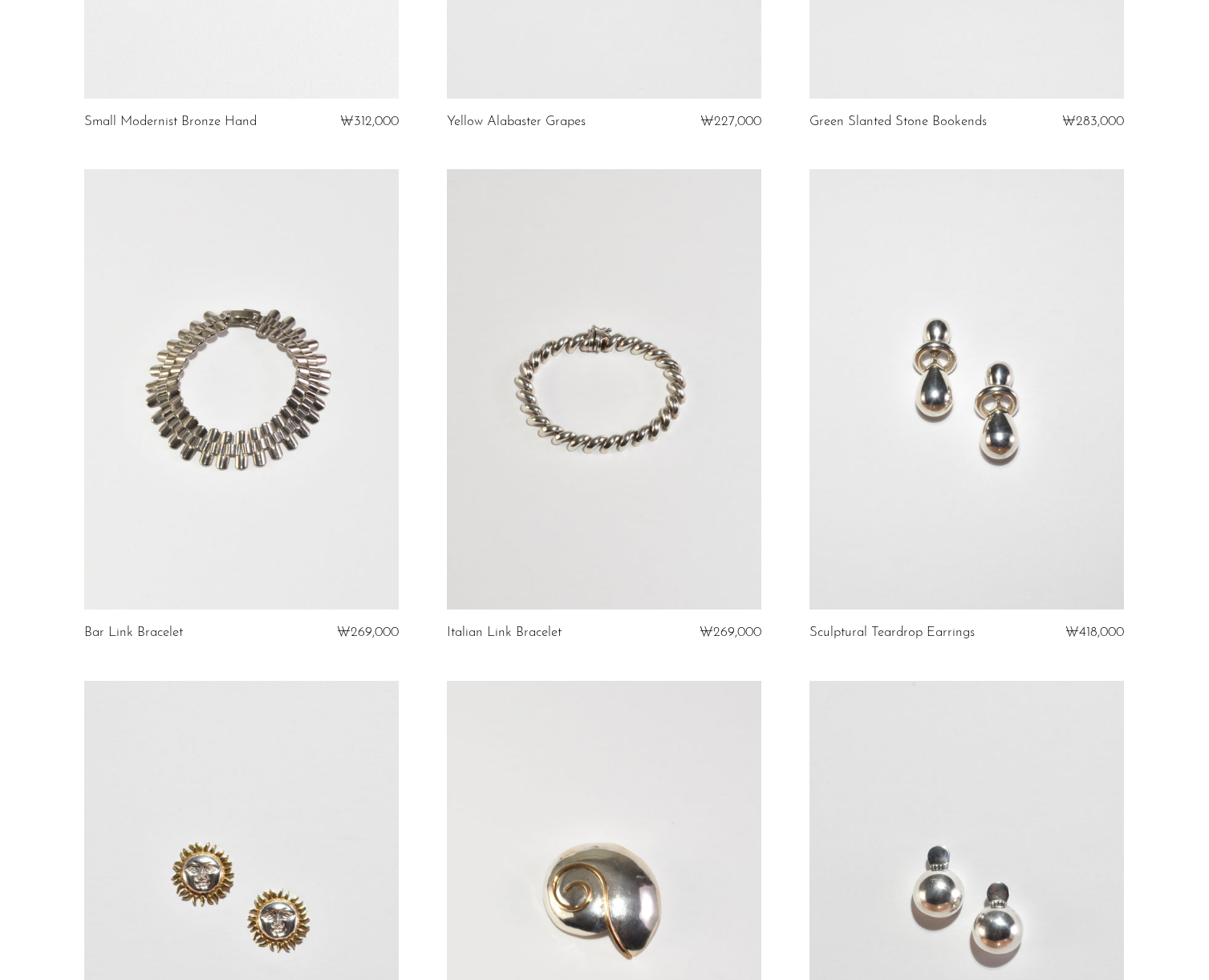
click at [692, 420] on link at bounding box center [604, 389] width 314 height 440
click at [958, 539] on link at bounding box center [966, 389] width 314 height 440
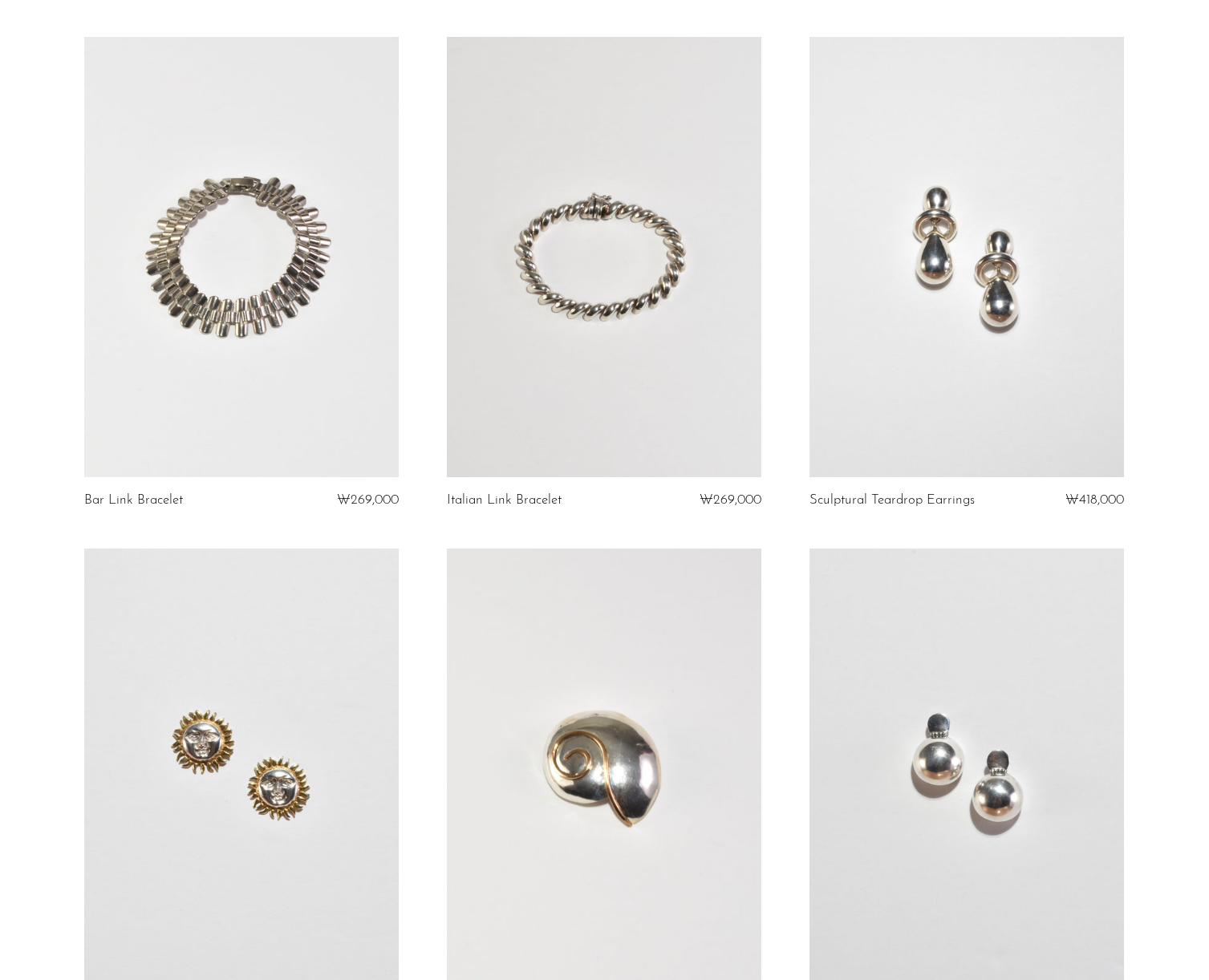
scroll to position [1930, 0]
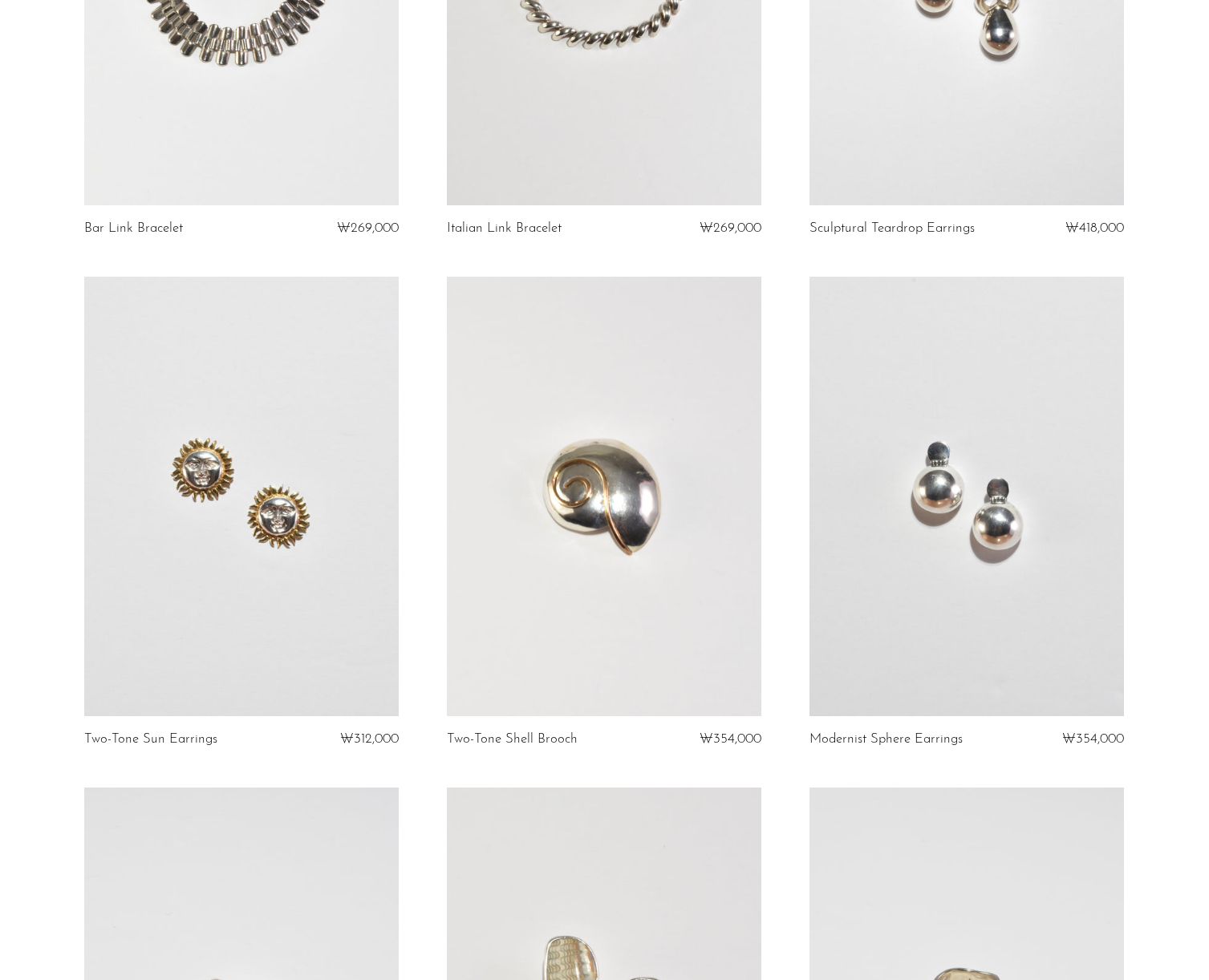
click at [995, 603] on link at bounding box center [966, 496] width 314 height 440
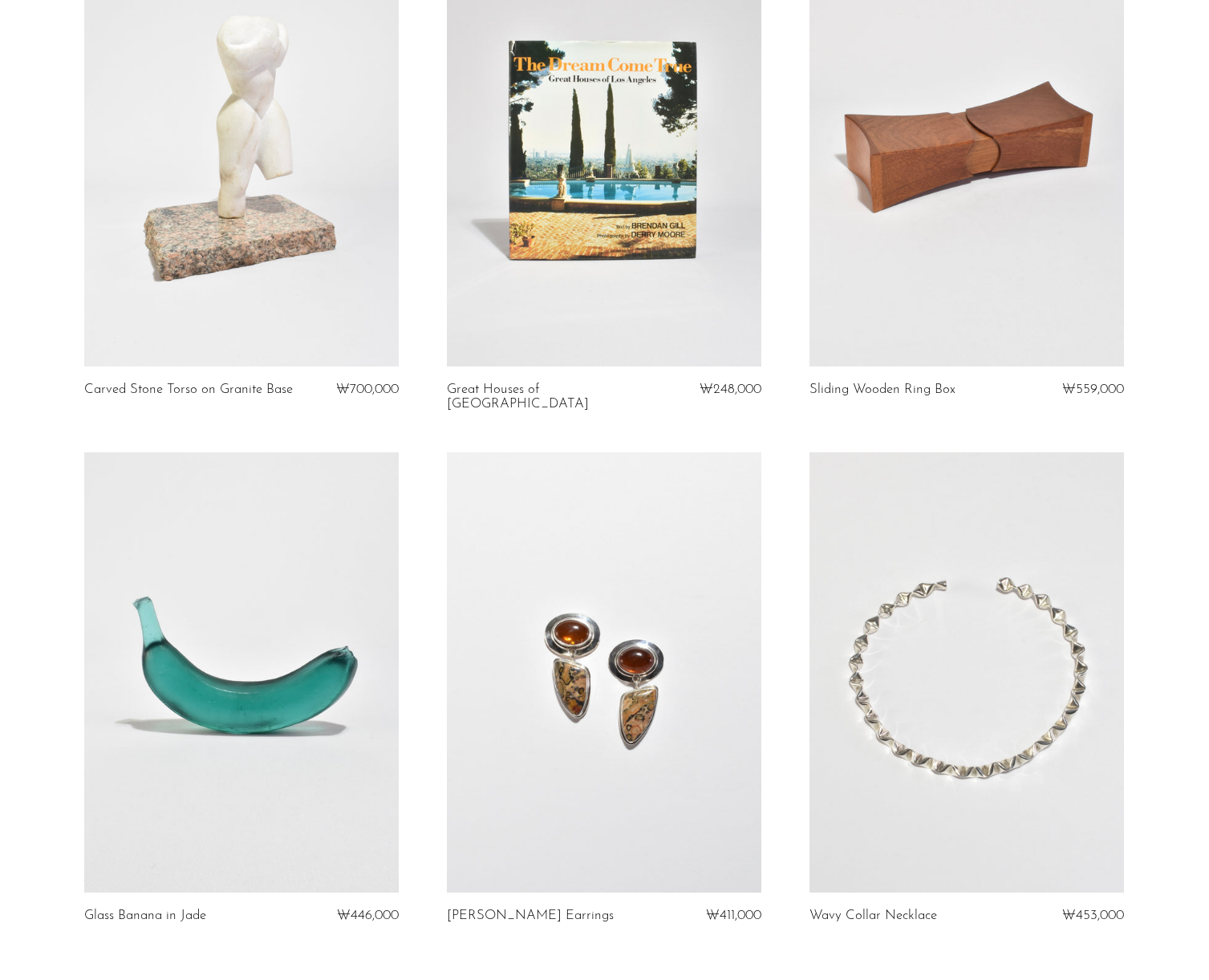
scroll to position [5358, 0]
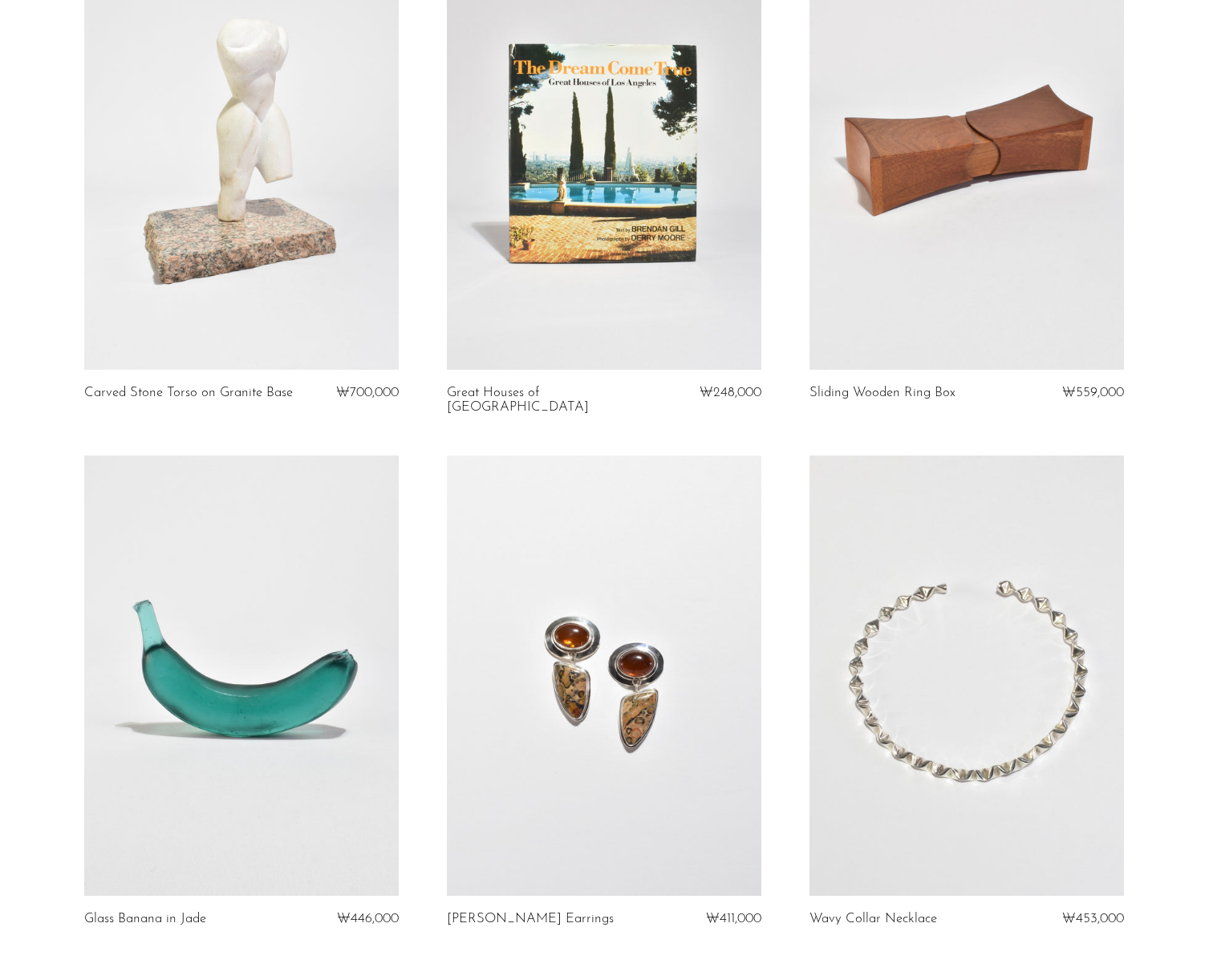
click at [927, 174] on link at bounding box center [966, 149] width 314 height 440
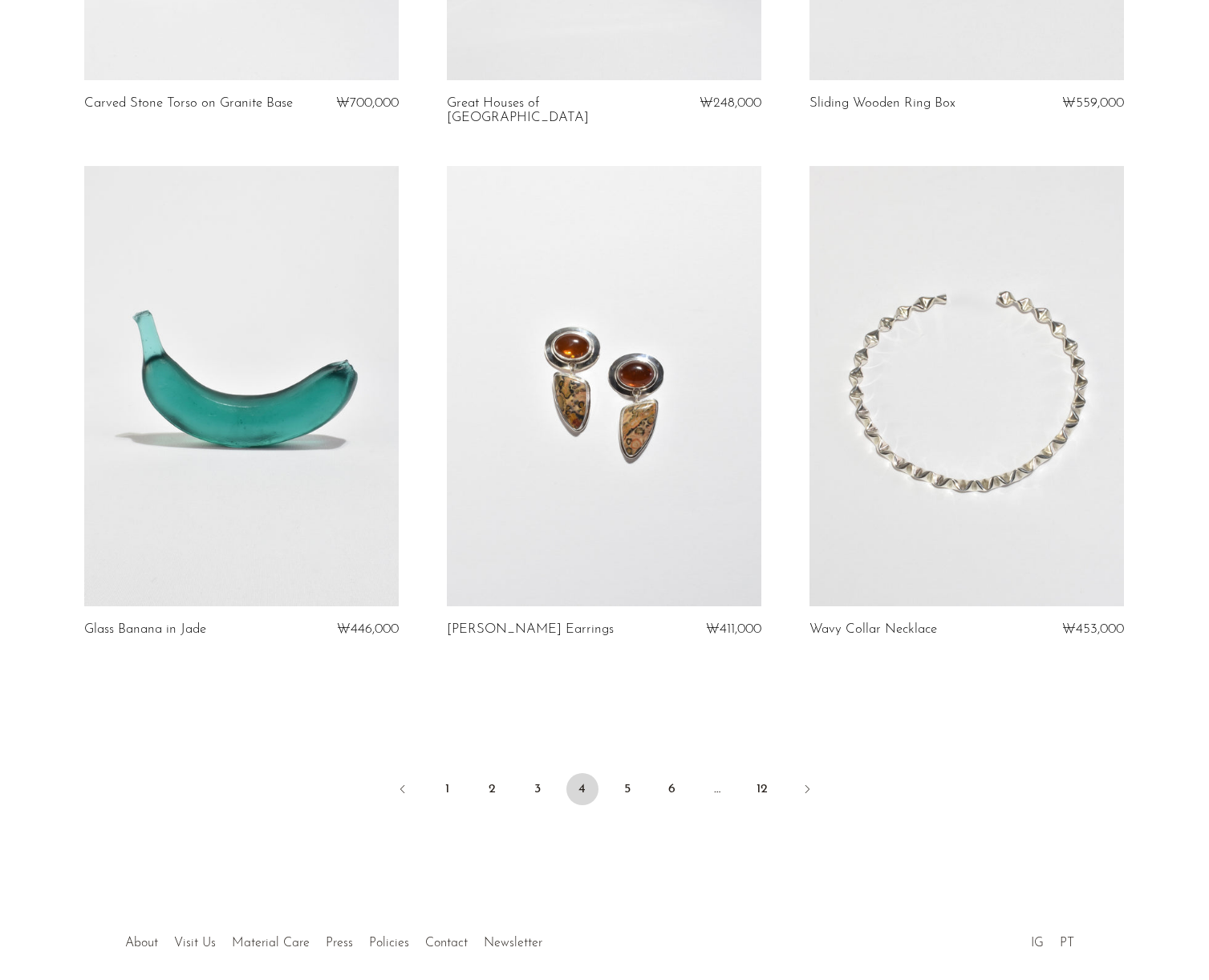
scroll to position [5651, 0]
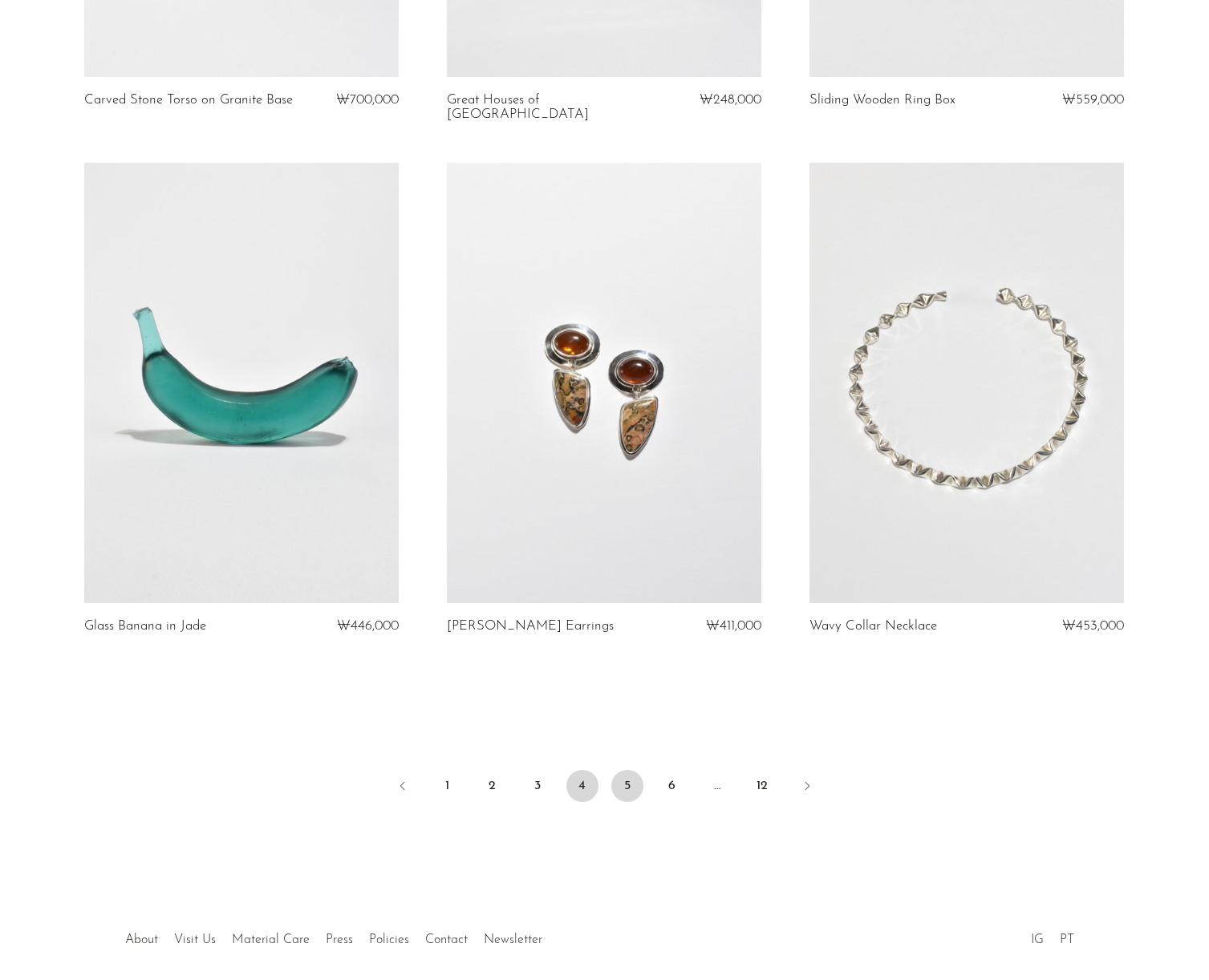
click at [623, 770] on link "5" at bounding box center [627, 786] width 32 height 32
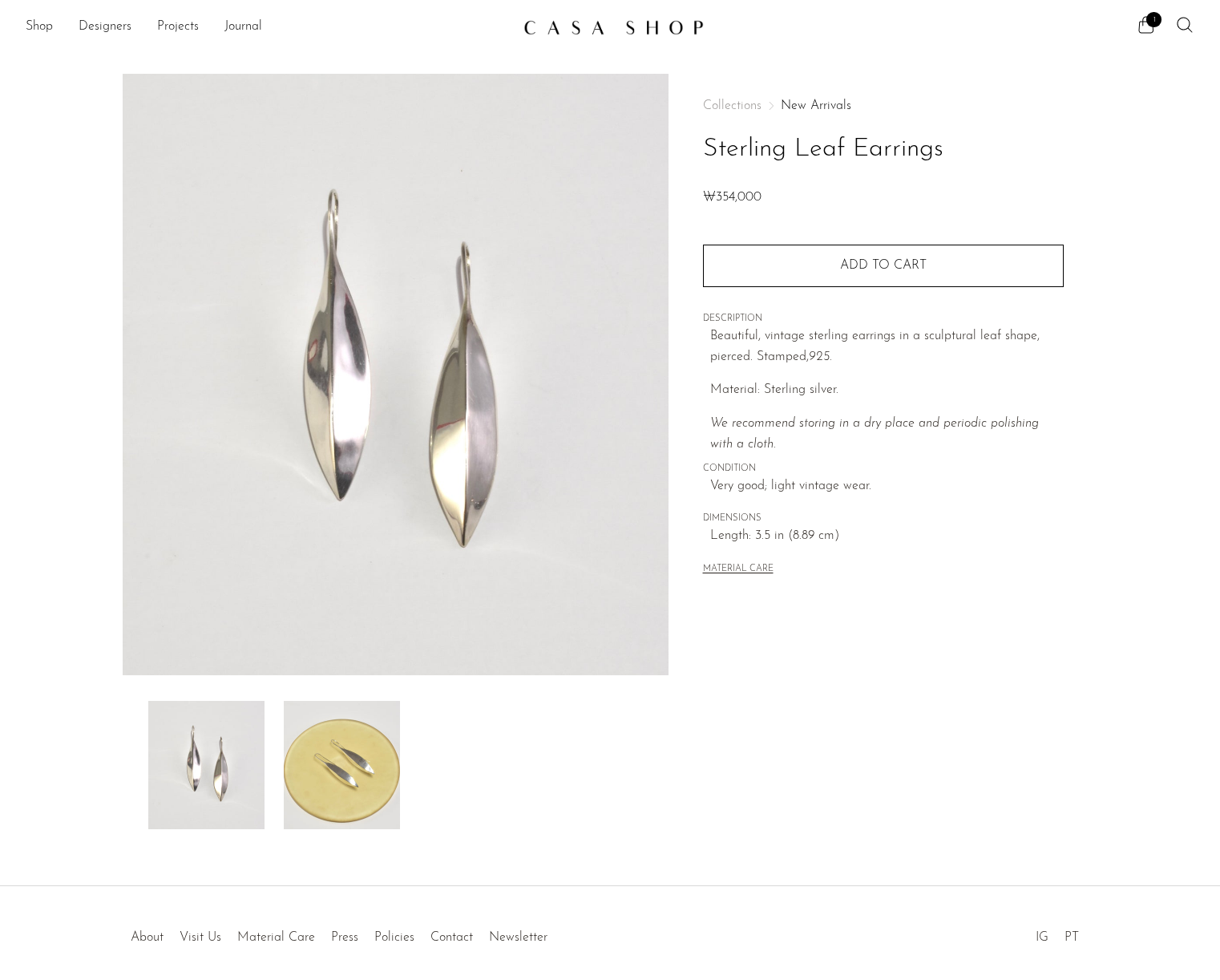
click at [384, 756] on img at bounding box center [341, 765] width 116 height 129
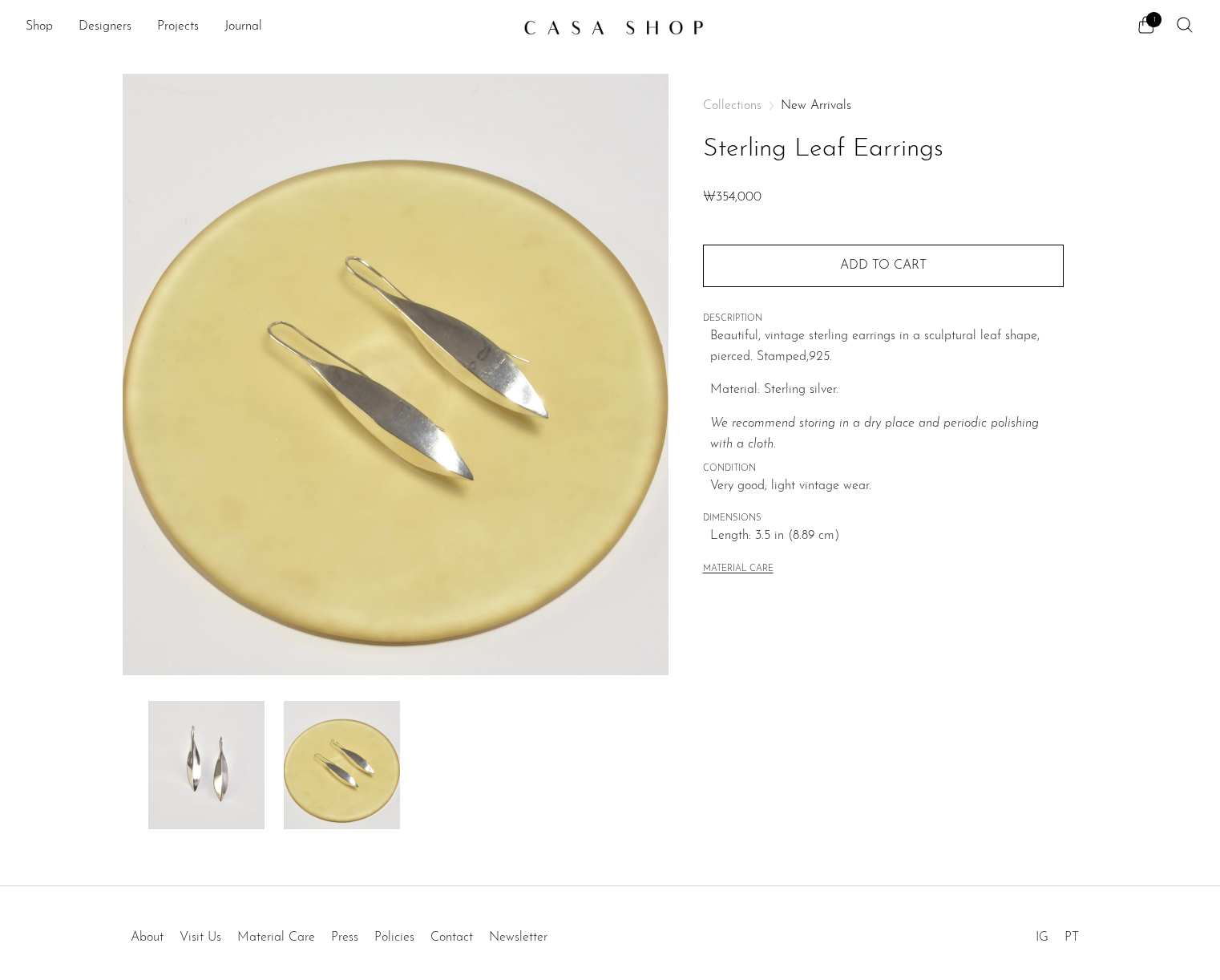
click at [230, 752] on img at bounding box center [206, 765] width 116 height 129
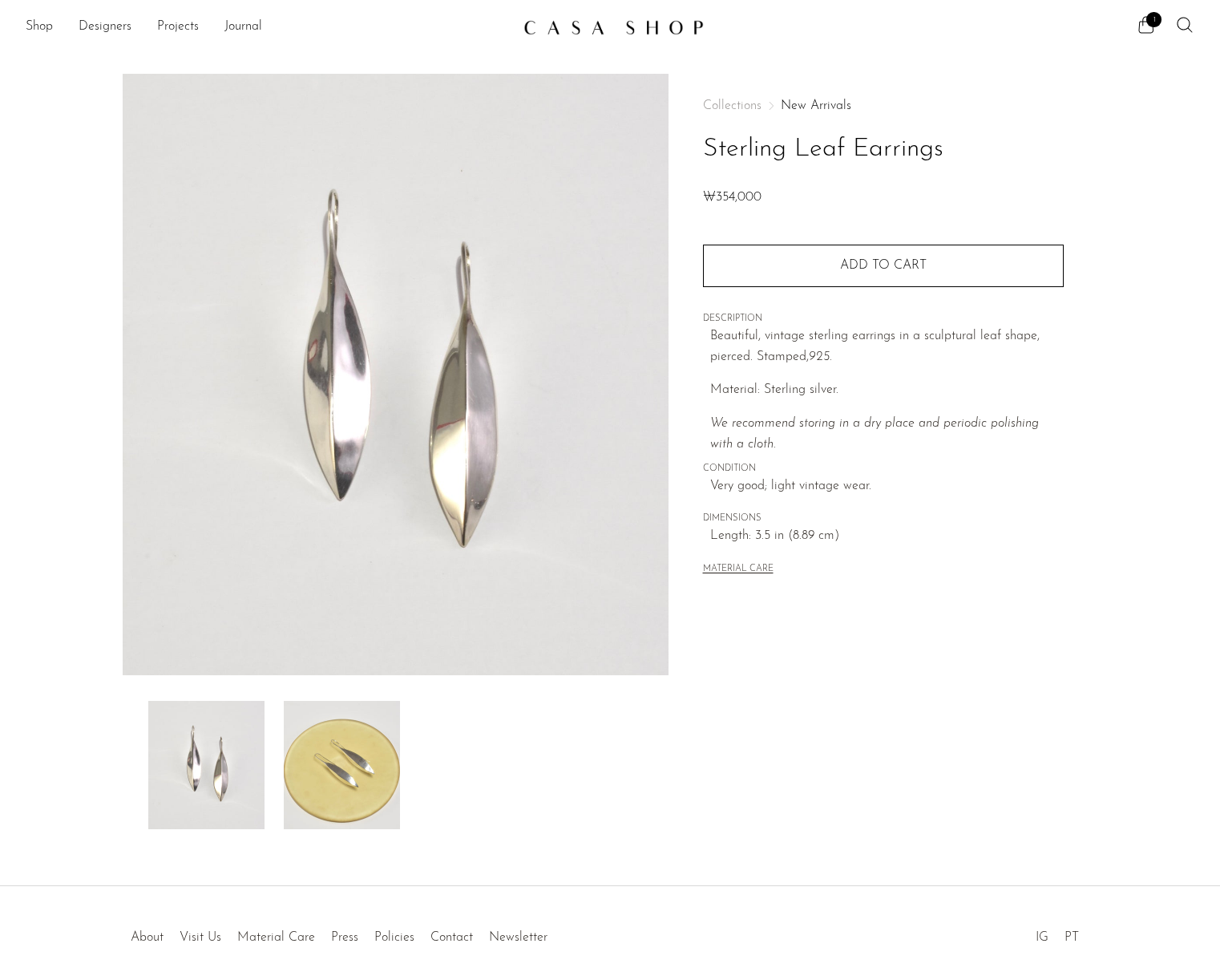
click at [374, 770] on img at bounding box center [341, 765] width 116 height 129
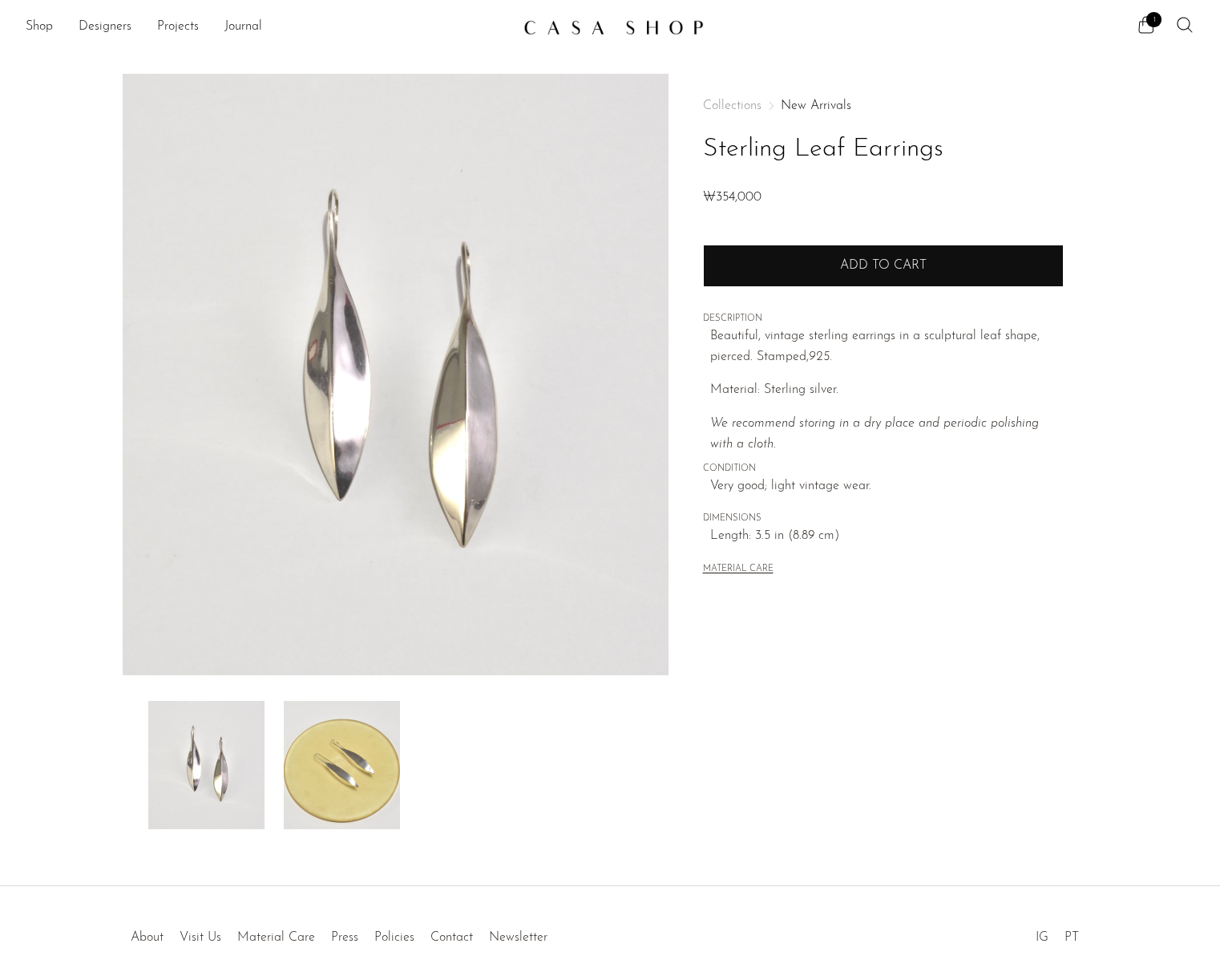
click at [976, 250] on button "Add to cart" at bounding box center [882, 266] width 360 height 42
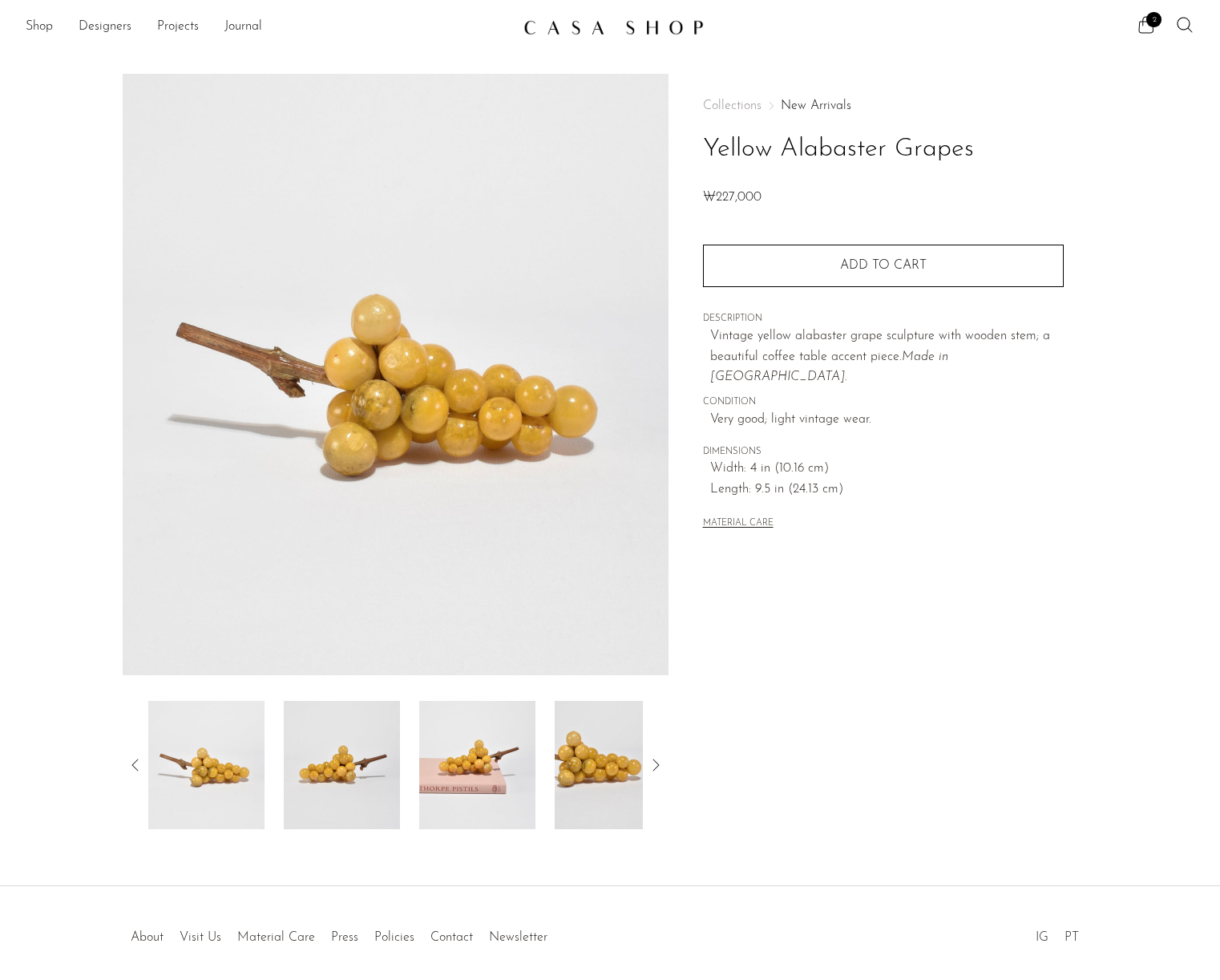
click at [324, 760] on img at bounding box center [341, 765] width 116 height 129
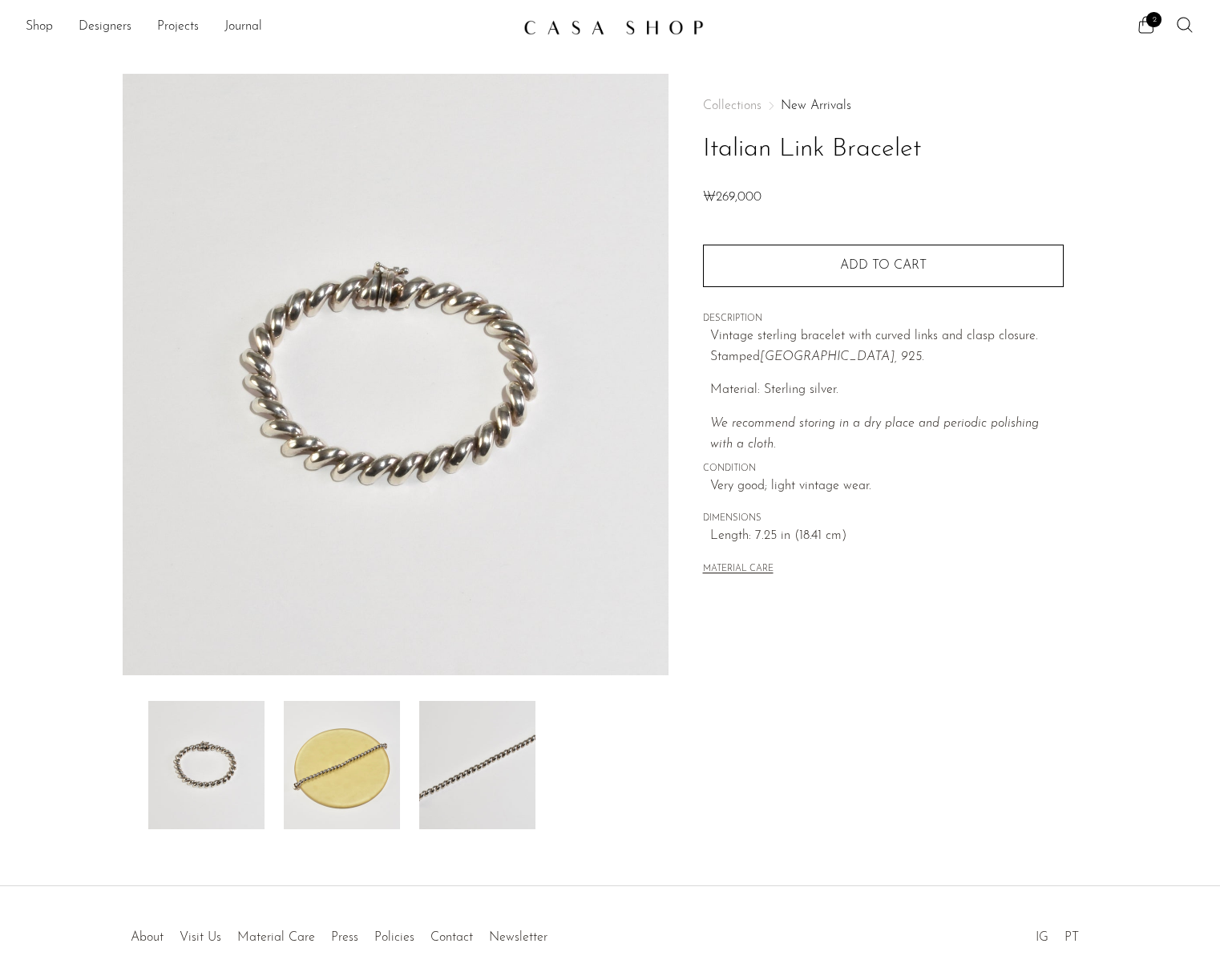
click at [378, 760] on img at bounding box center [341, 765] width 116 height 129
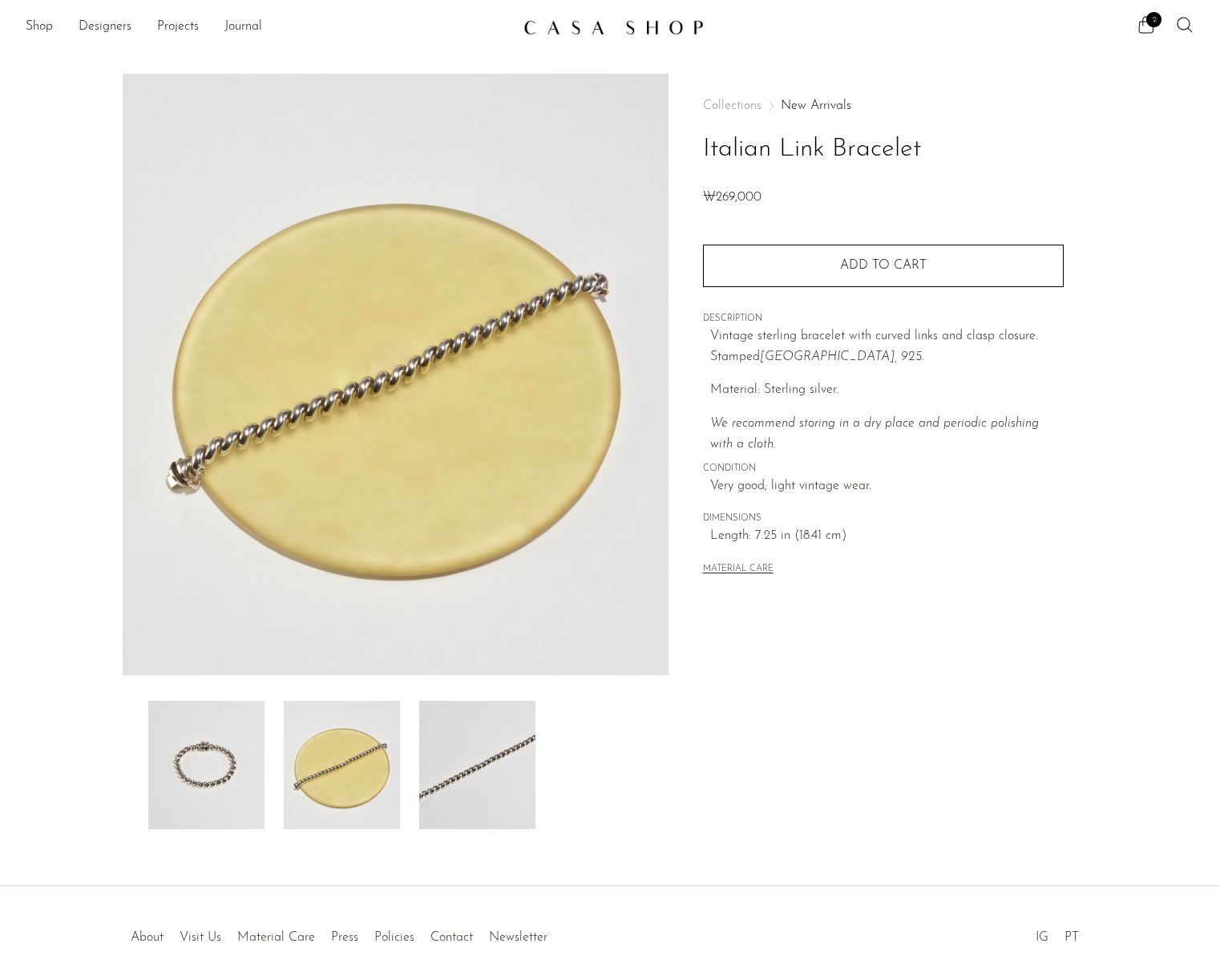
click at [486, 779] on img at bounding box center [477, 765] width 116 height 129
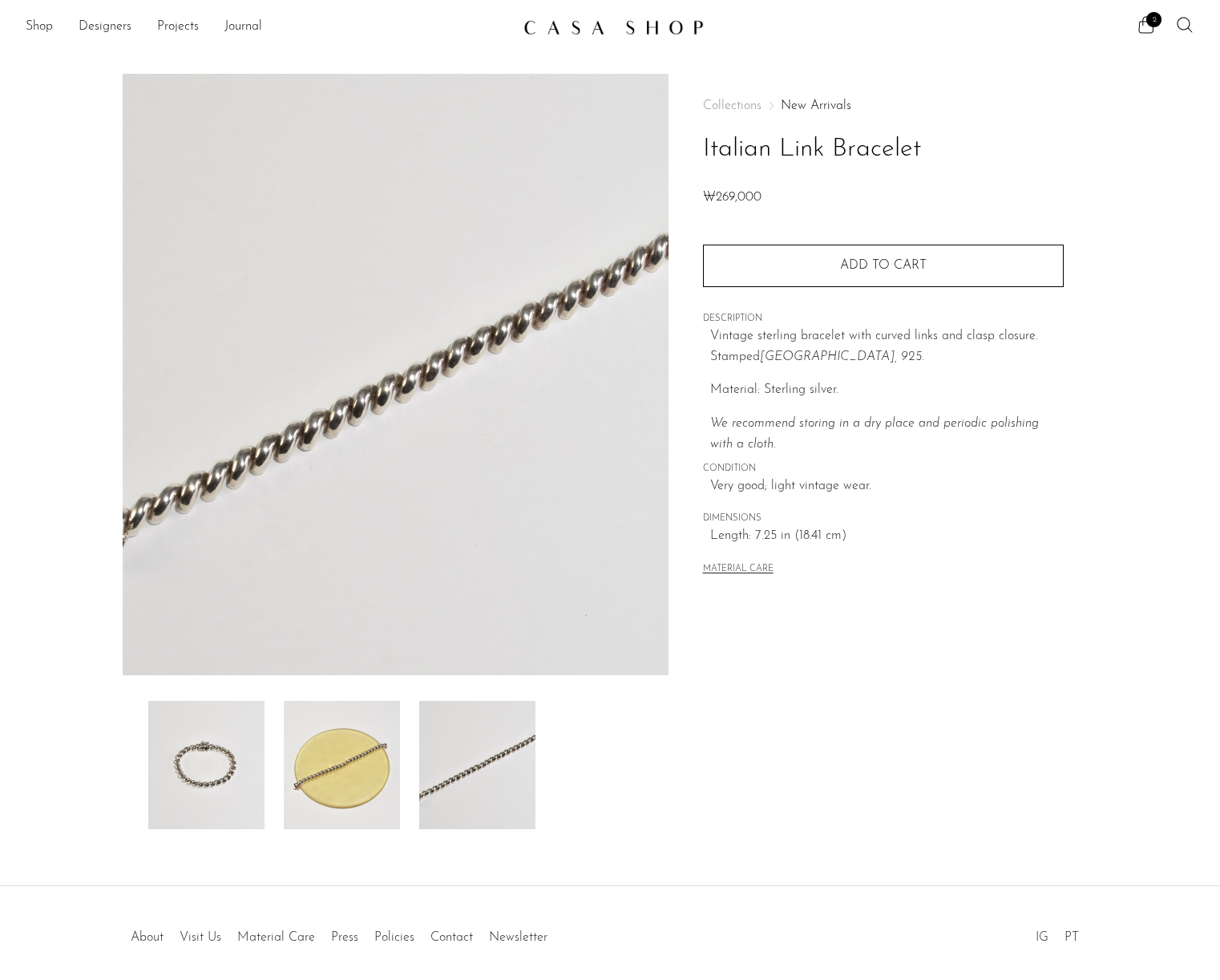
click at [384, 762] on img at bounding box center [341, 765] width 116 height 129
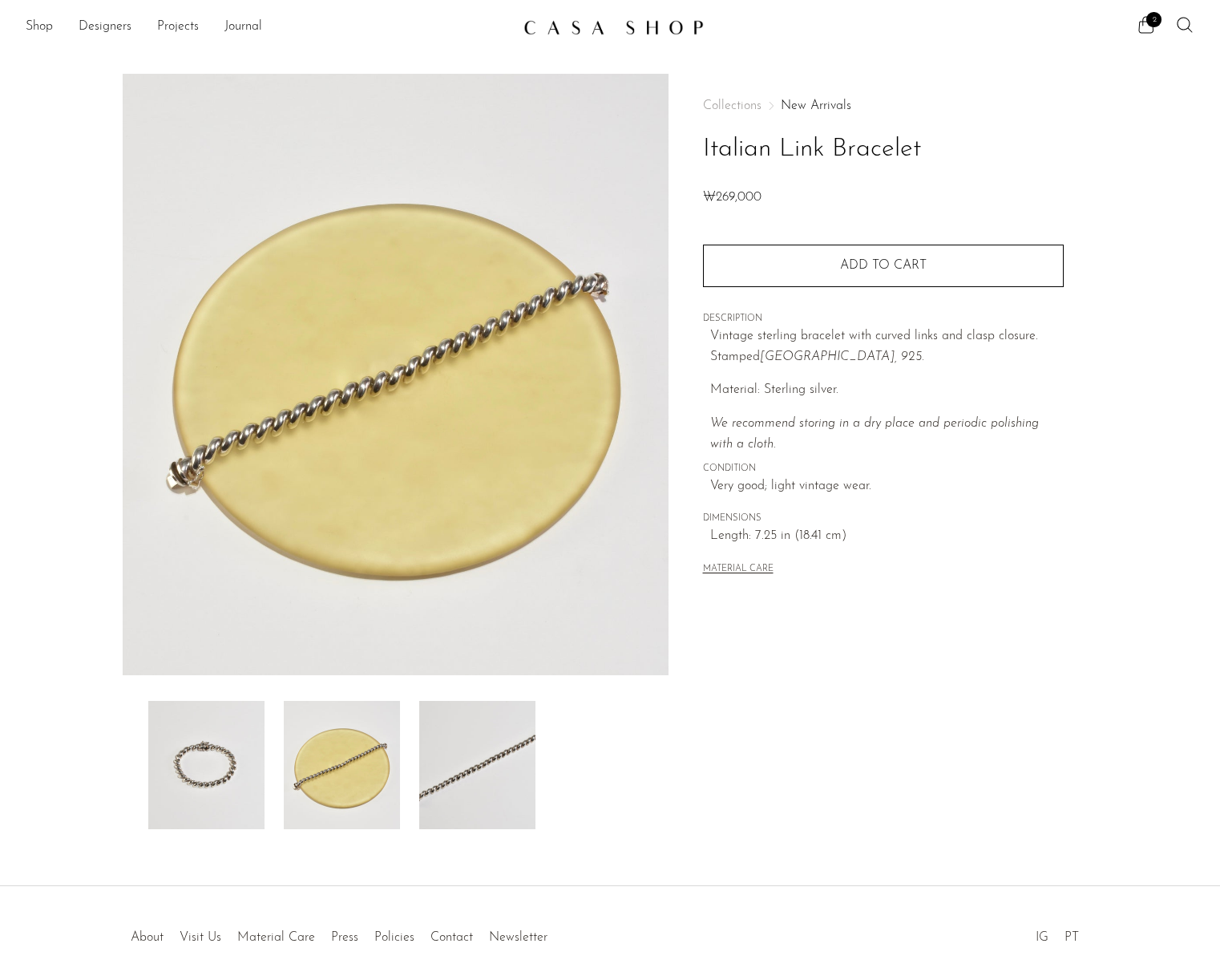
click at [217, 766] on img at bounding box center [206, 765] width 116 height 129
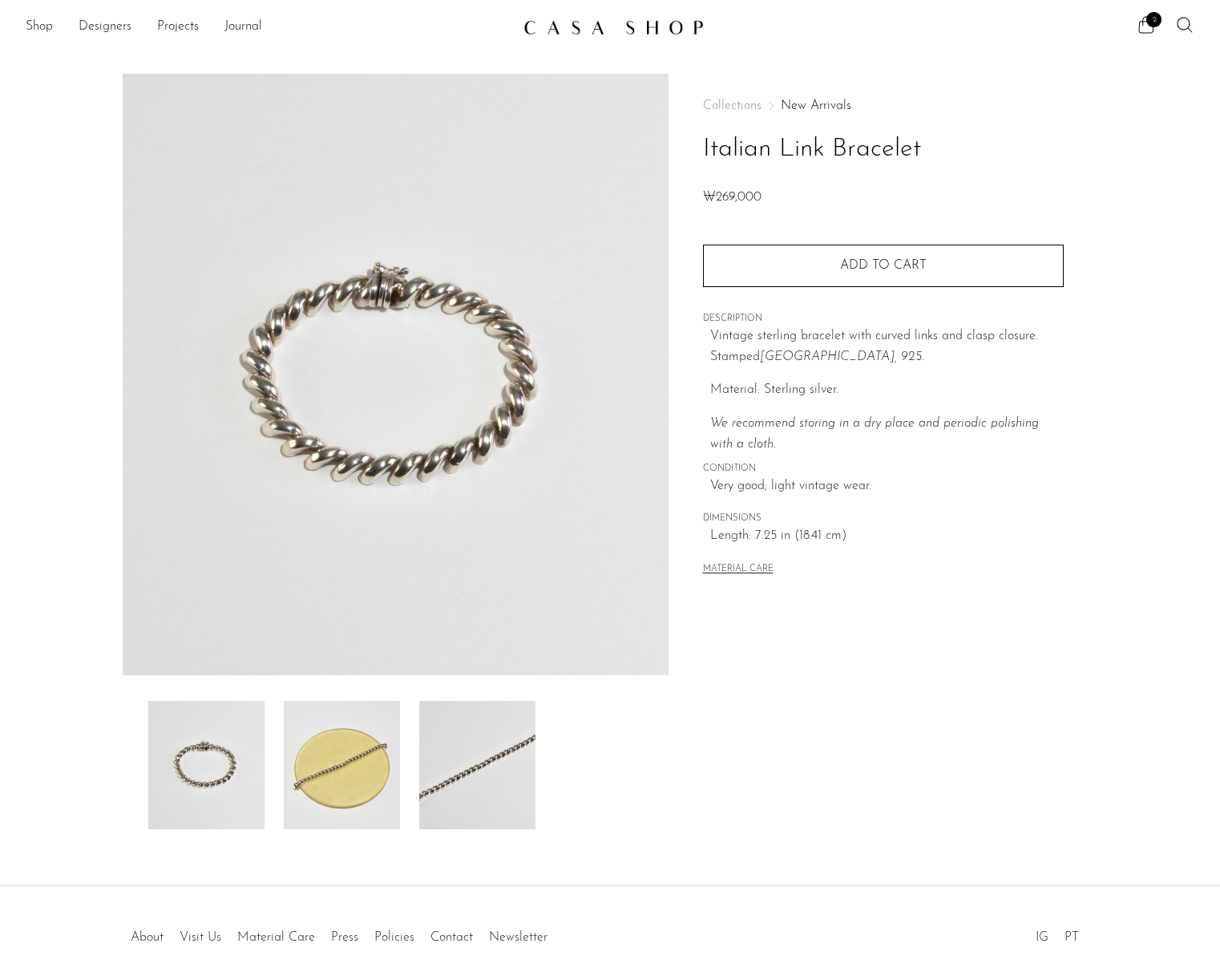
click at [322, 767] on img at bounding box center [341, 765] width 116 height 129
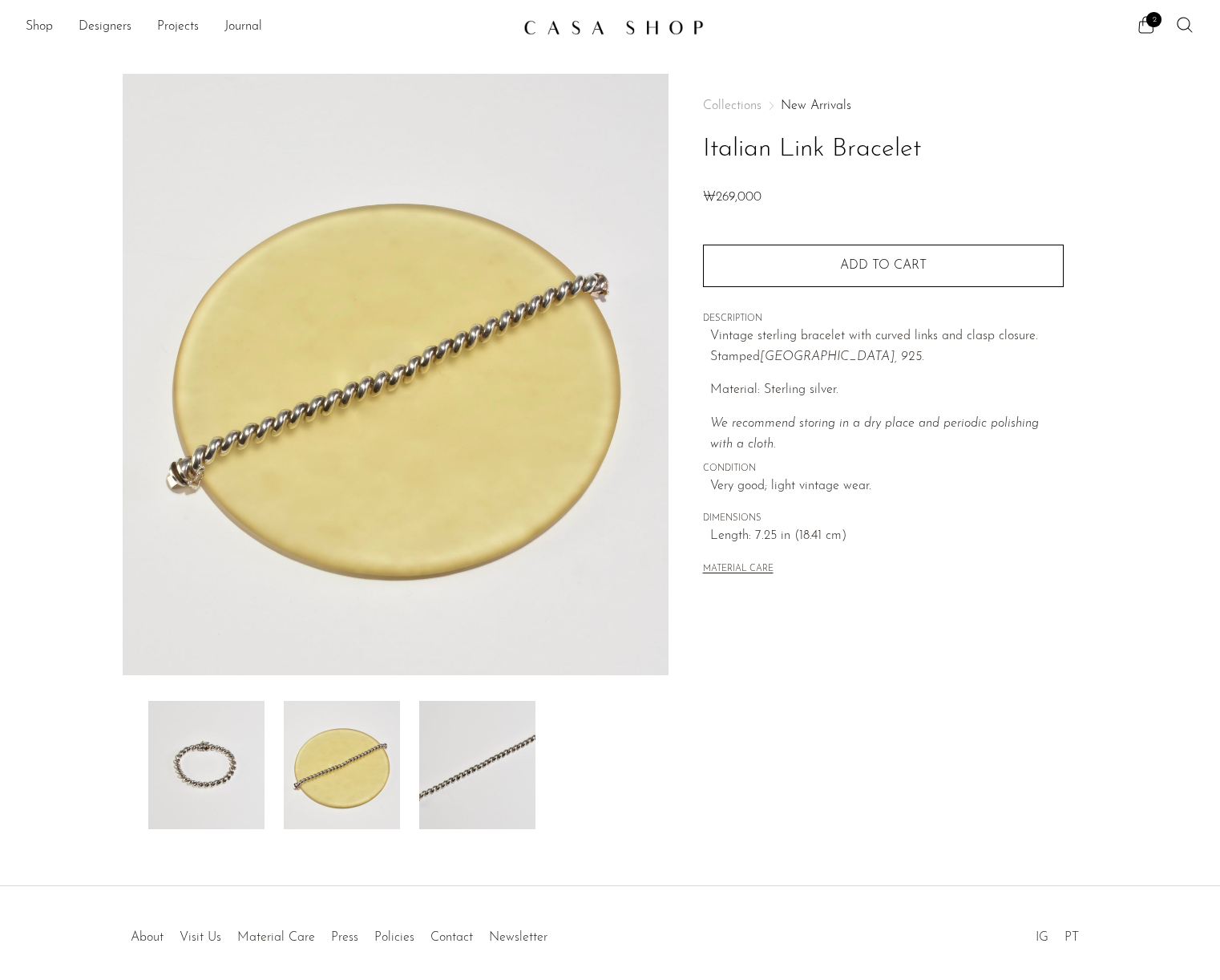
click at [448, 787] on img at bounding box center [477, 765] width 116 height 129
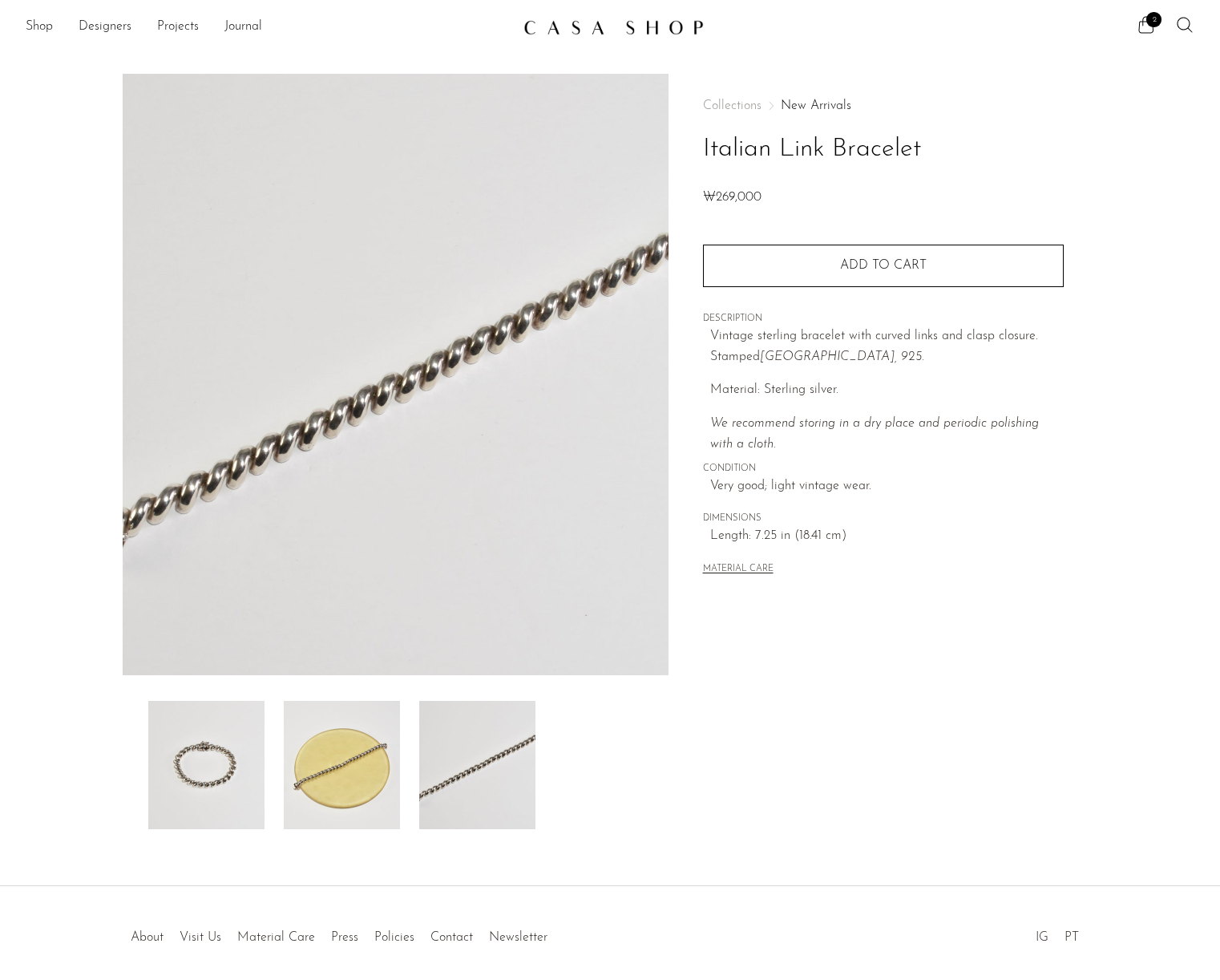
click at [834, 294] on div "Collections New Arrivals Italian Link Bracelet ₩269,000 Quantity 1 Add to cart" at bounding box center [882, 339] width 360 height 531
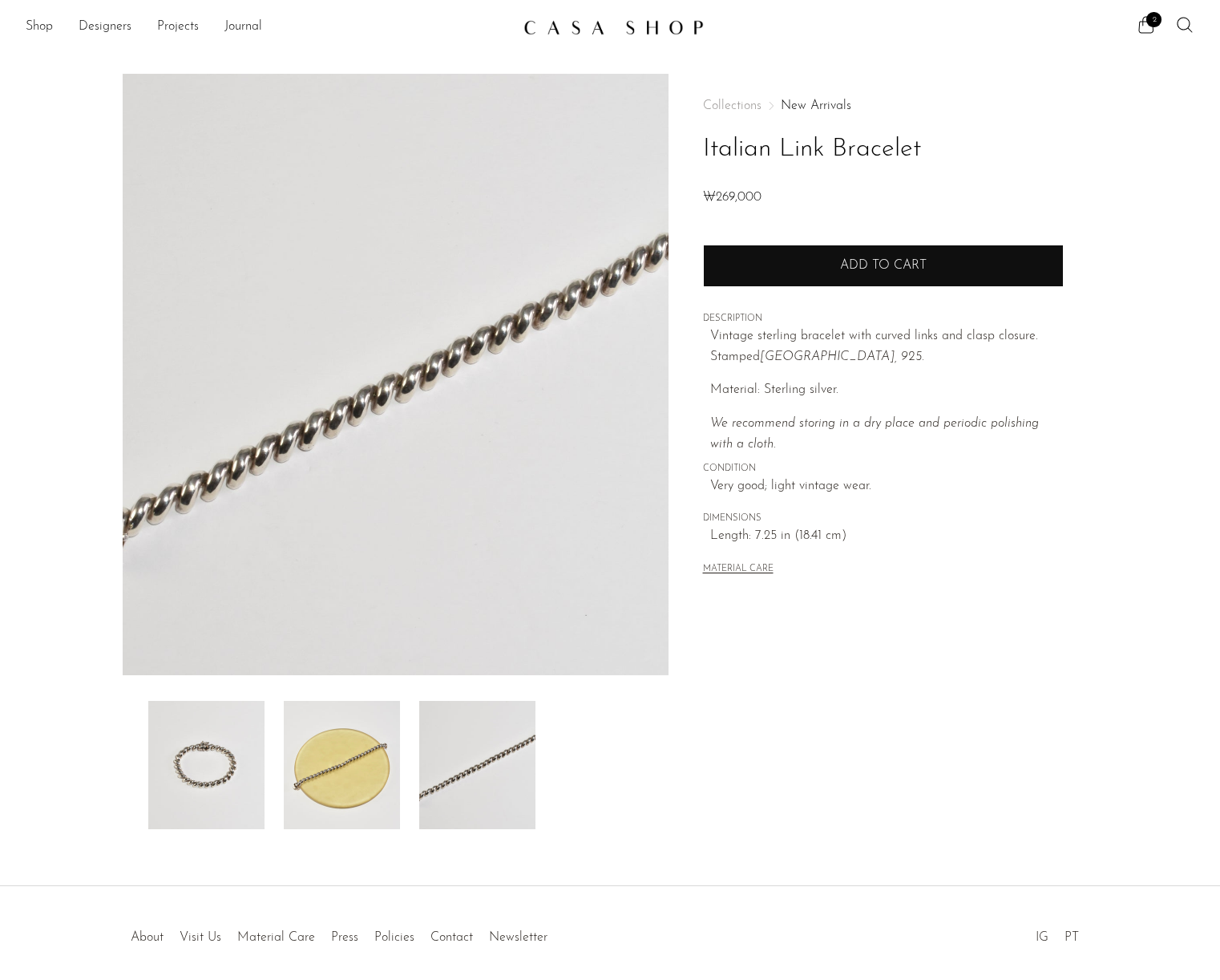
click at [845, 267] on span "Add to cart" at bounding box center [883, 266] width 87 height 13
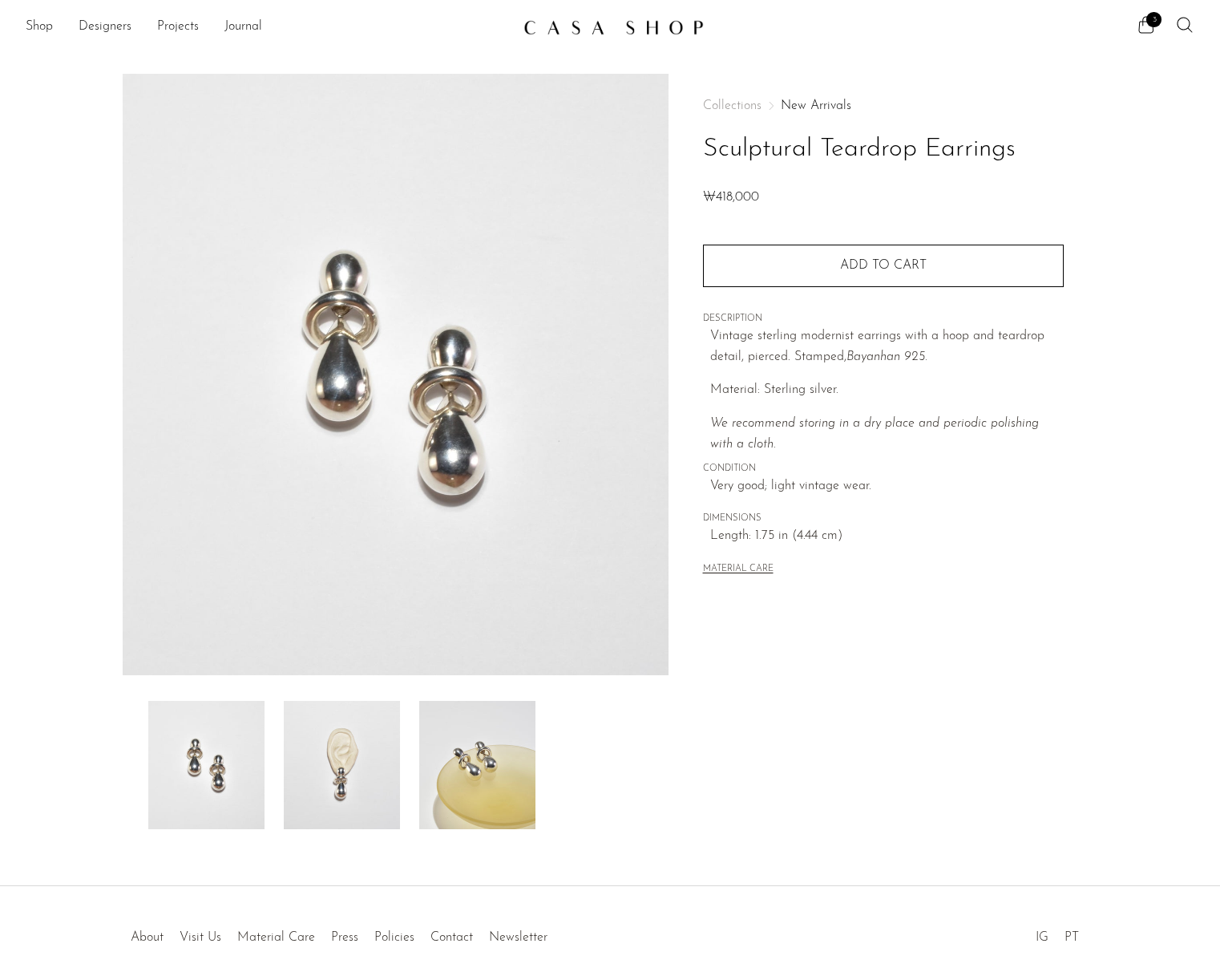
click at [343, 776] on img at bounding box center [341, 765] width 116 height 129
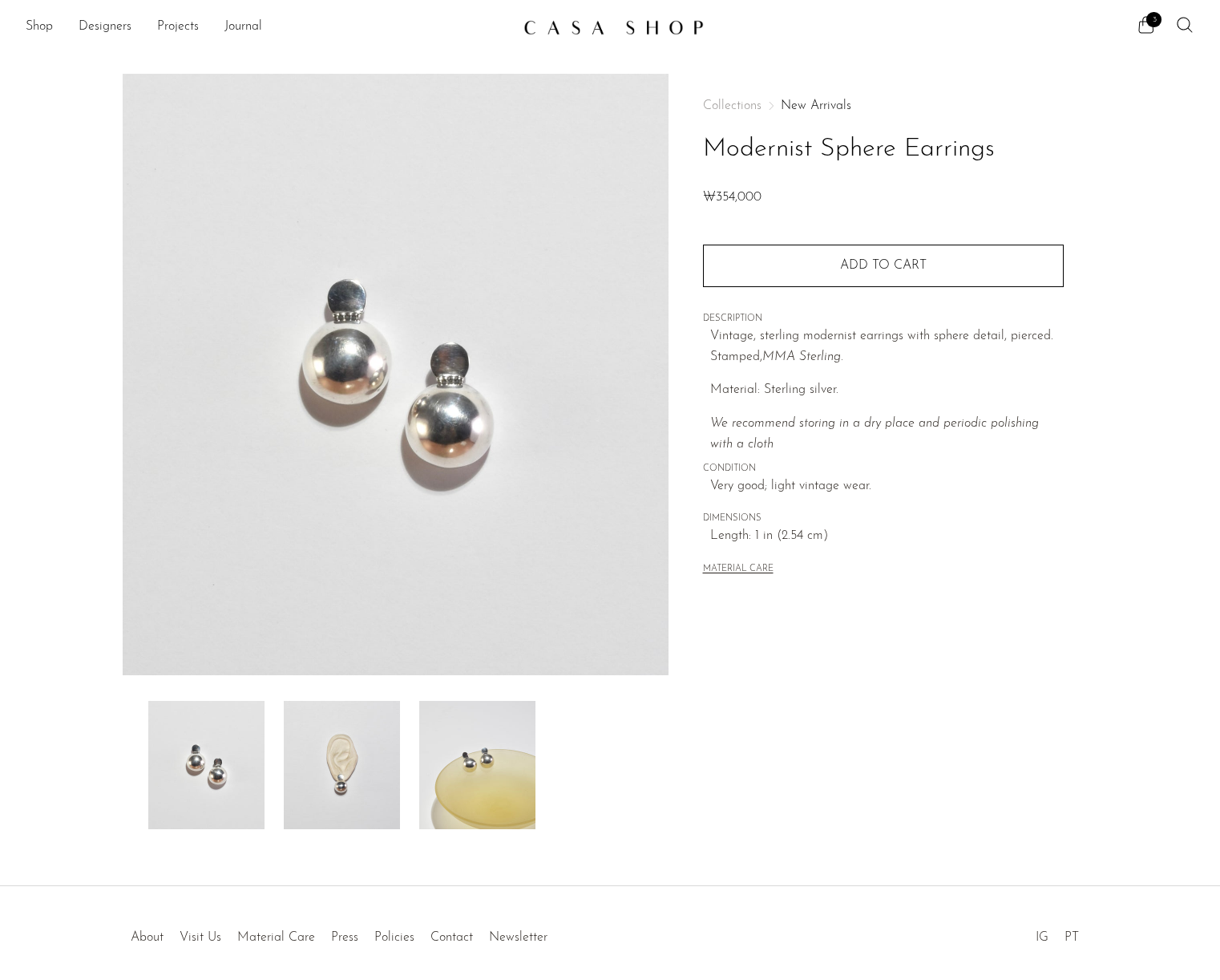
click at [345, 770] on img at bounding box center [341, 765] width 116 height 129
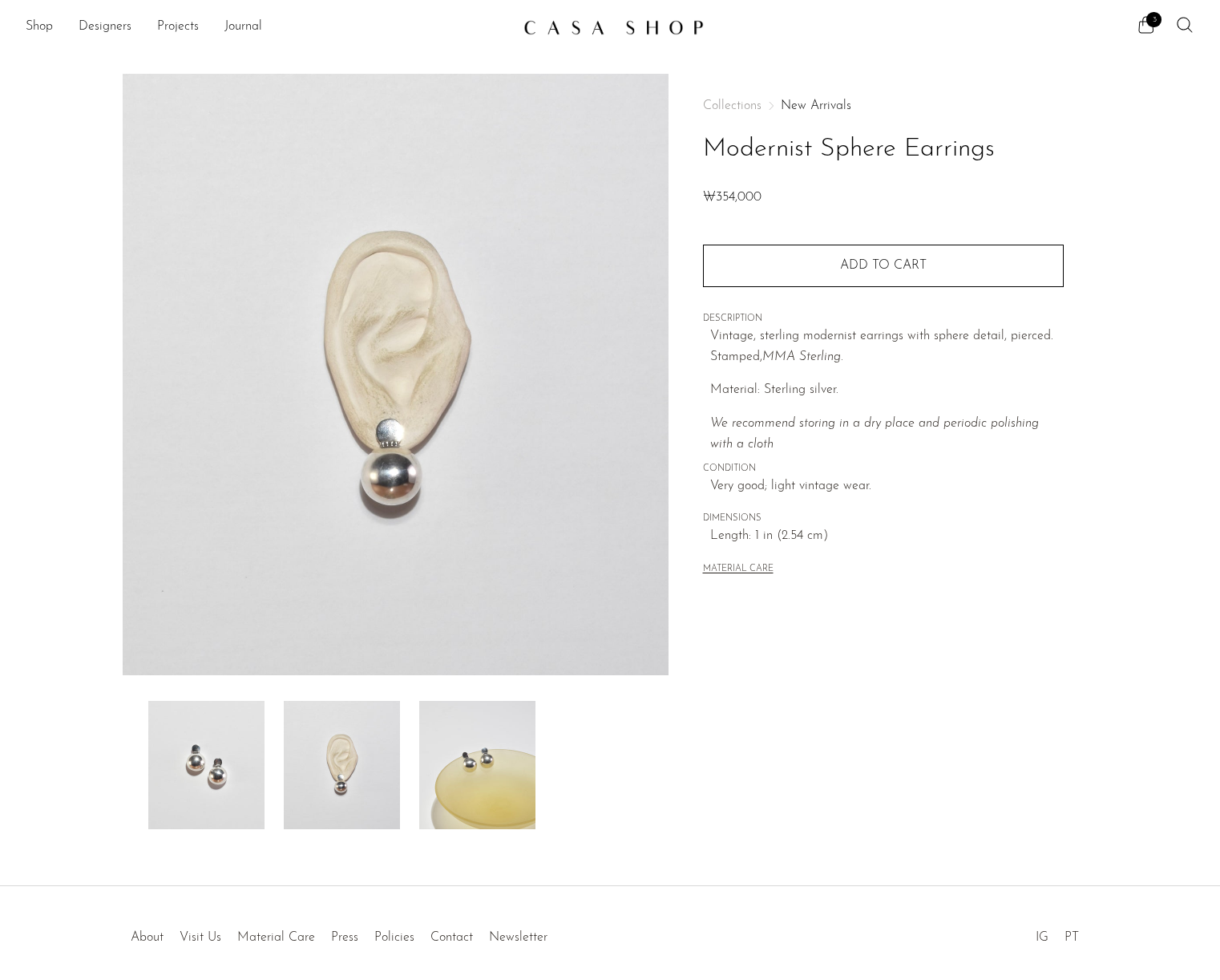
click at [459, 779] on img at bounding box center [477, 765] width 116 height 129
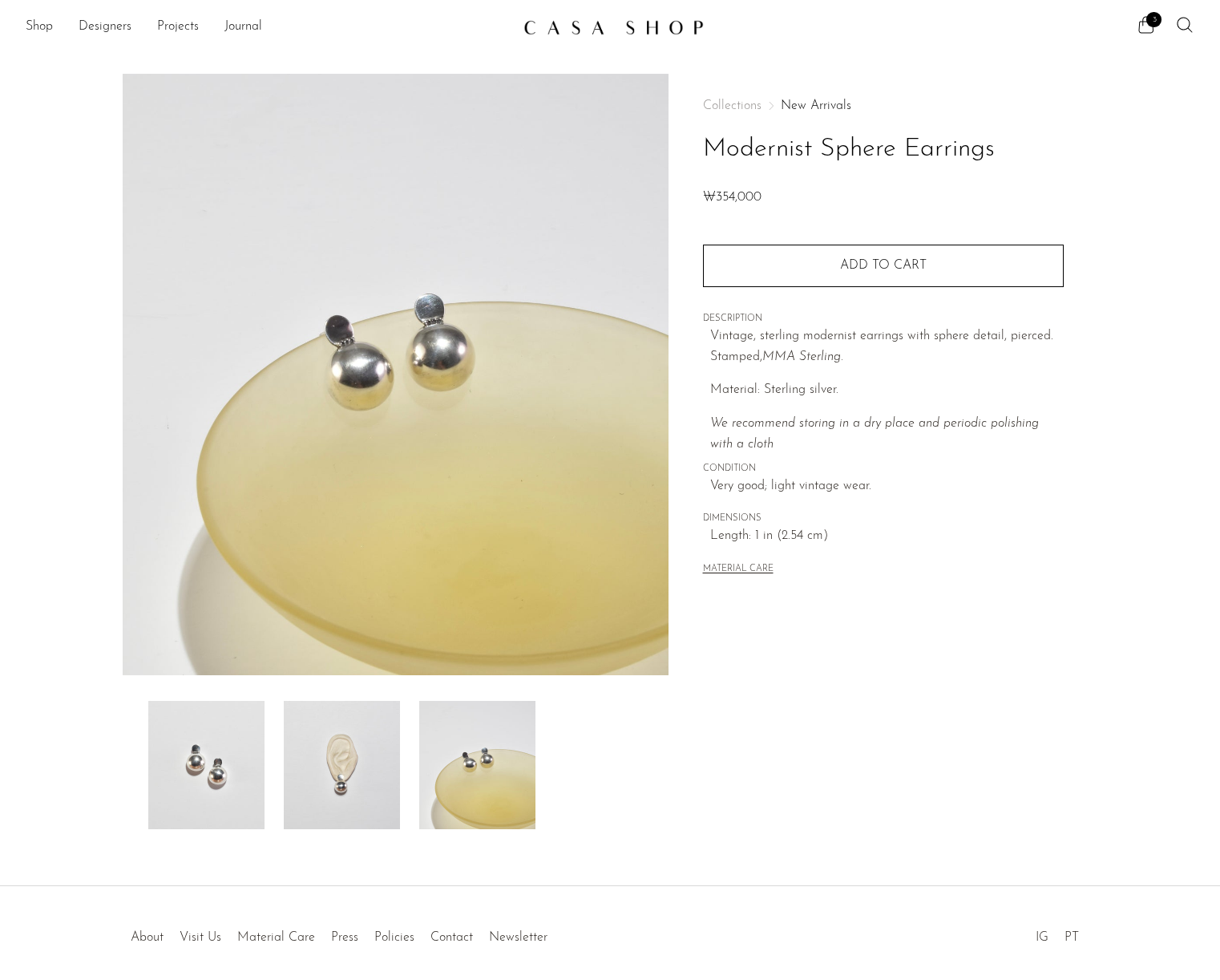
click at [324, 756] on img at bounding box center [341, 765] width 116 height 129
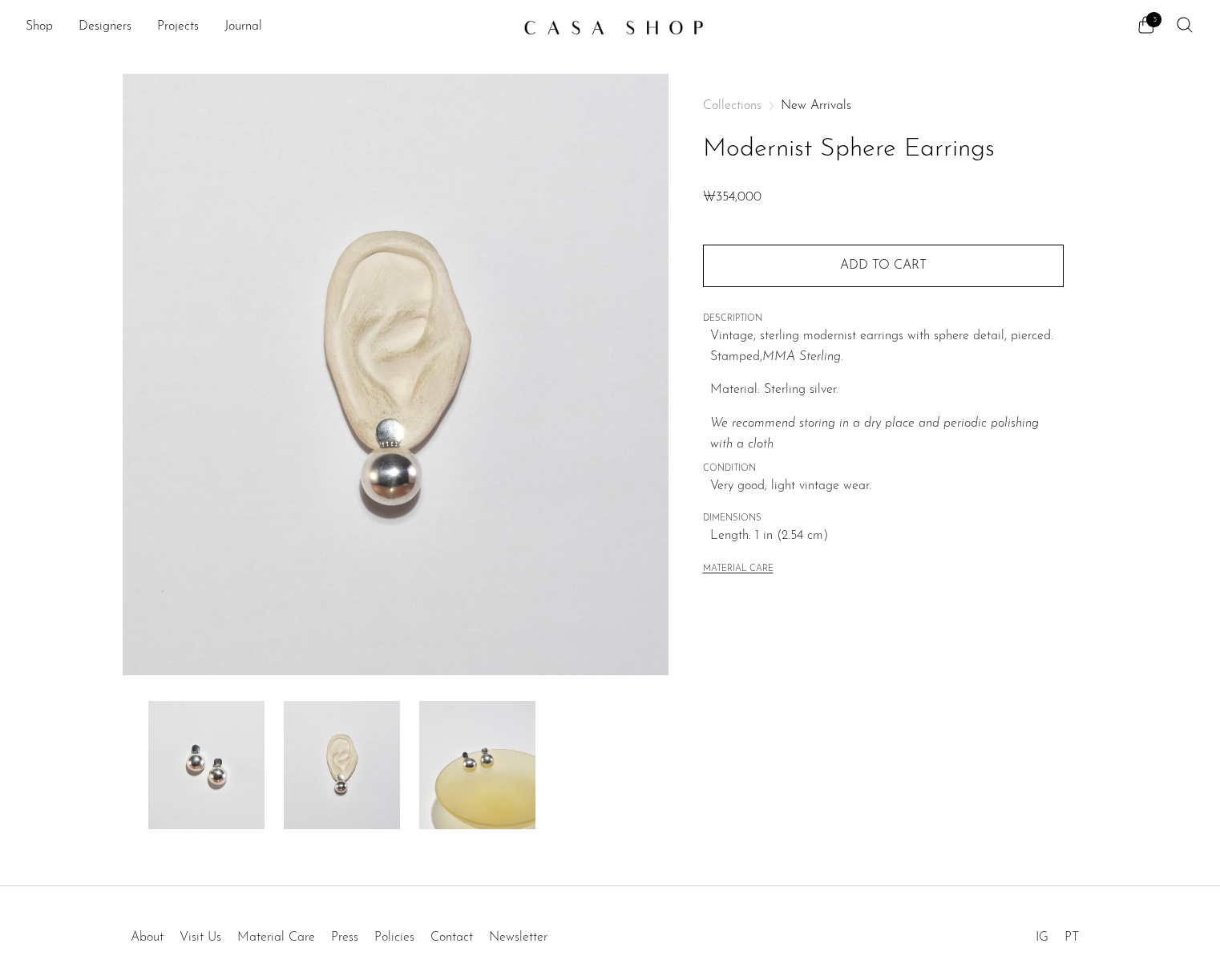
click at [208, 762] on img at bounding box center [206, 765] width 116 height 129
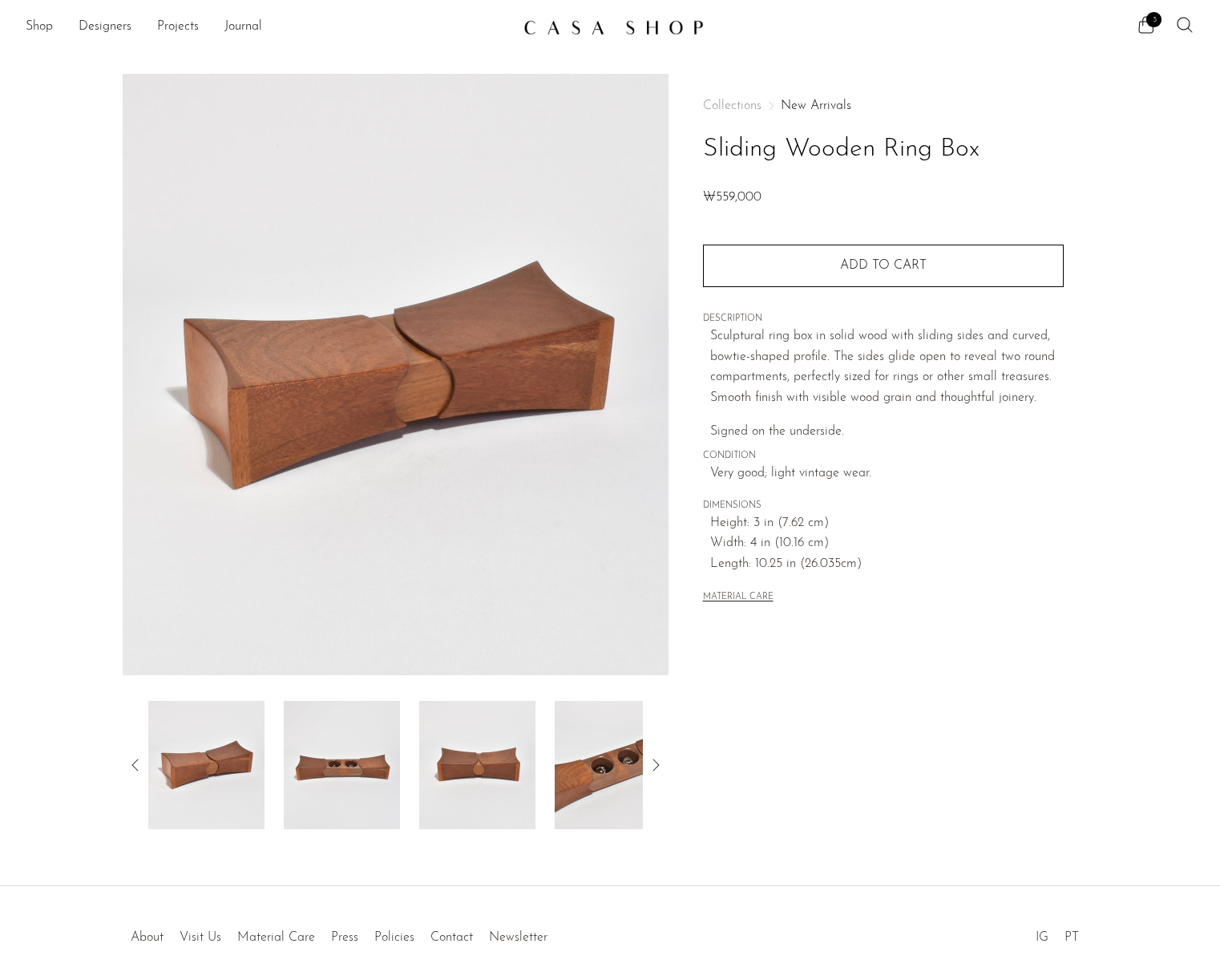
click at [352, 798] on img at bounding box center [341, 765] width 116 height 129
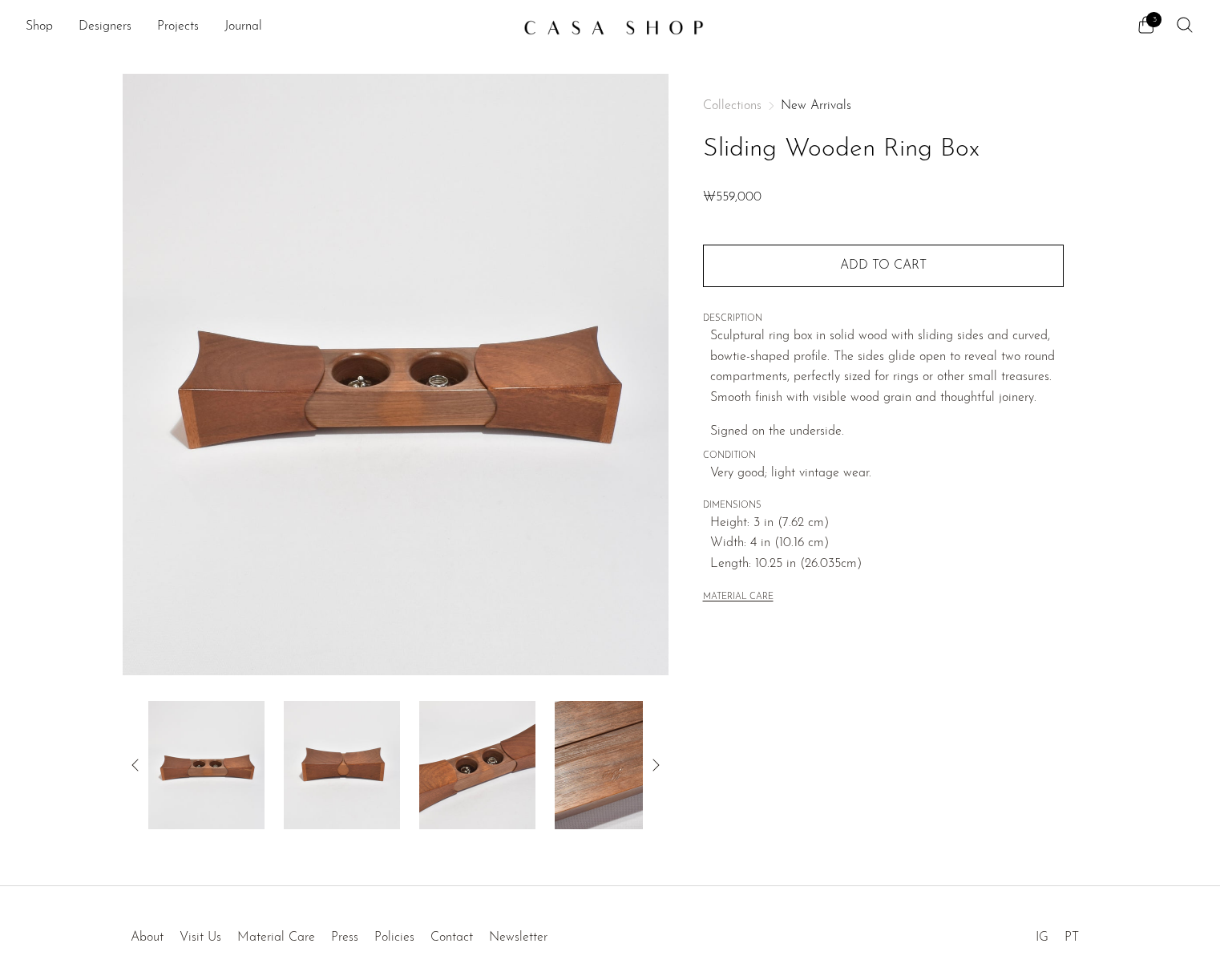
click at [367, 745] on img at bounding box center [341, 765] width 116 height 129
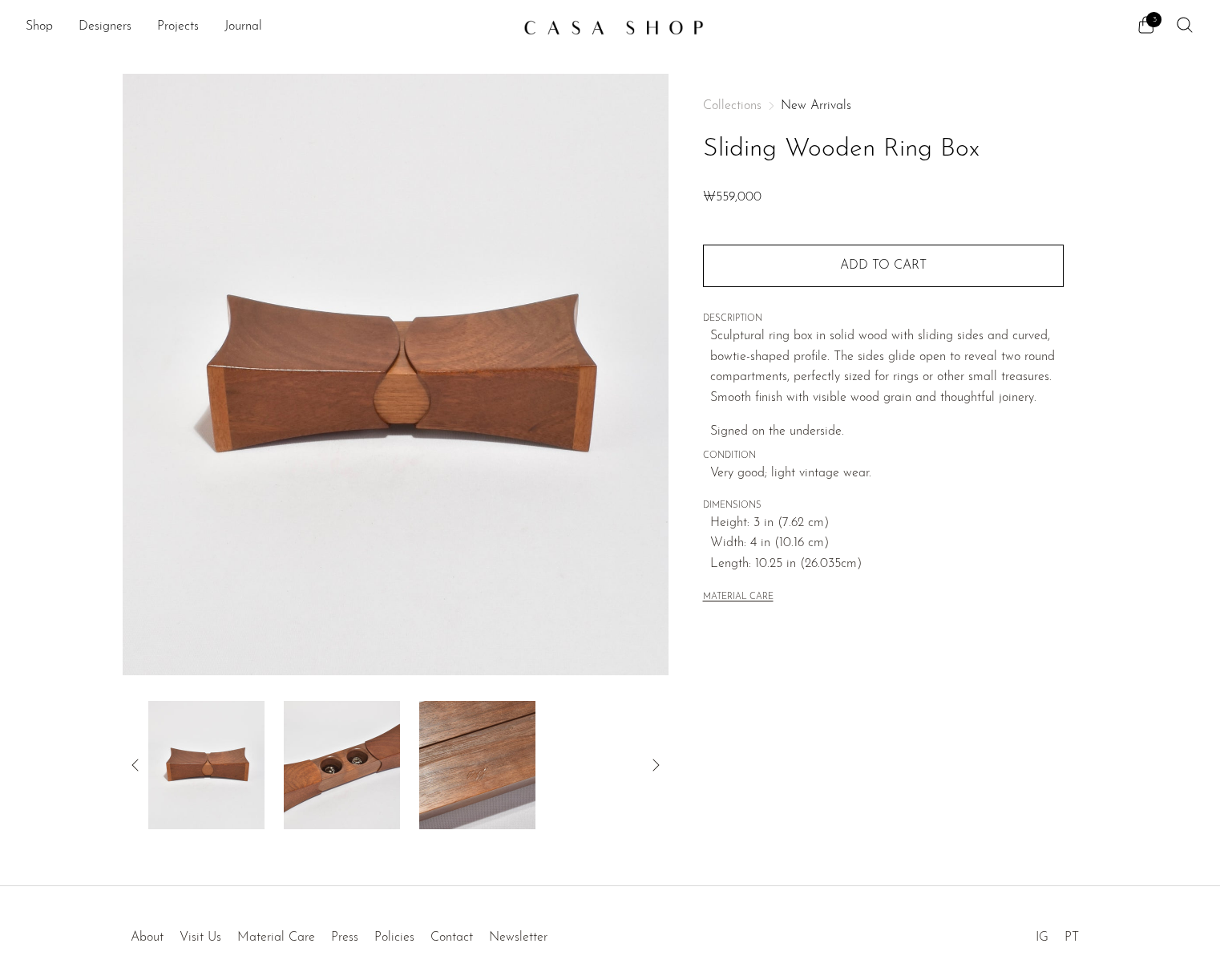
click at [367, 745] on img at bounding box center [341, 765] width 116 height 129
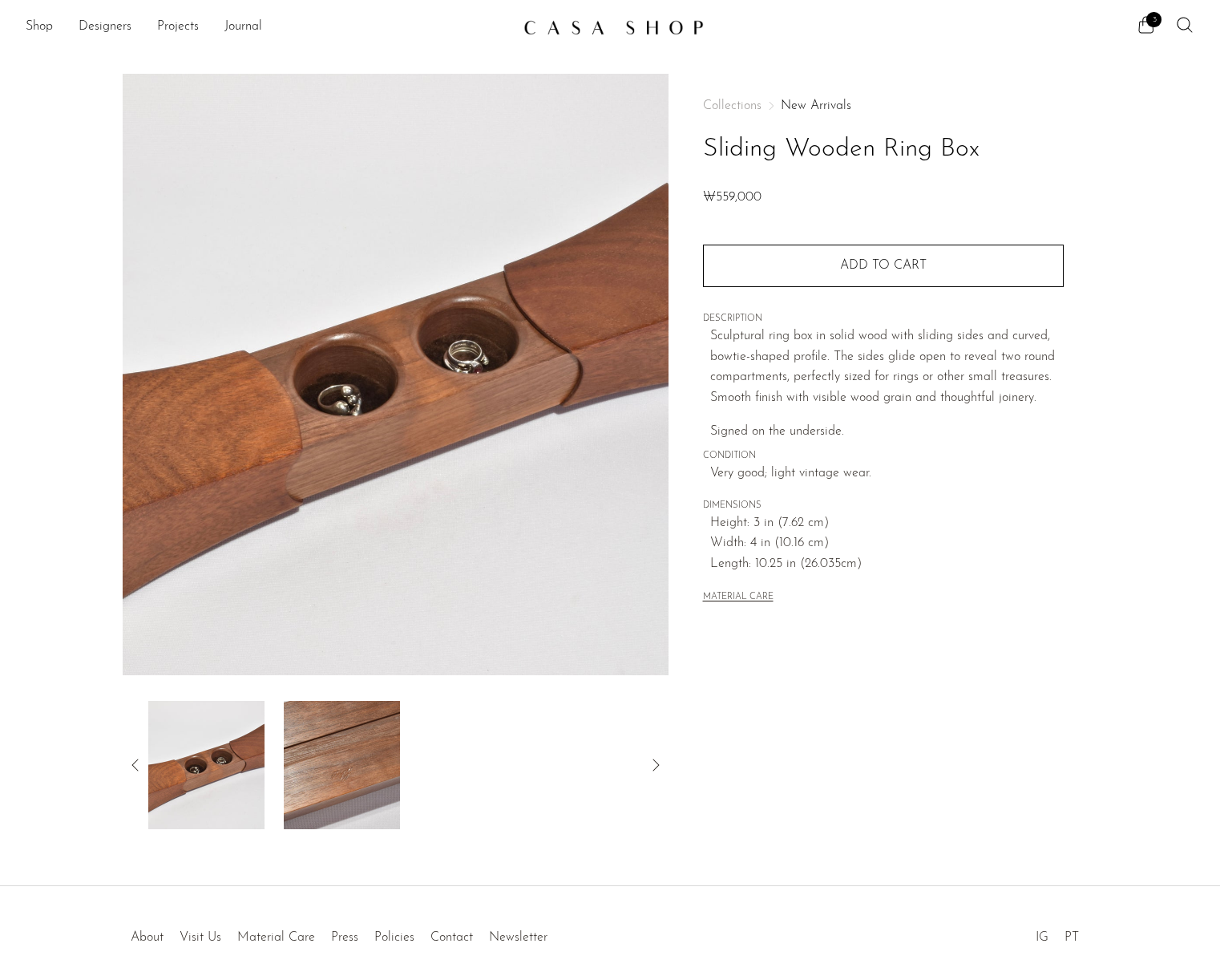
click at [367, 745] on img at bounding box center [341, 765] width 116 height 129
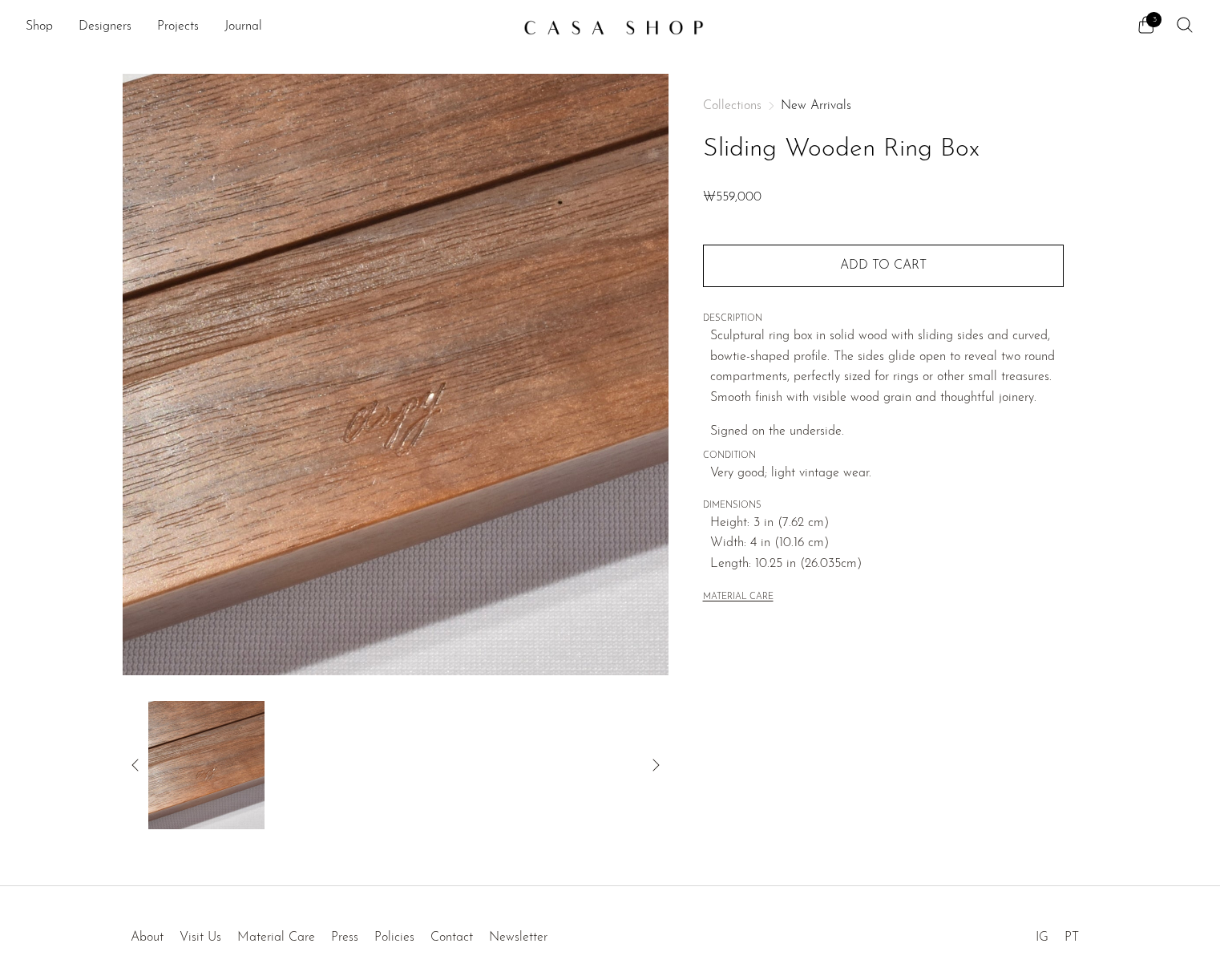
click at [127, 761] on icon at bounding box center [135, 765] width 19 height 19
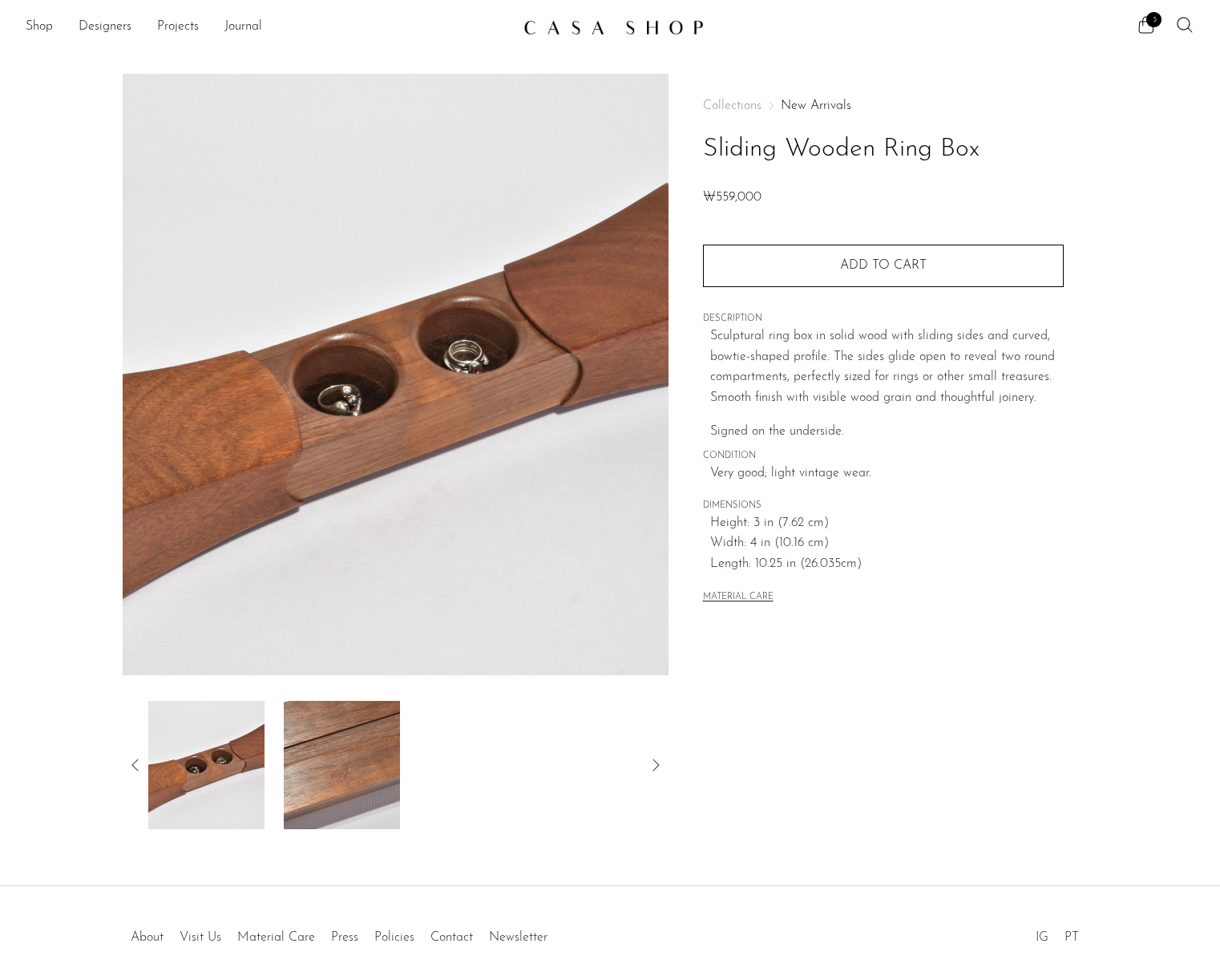
click at [239, 756] on img at bounding box center [206, 765] width 116 height 129
click at [130, 762] on icon at bounding box center [135, 765] width 19 height 19
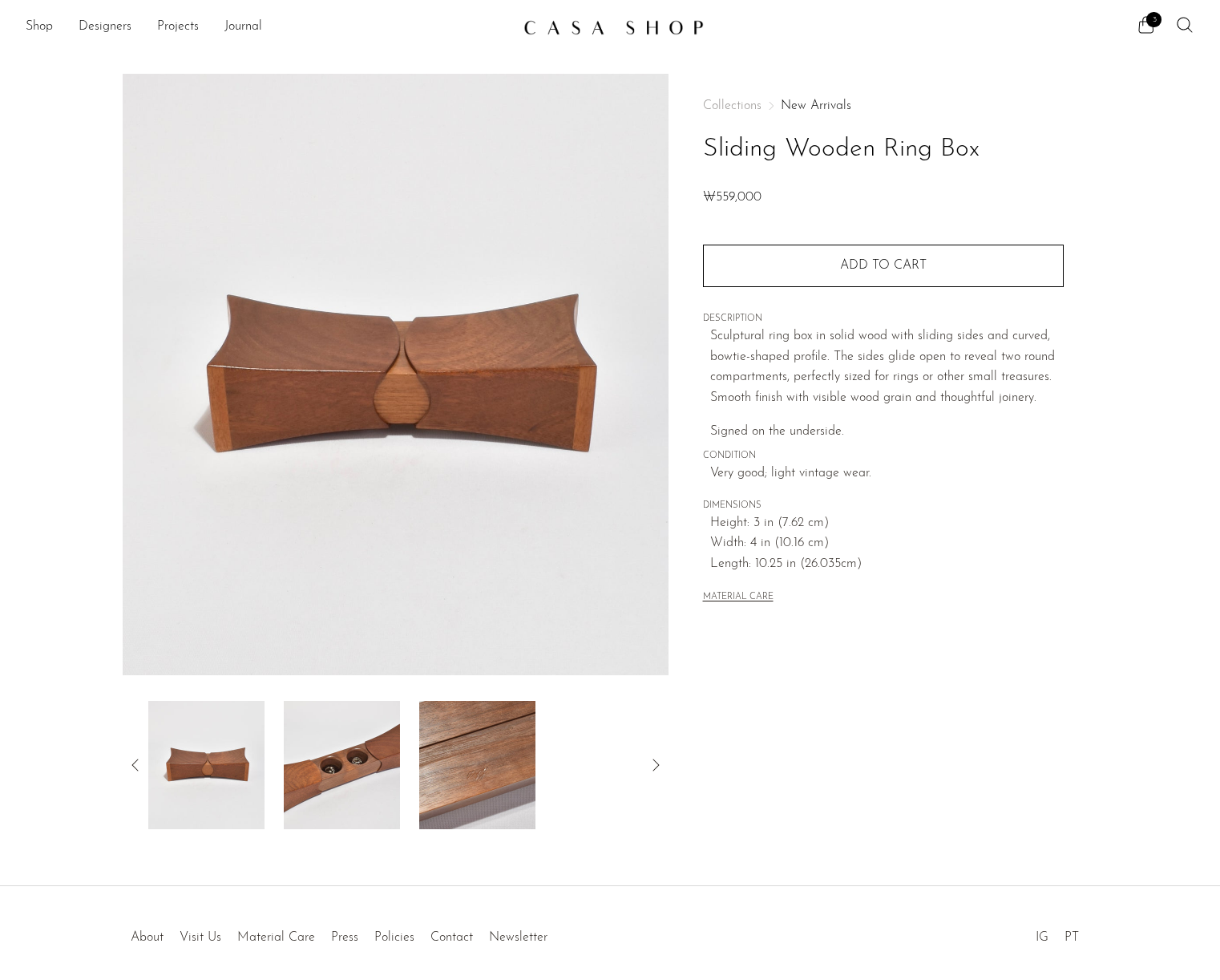
click at [205, 752] on img at bounding box center [206, 765] width 116 height 129
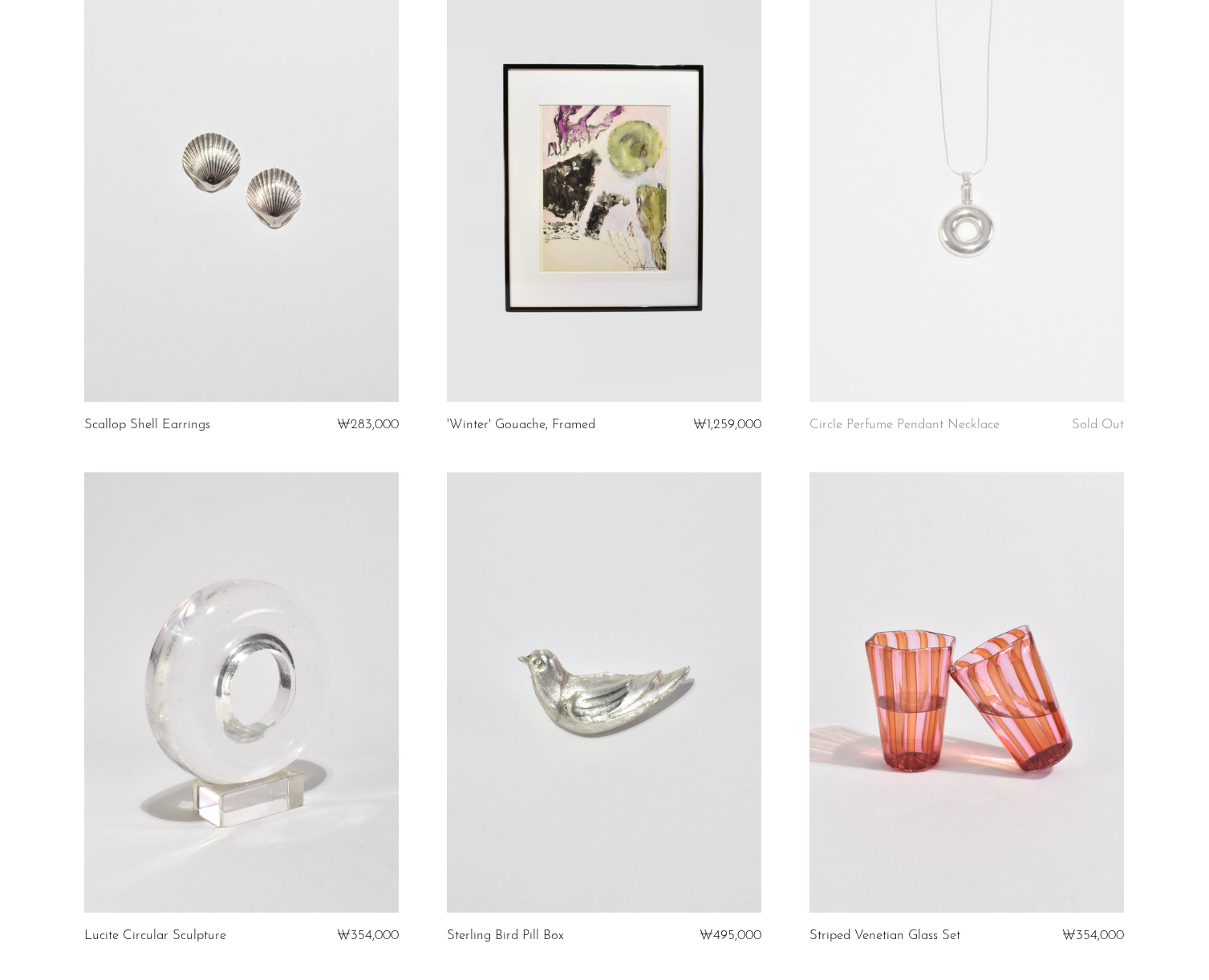
scroll to position [135, 0]
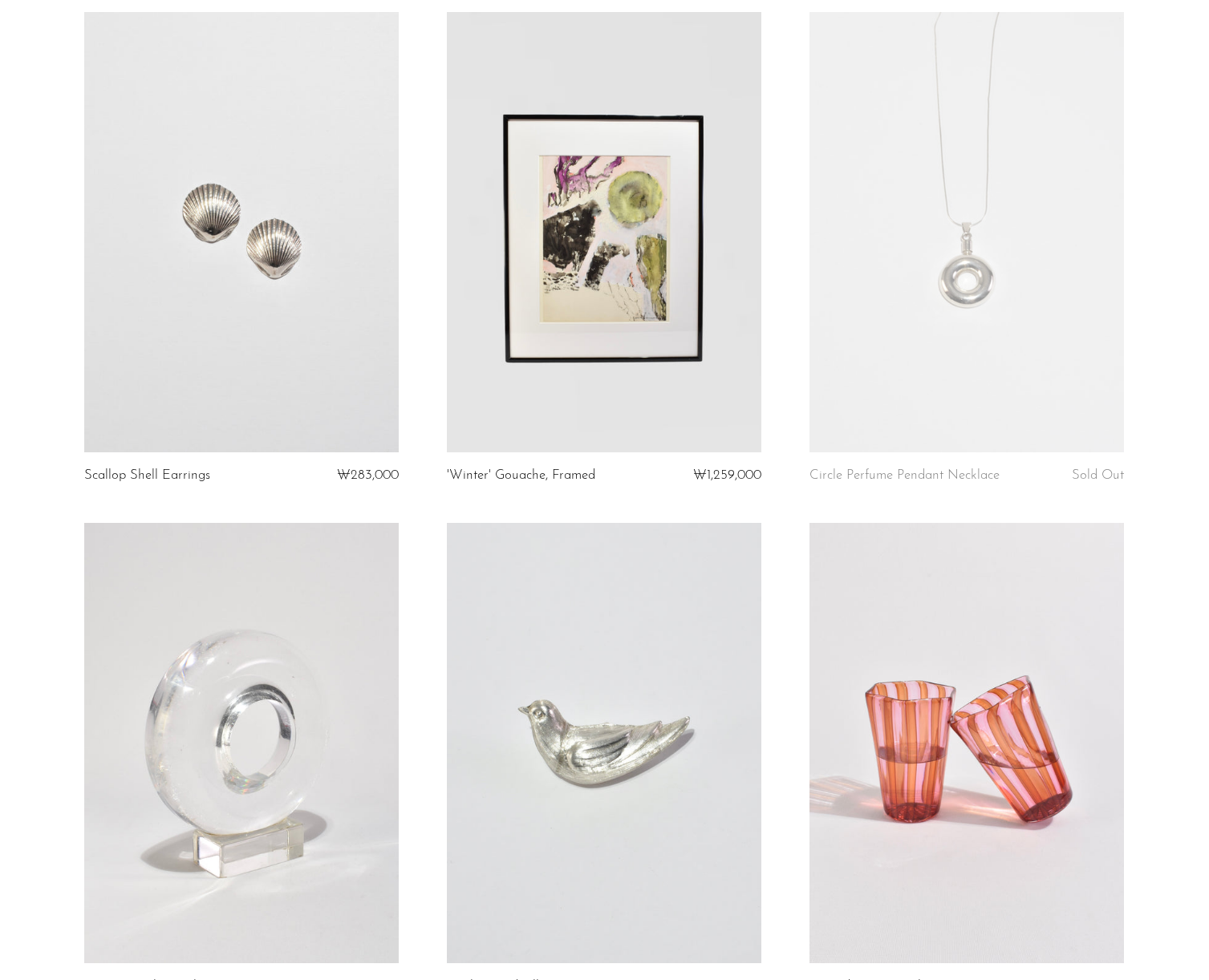
click at [332, 357] on link at bounding box center [241, 232] width 314 height 440
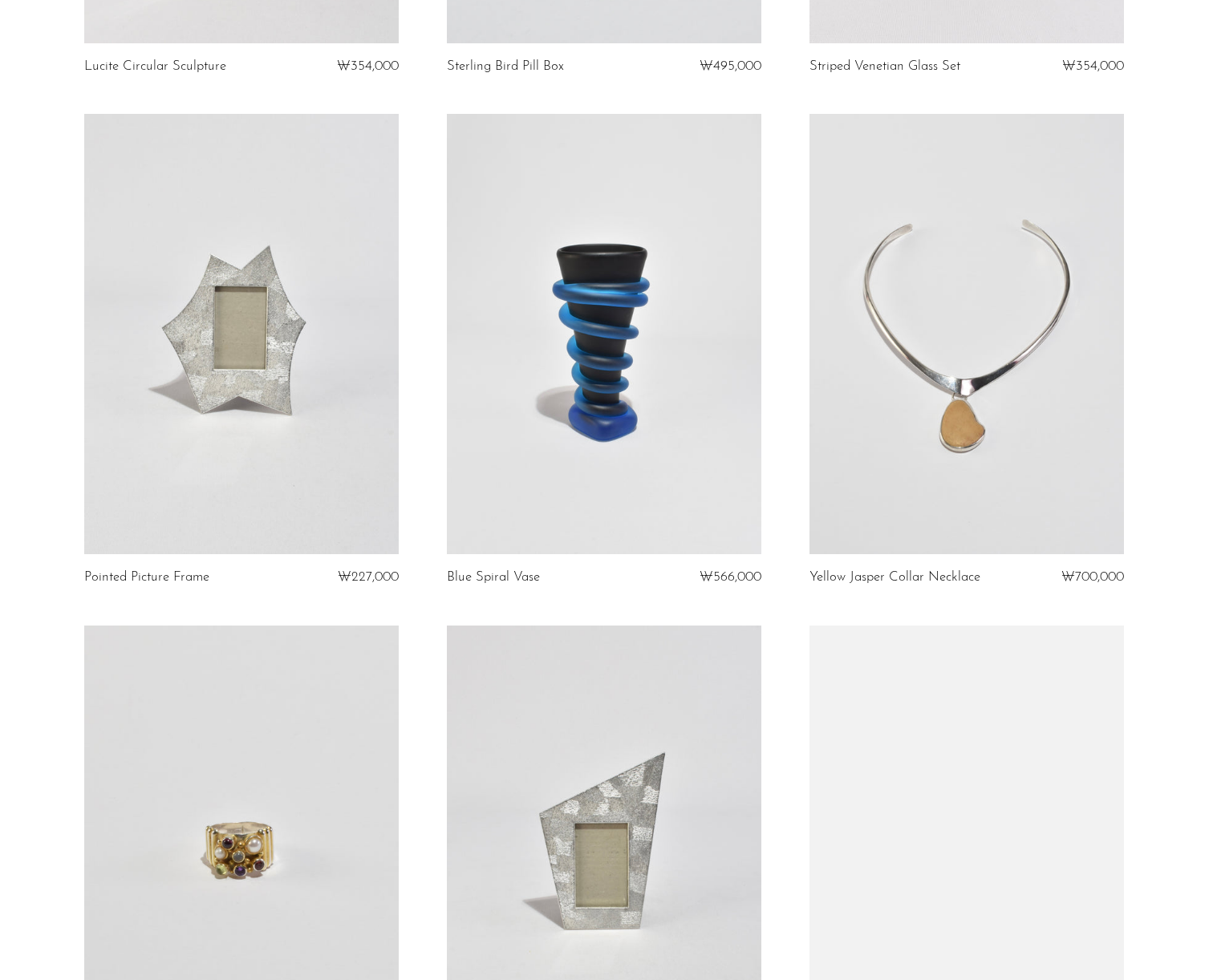
scroll to position [1114, 0]
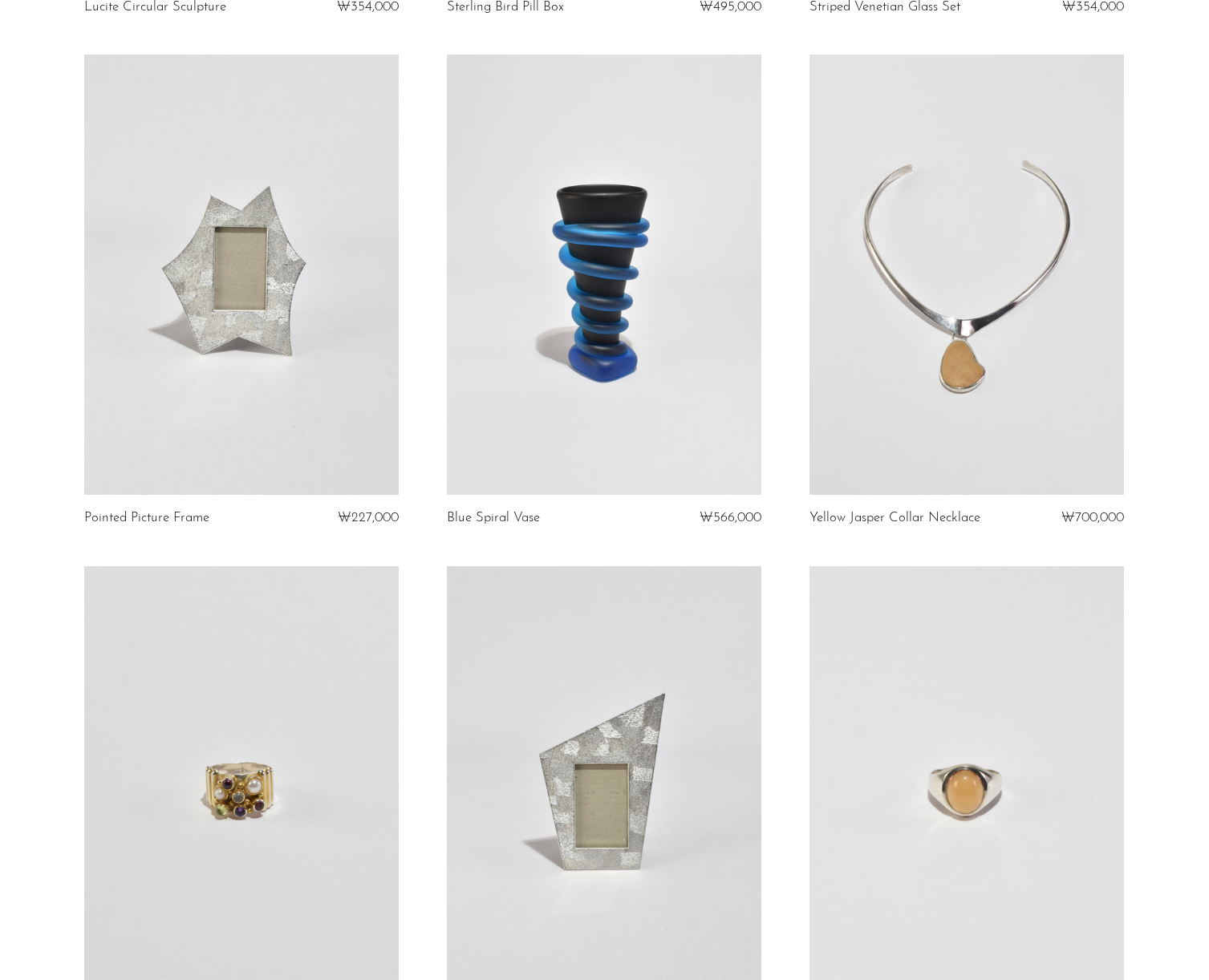
click at [297, 358] on link at bounding box center [241, 274] width 314 height 440
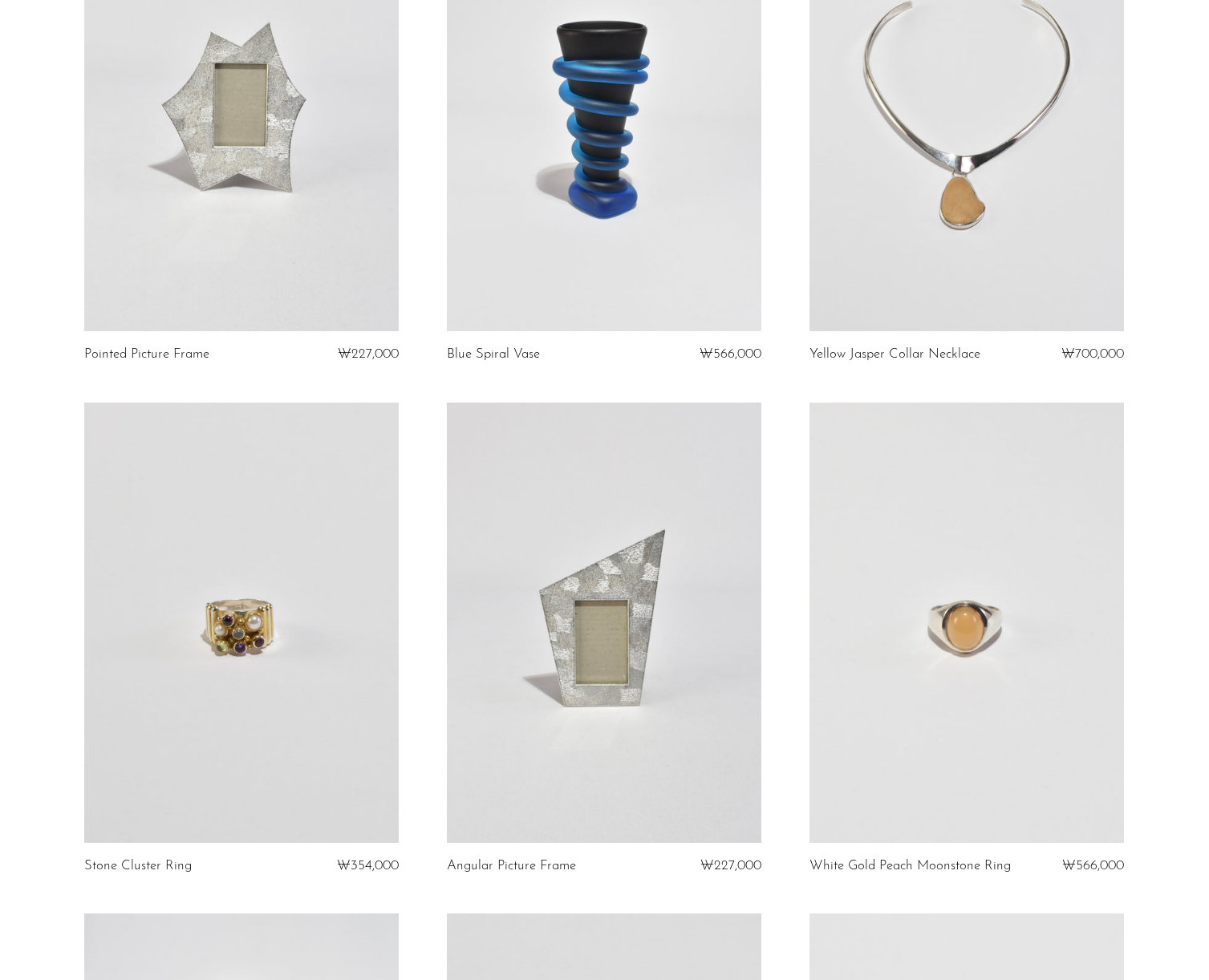
scroll to position [1119, 0]
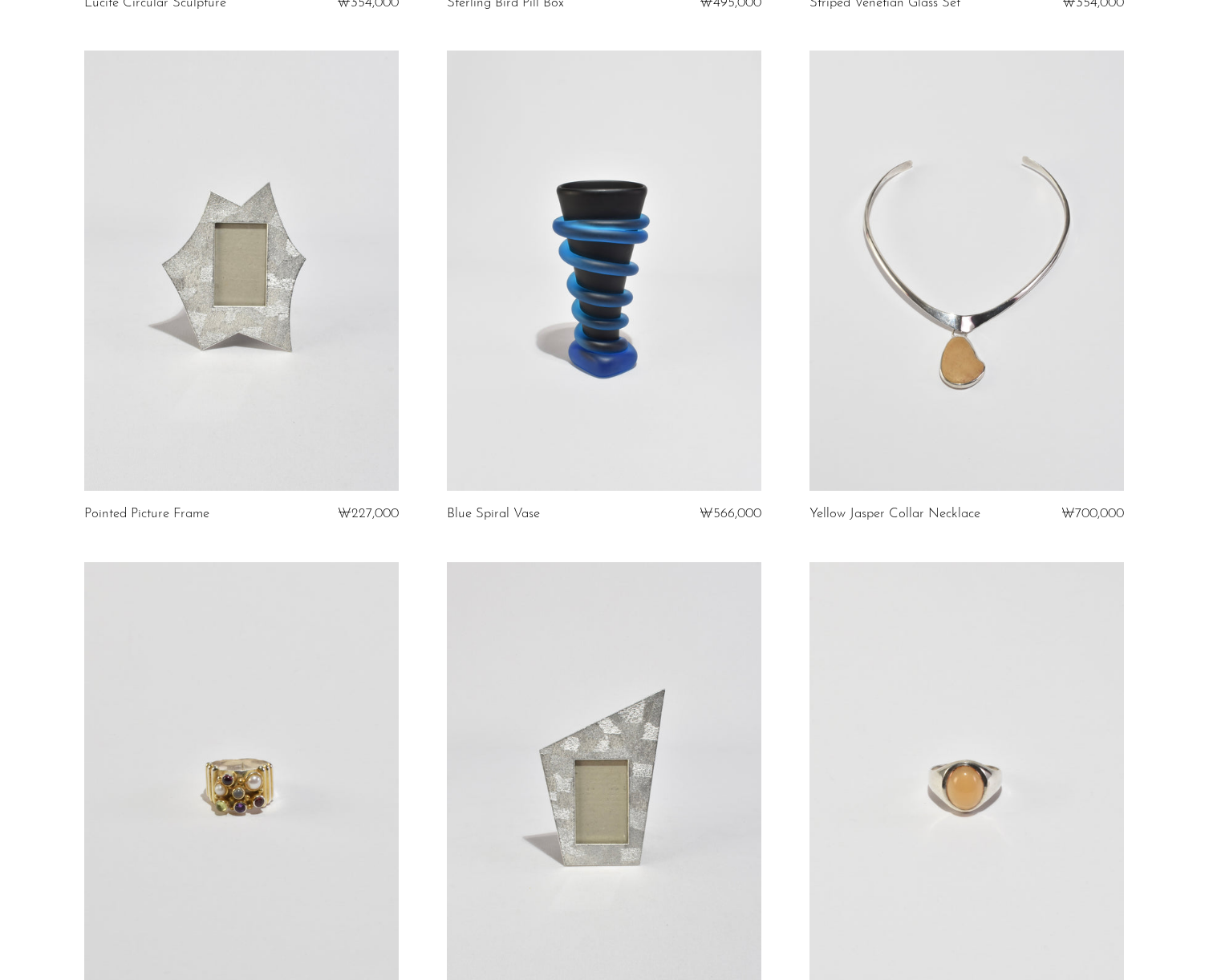
click at [1074, 441] on link at bounding box center [966, 270] width 314 height 440
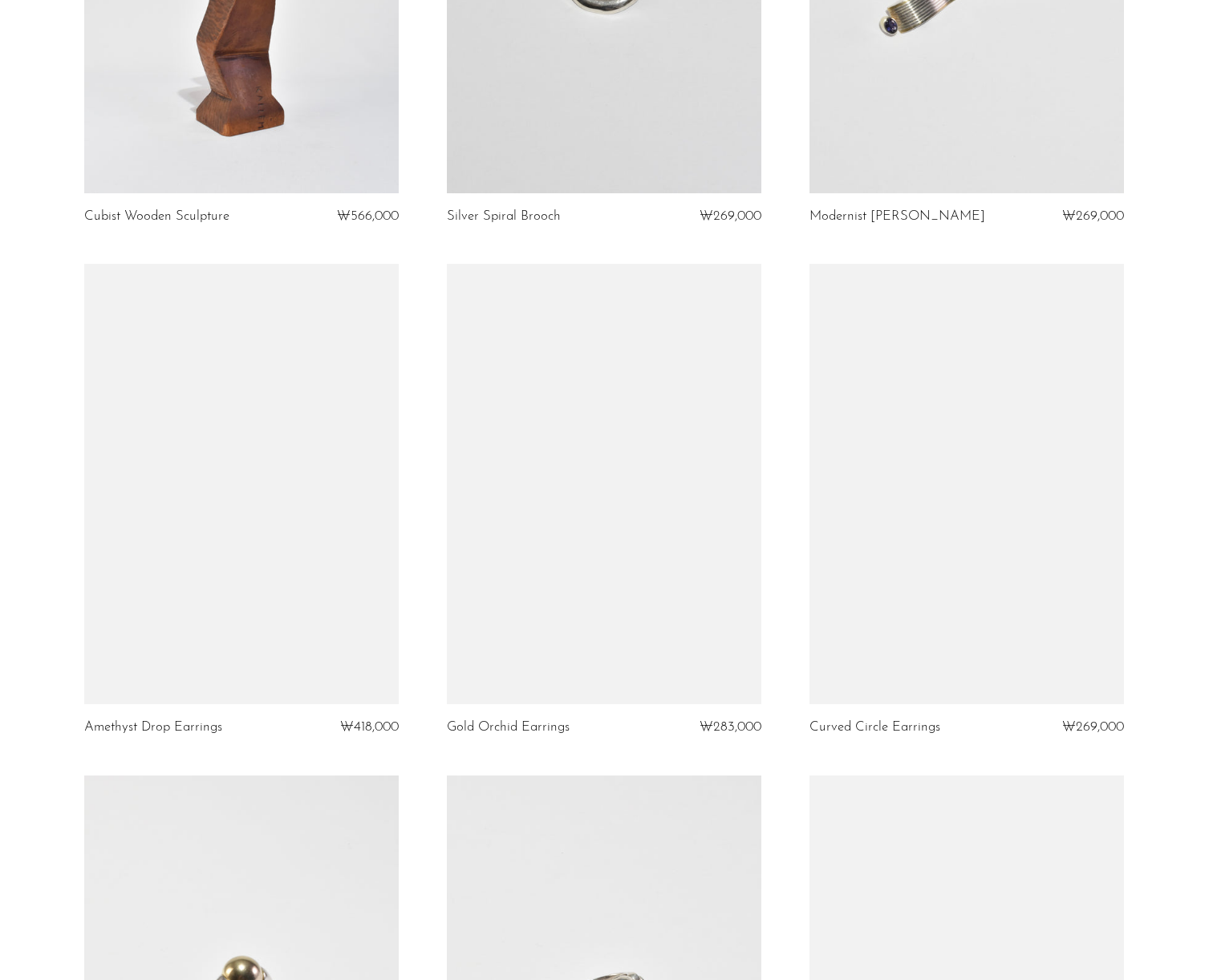
scroll to position [2612, 0]
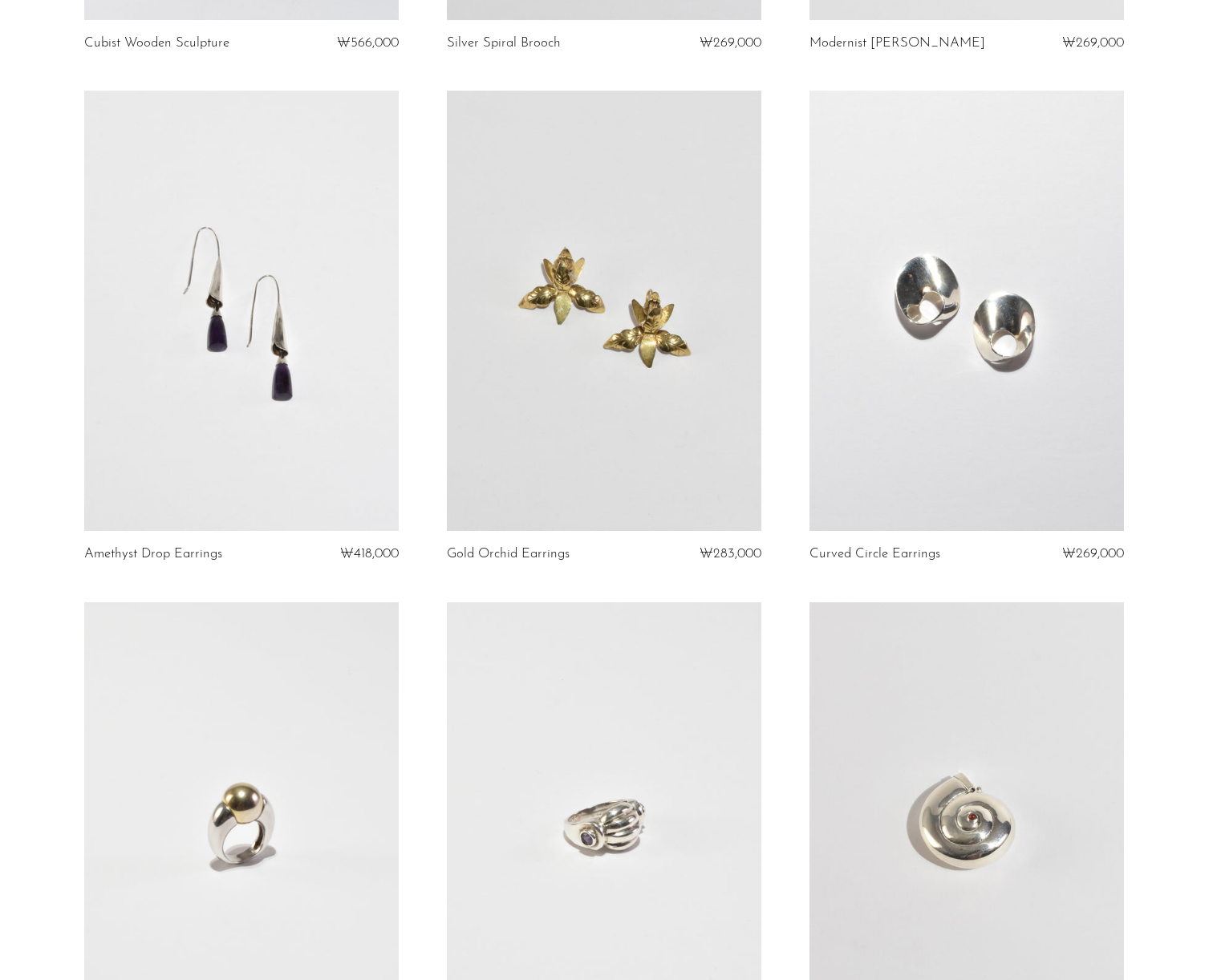
click at [337, 423] on link at bounding box center [241, 310] width 314 height 440
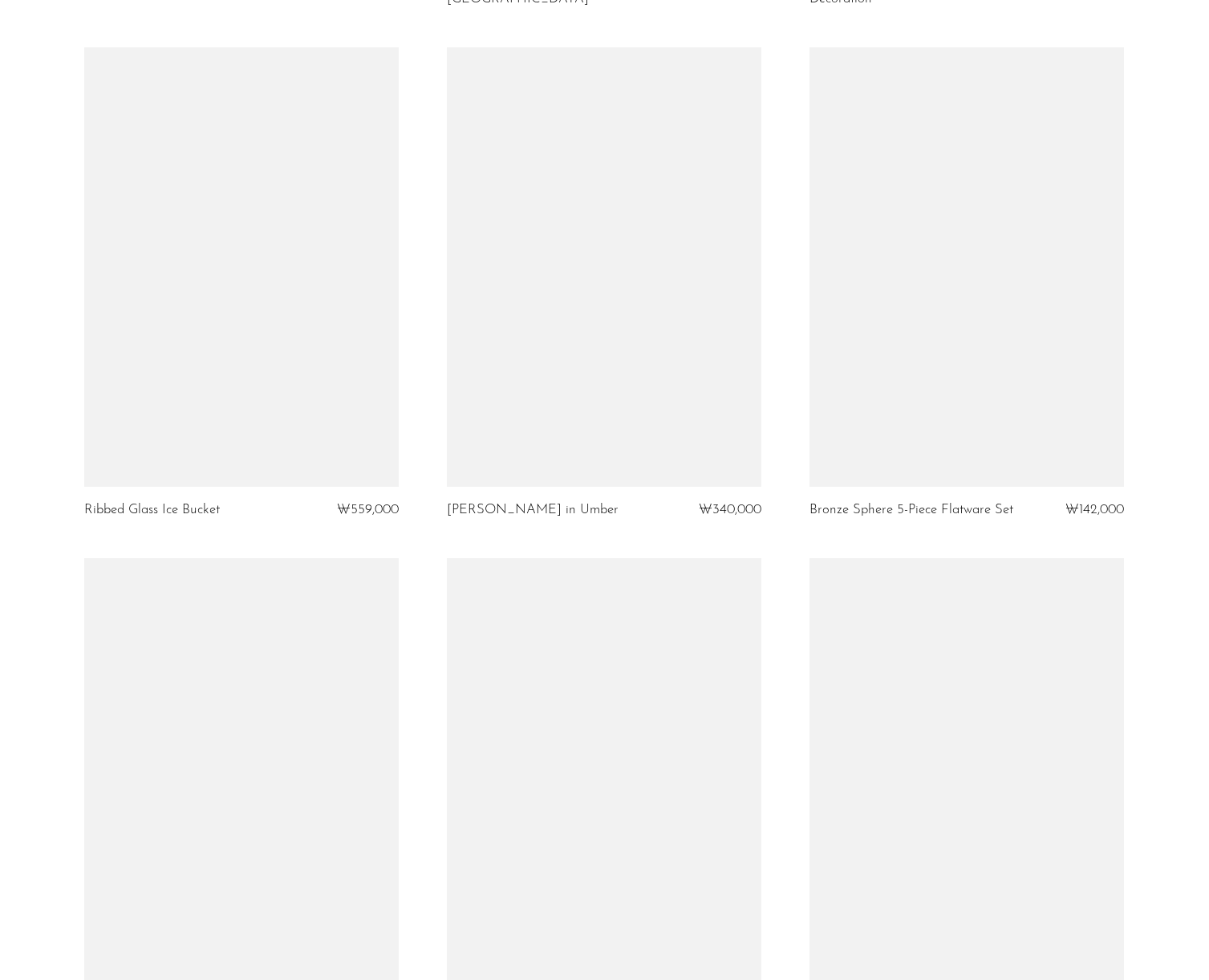
scroll to position [5495, 0]
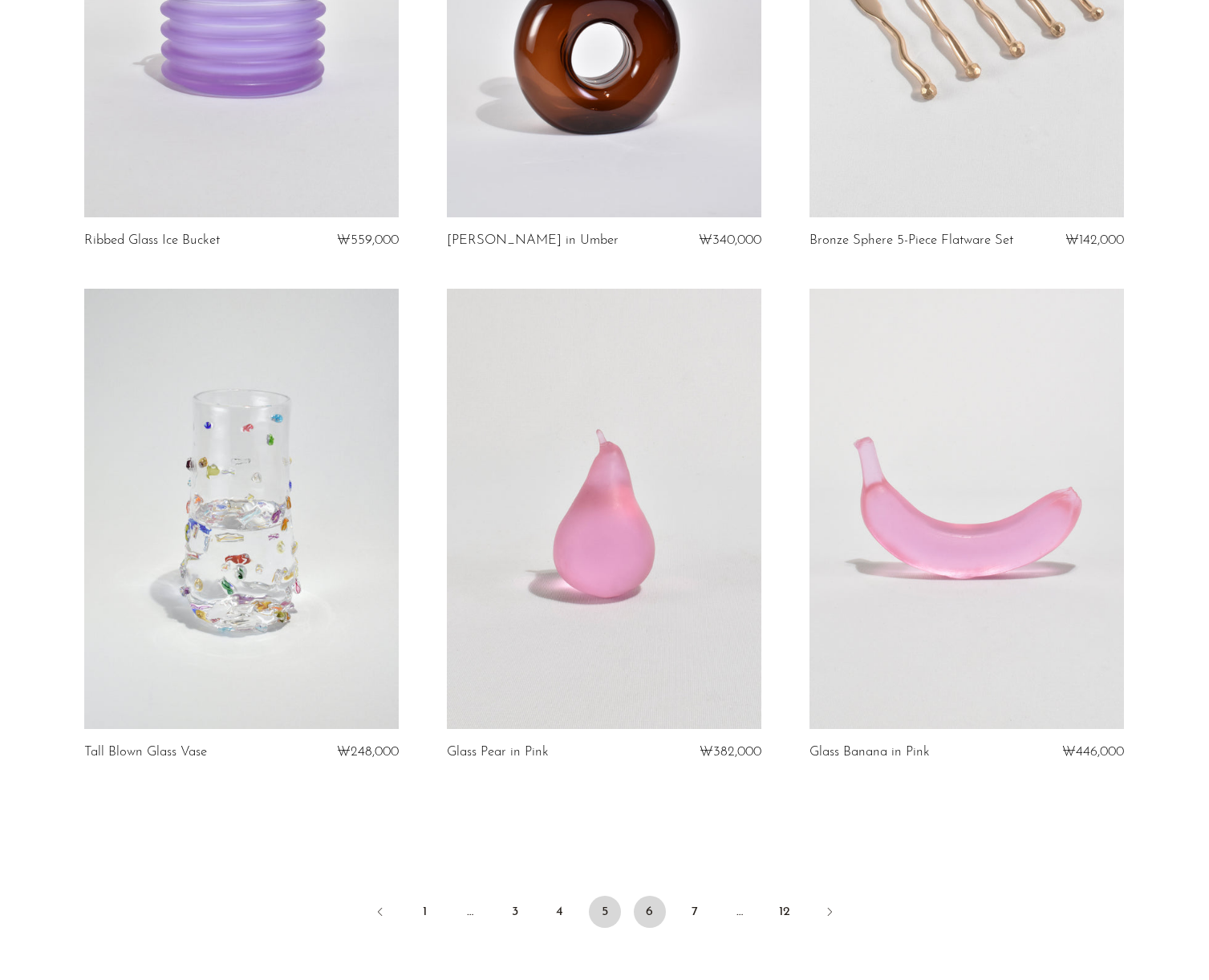
click at [642, 910] on link "6" at bounding box center [650, 912] width 32 height 32
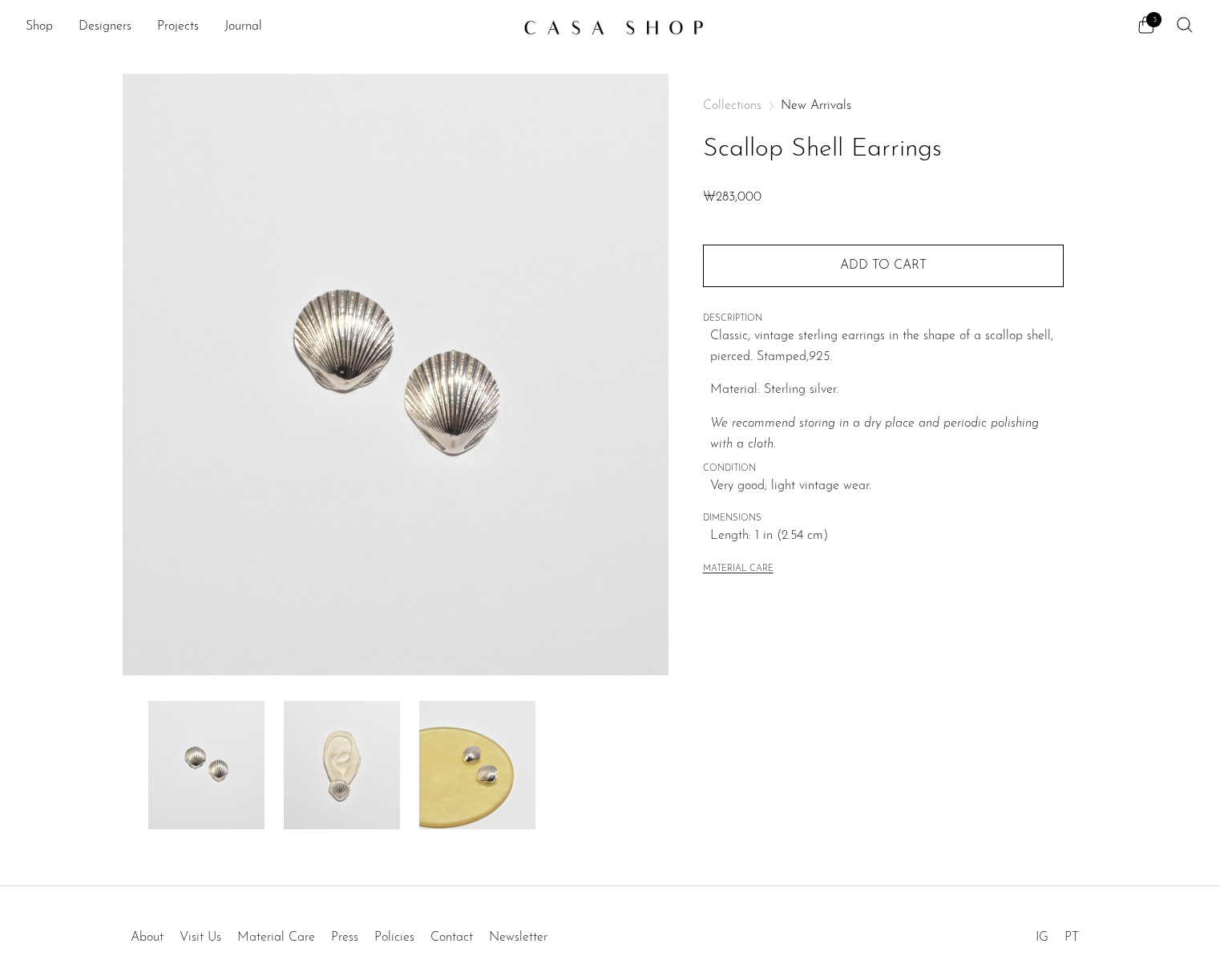
click at [371, 756] on img at bounding box center [341, 765] width 116 height 129
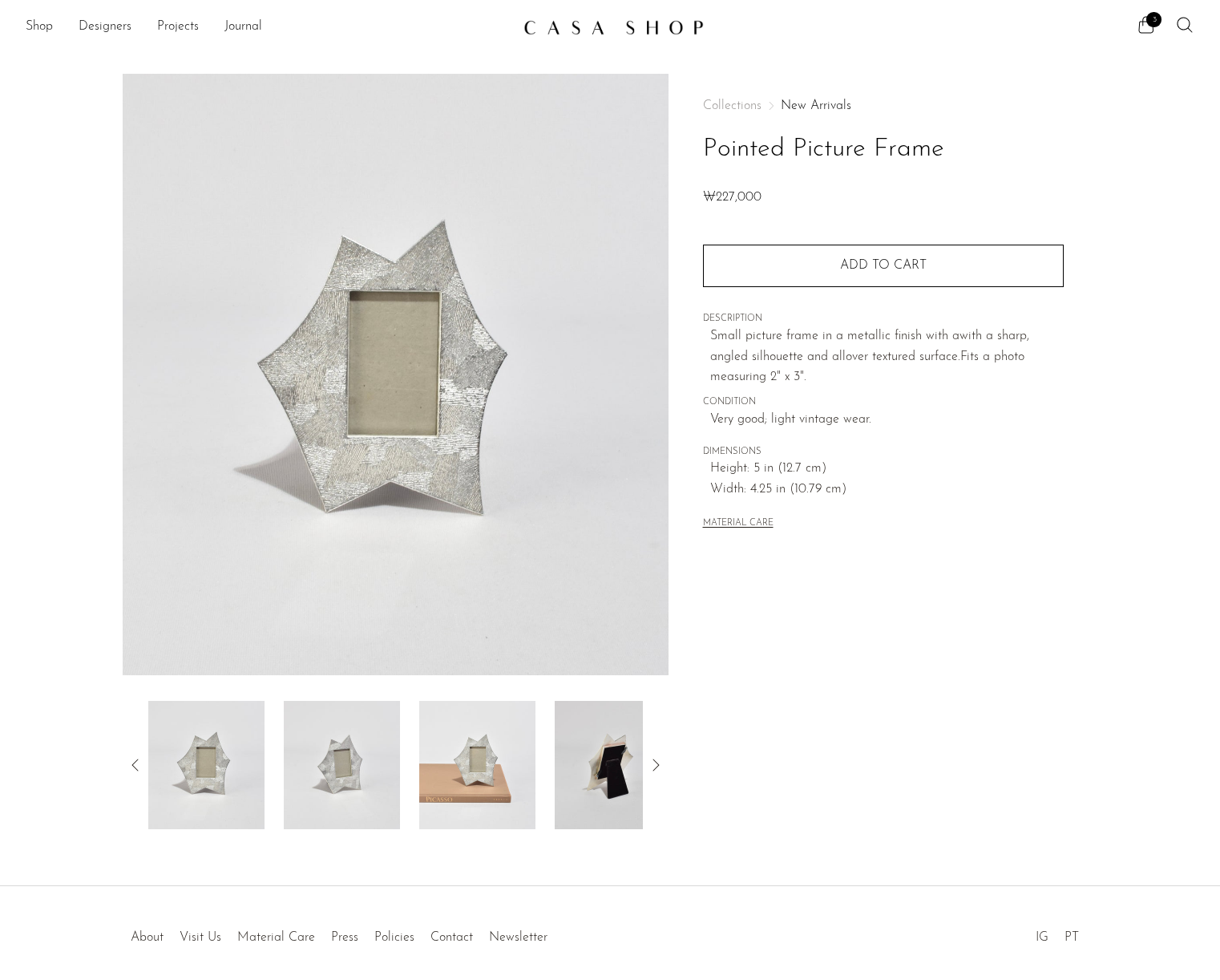
click at [334, 760] on img at bounding box center [341, 765] width 116 height 129
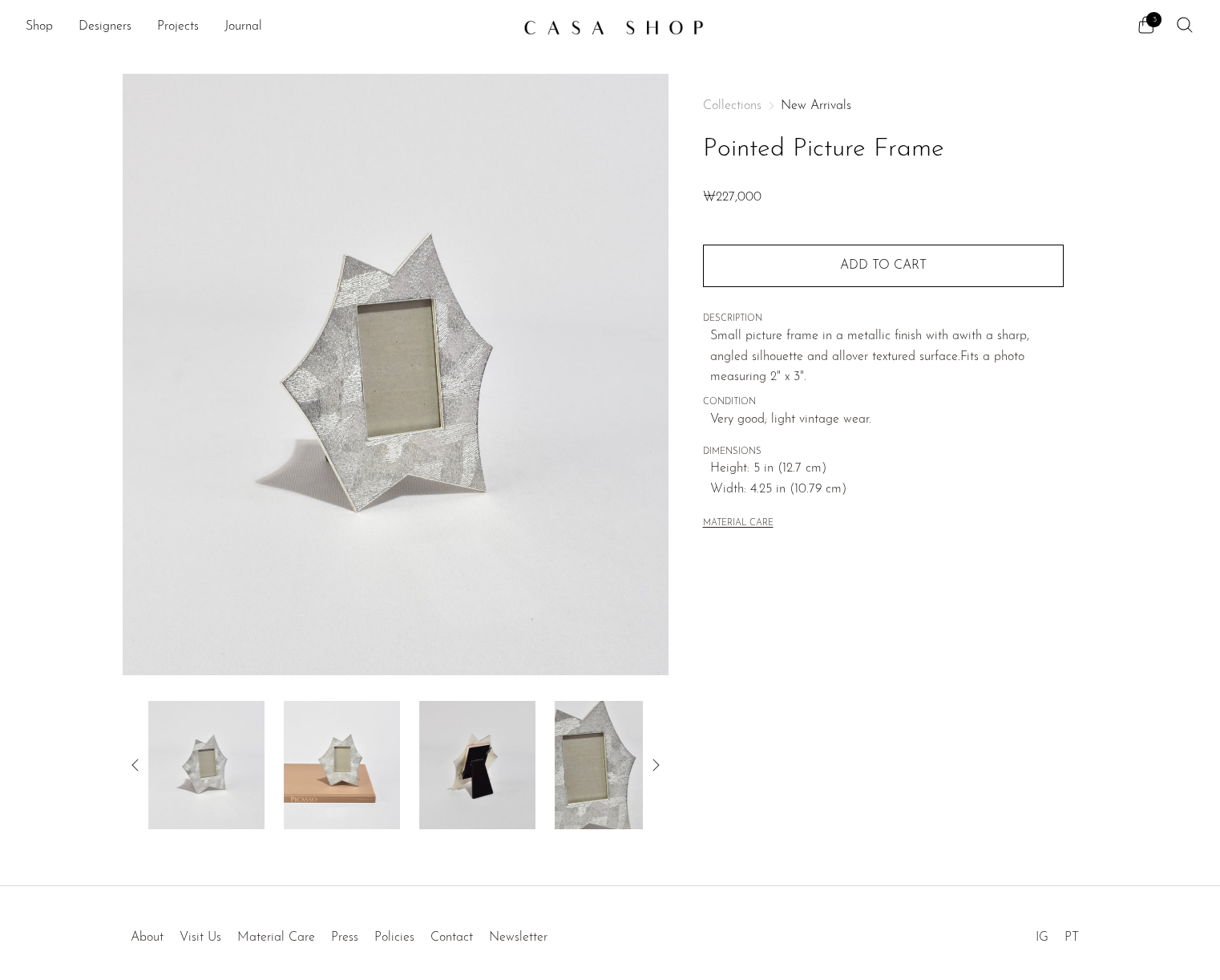
click at [335, 757] on img at bounding box center [341, 765] width 116 height 129
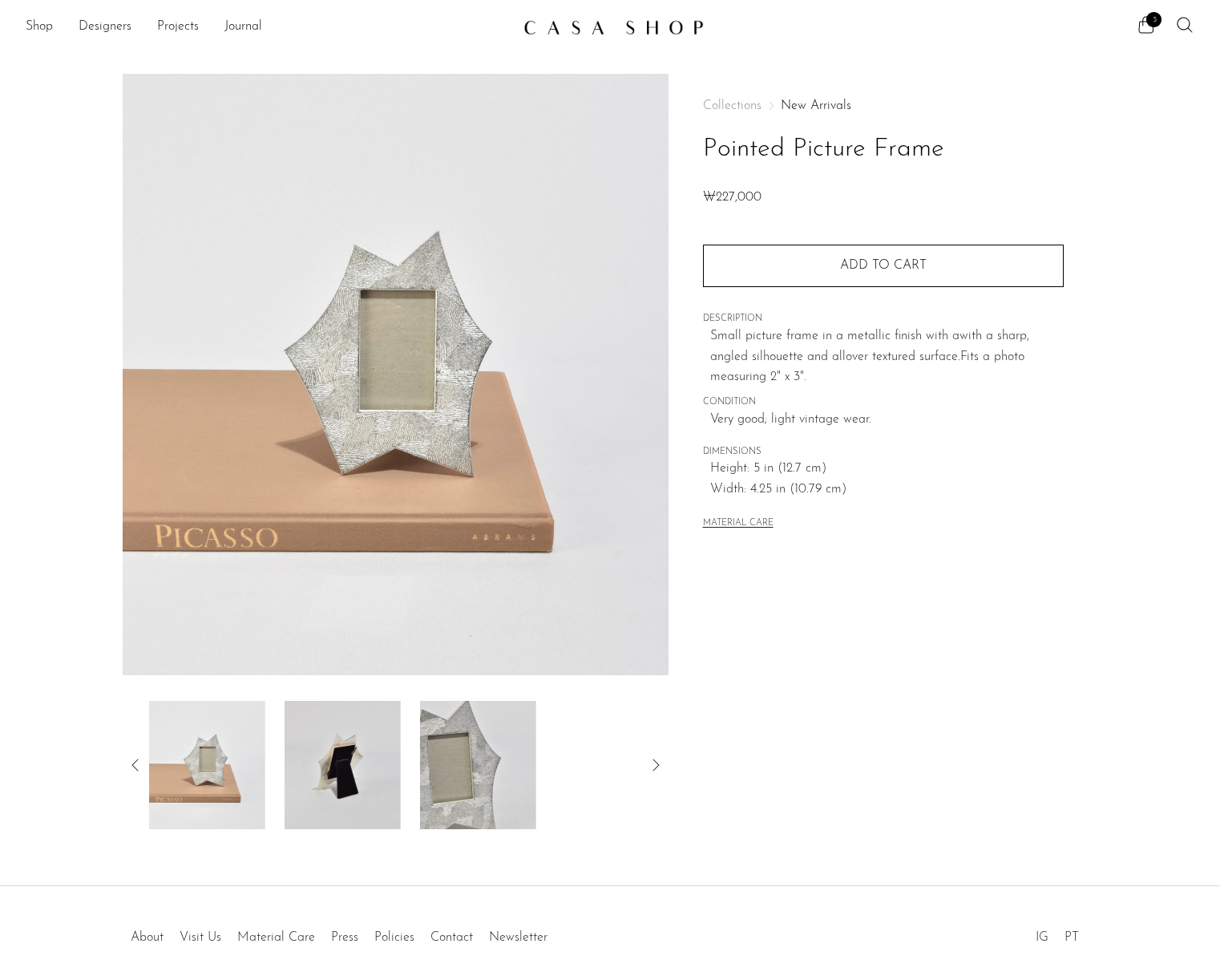
click at [336, 756] on img at bounding box center [342, 765] width 116 height 129
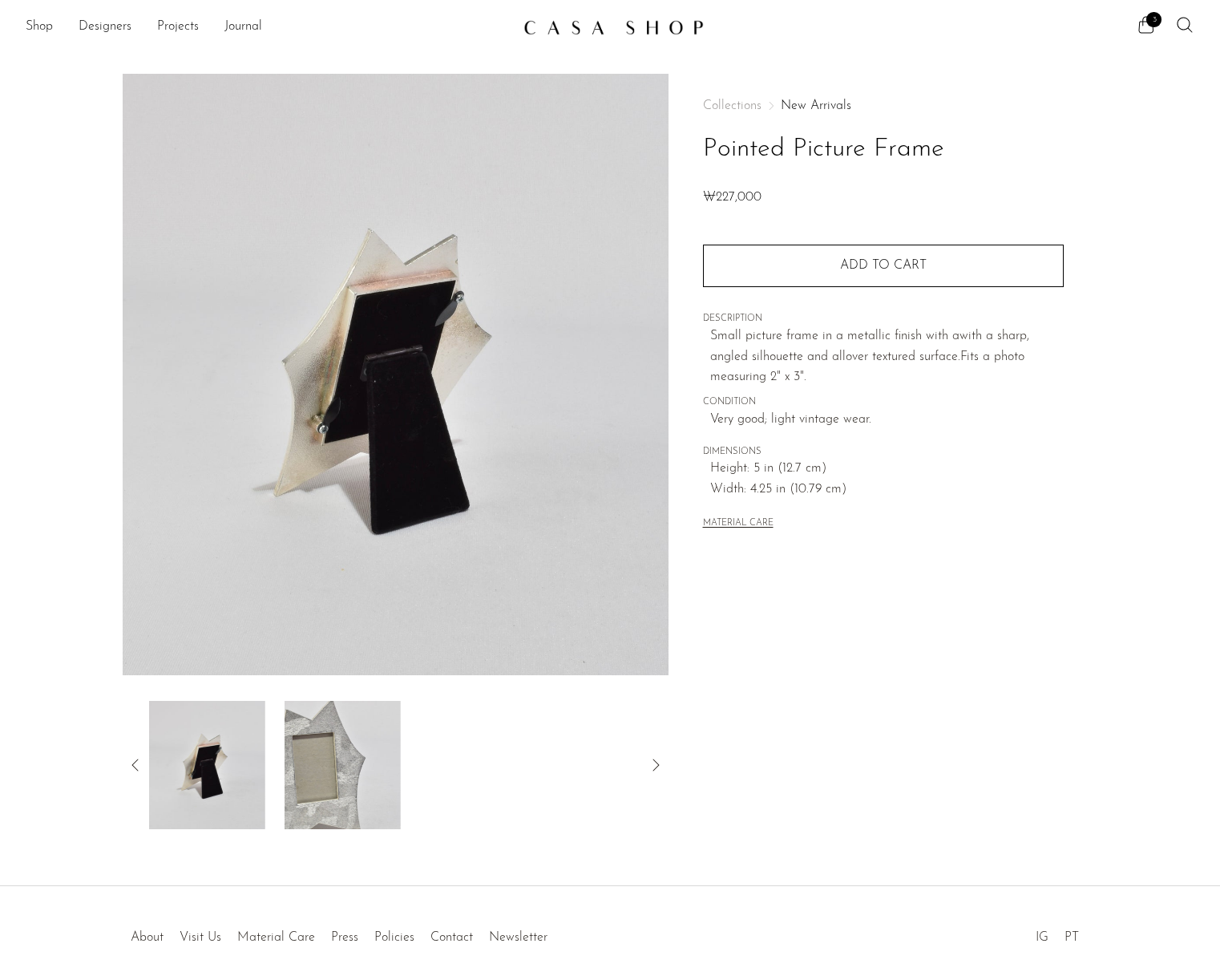
click at [359, 752] on img at bounding box center [342, 765] width 116 height 129
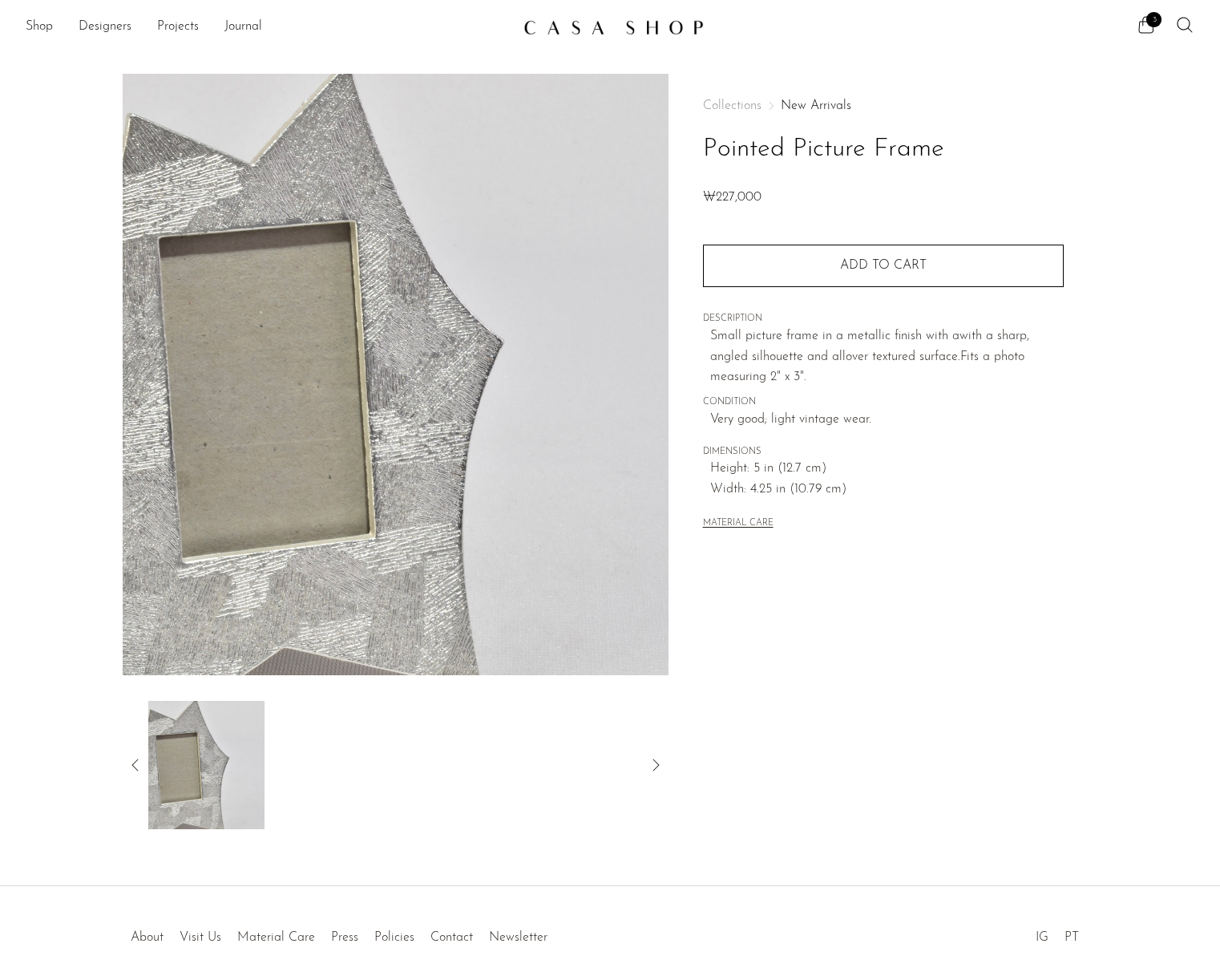
click at [140, 765] on icon at bounding box center [135, 765] width 19 height 19
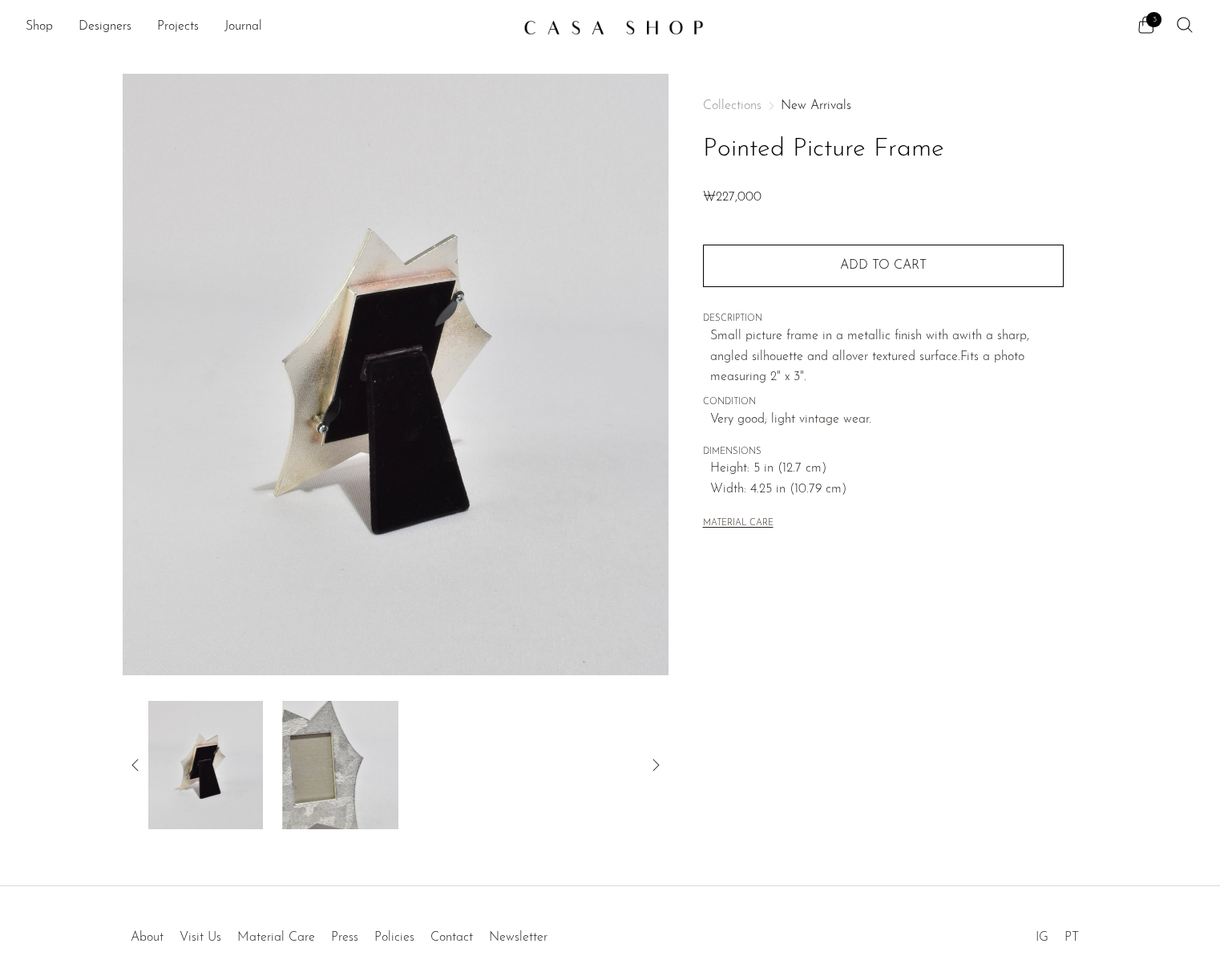
click at [235, 764] on img at bounding box center [204, 765] width 116 height 129
click at [131, 759] on icon at bounding box center [135, 765] width 19 height 19
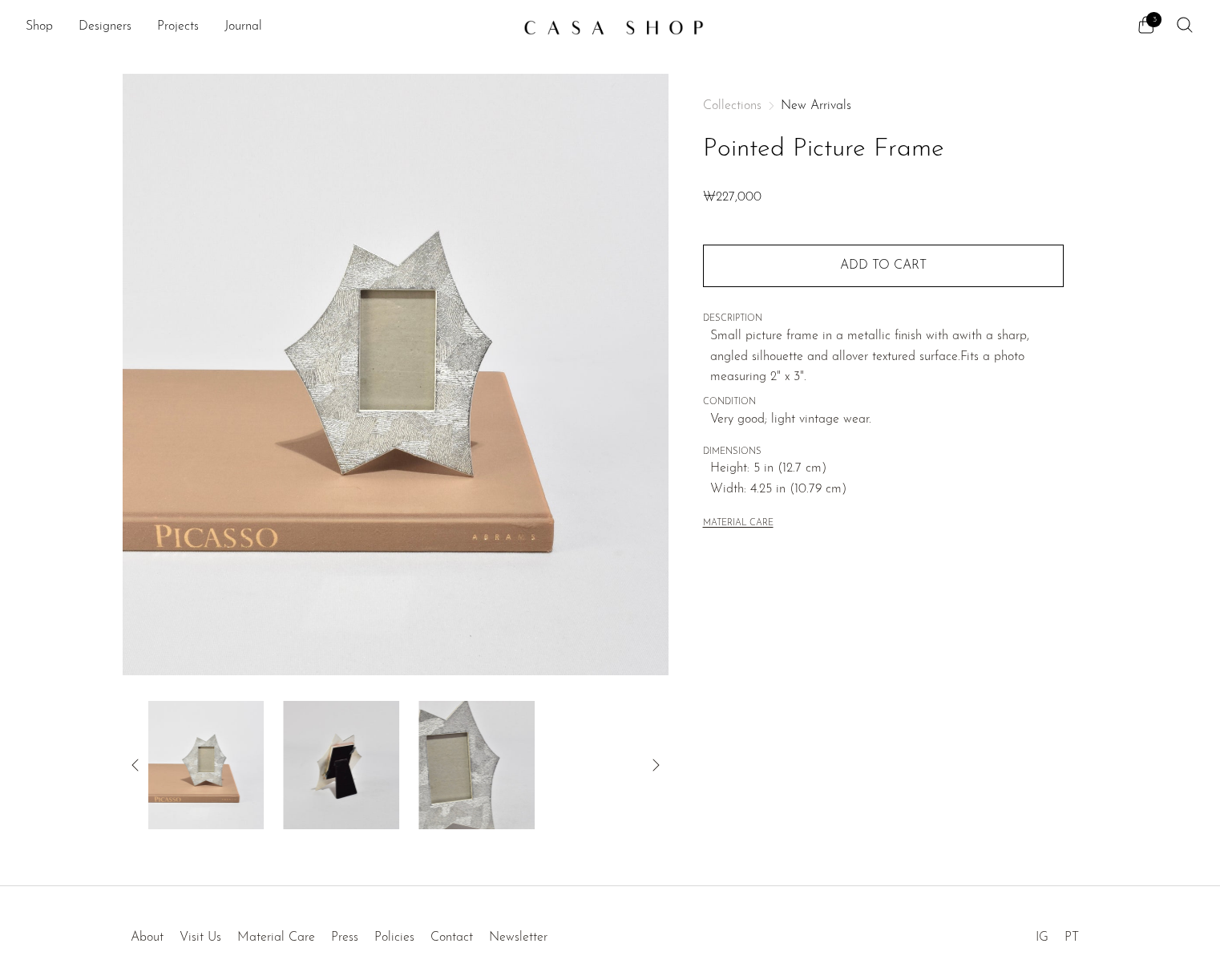
click at [131, 759] on icon at bounding box center [135, 765] width 19 height 19
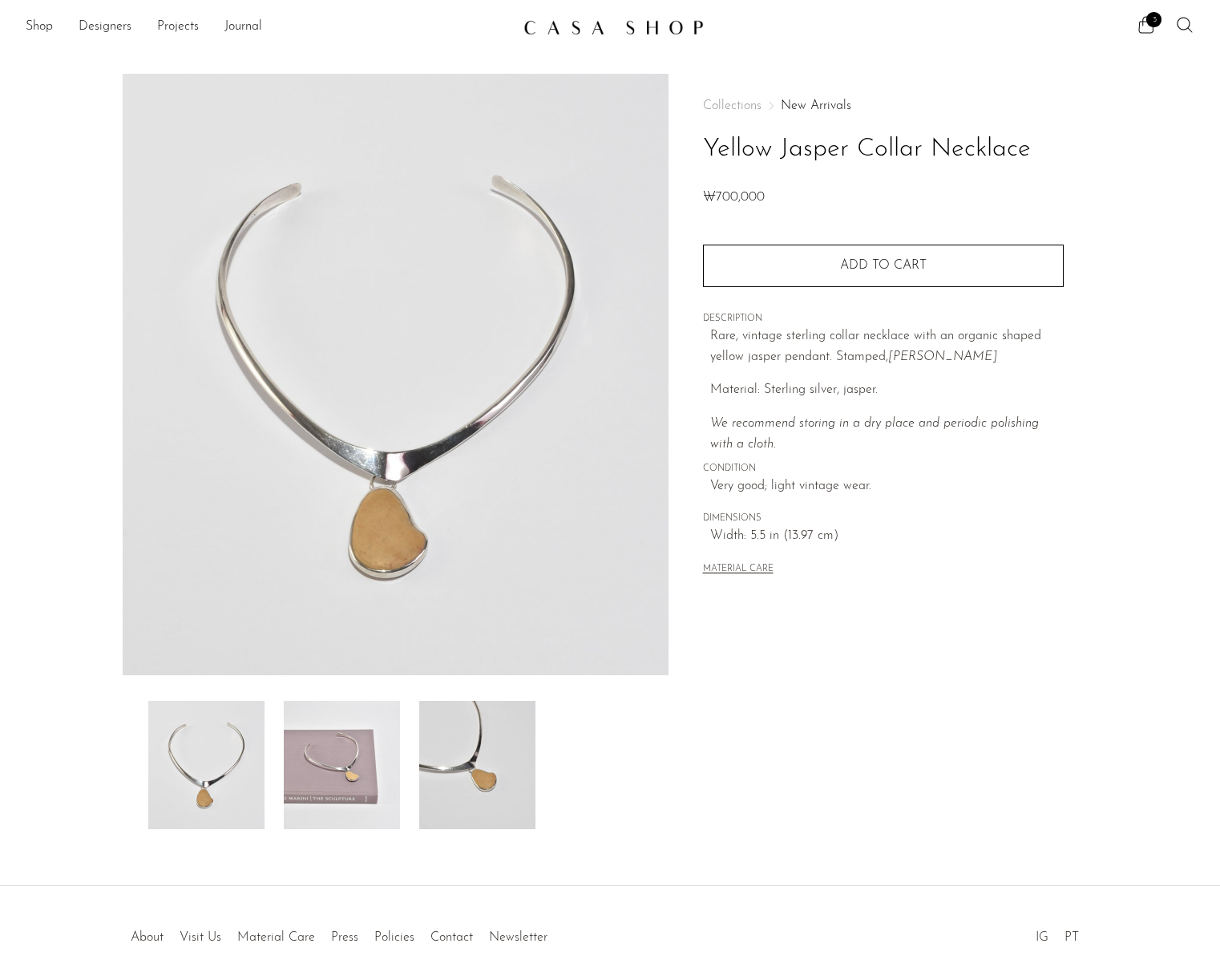
click at [344, 767] on img at bounding box center [341, 765] width 116 height 129
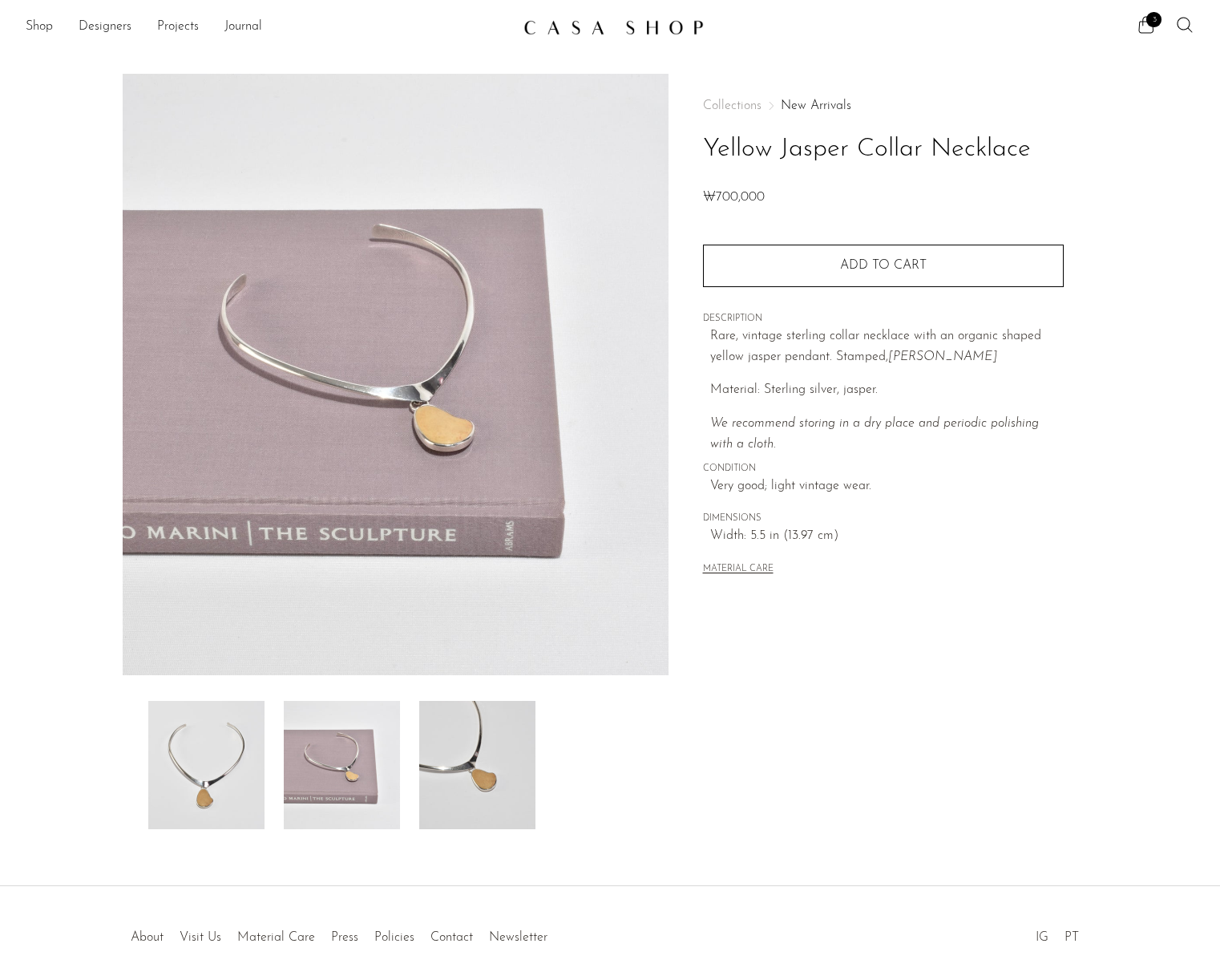
click at [495, 779] on img at bounding box center [477, 765] width 116 height 129
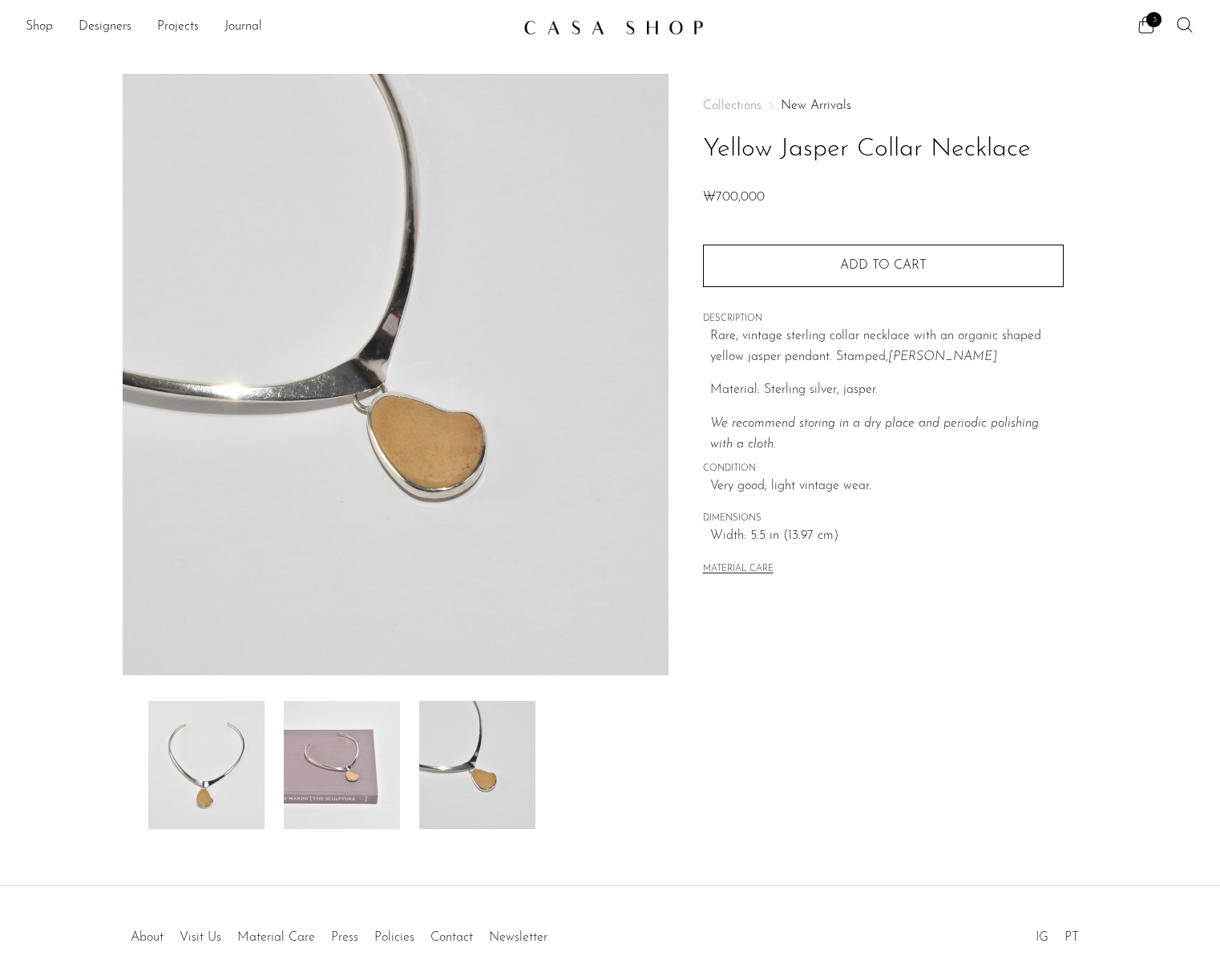
click at [347, 772] on img at bounding box center [341, 765] width 116 height 129
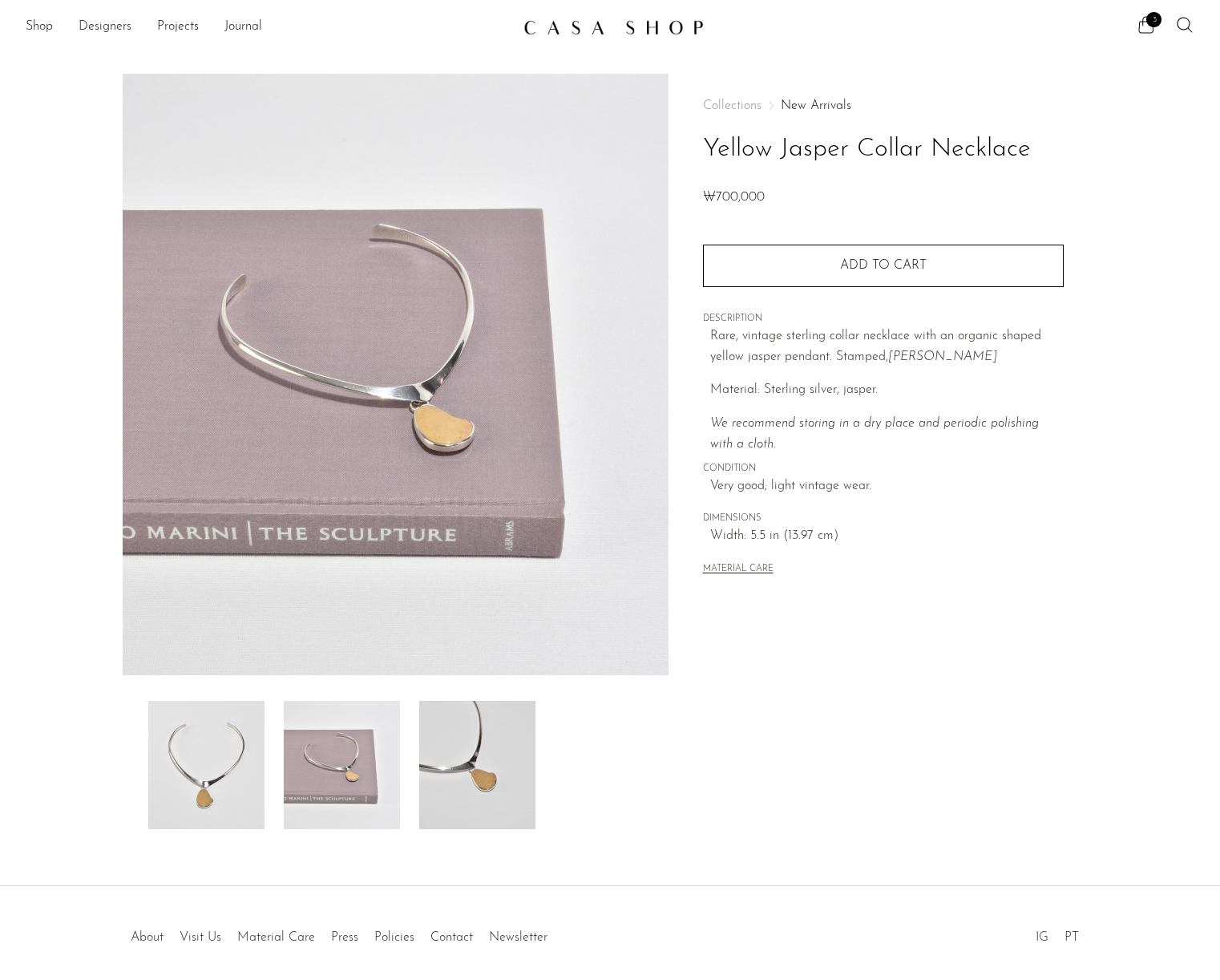
click at [219, 766] on img at bounding box center [206, 765] width 116 height 129
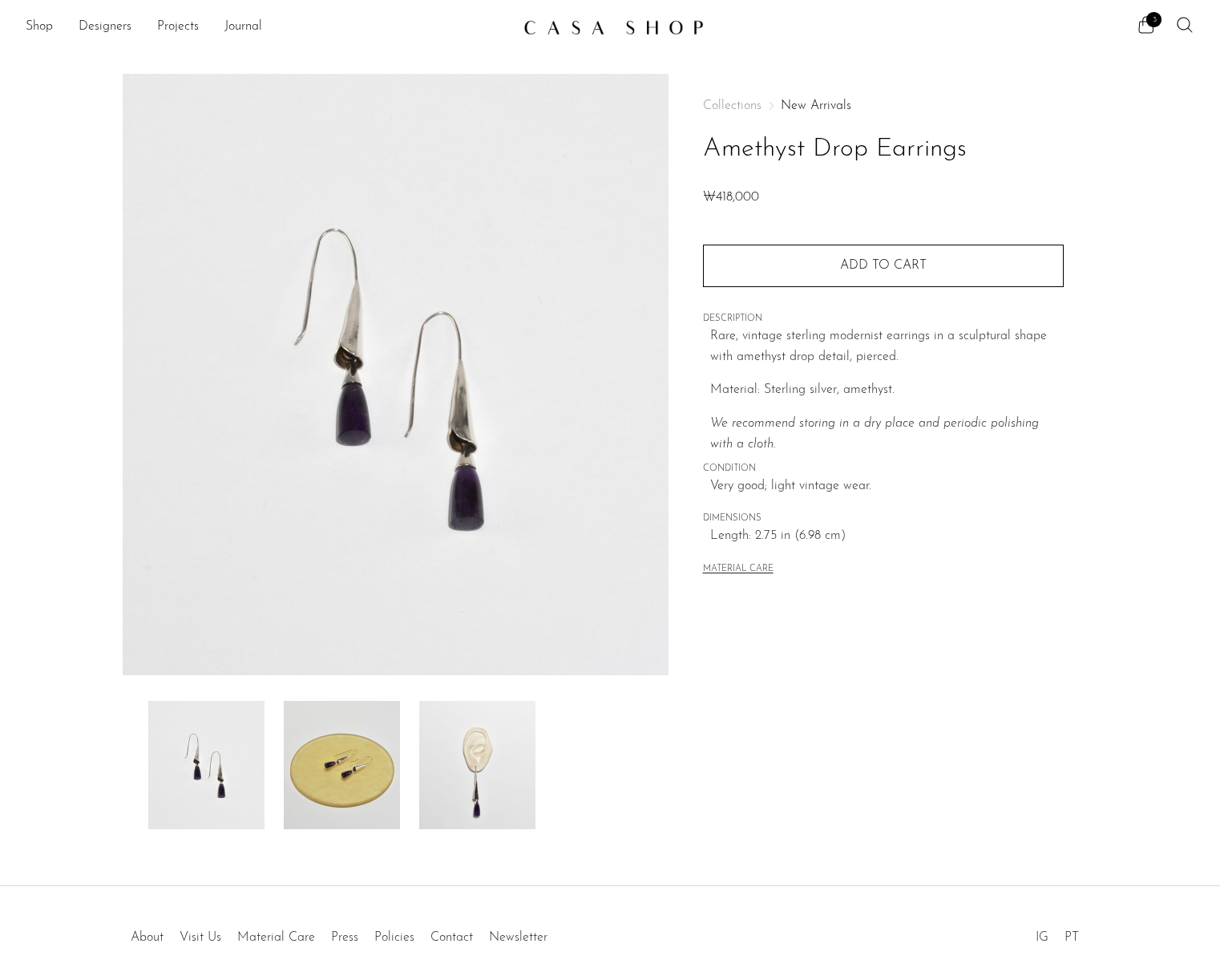
click at [462, 756] on img at bounding box center [477, 765] width 116 height 129
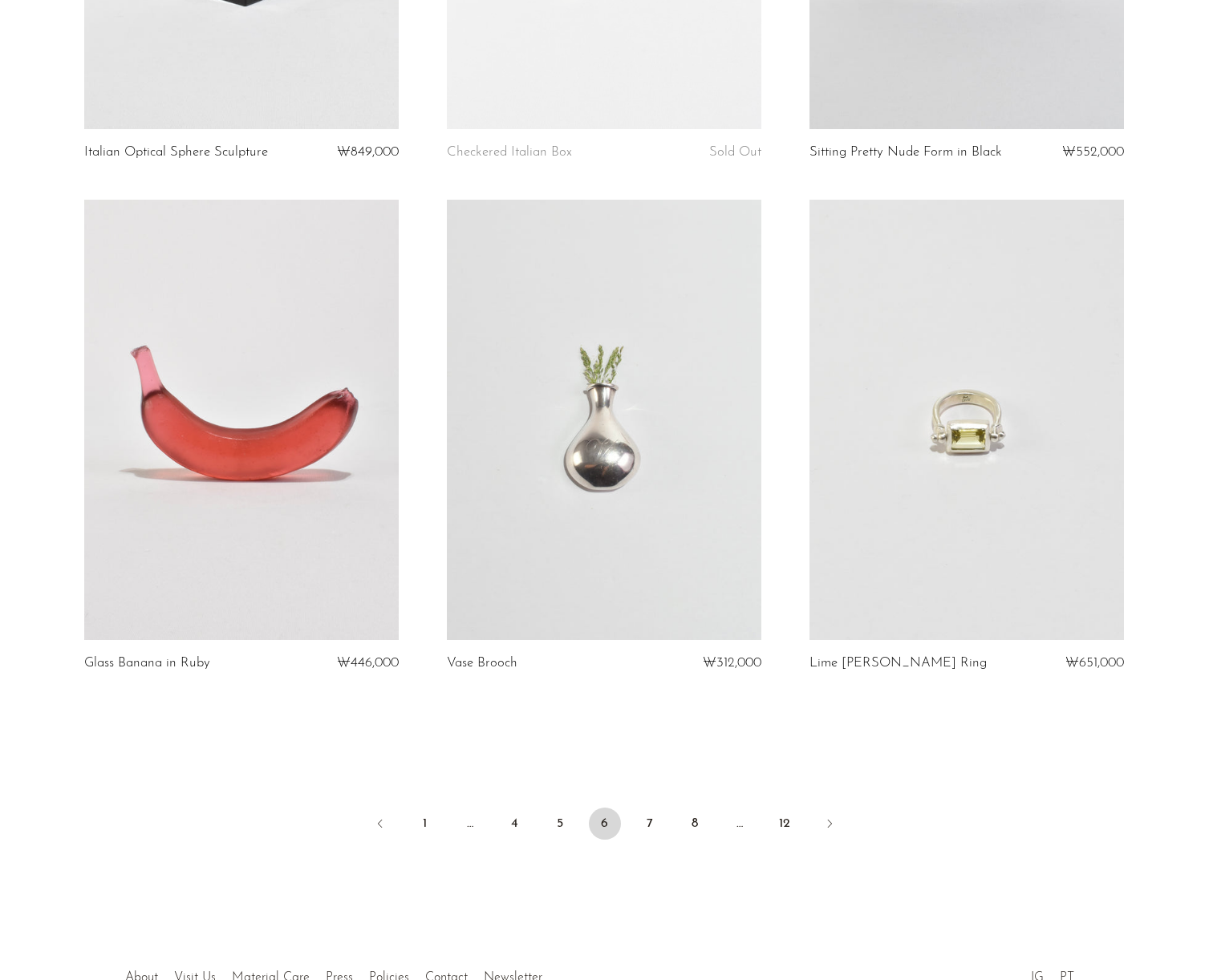
scroll to position [5669, 0]
